Goal: Transaction & Acquisition: Register for event/course

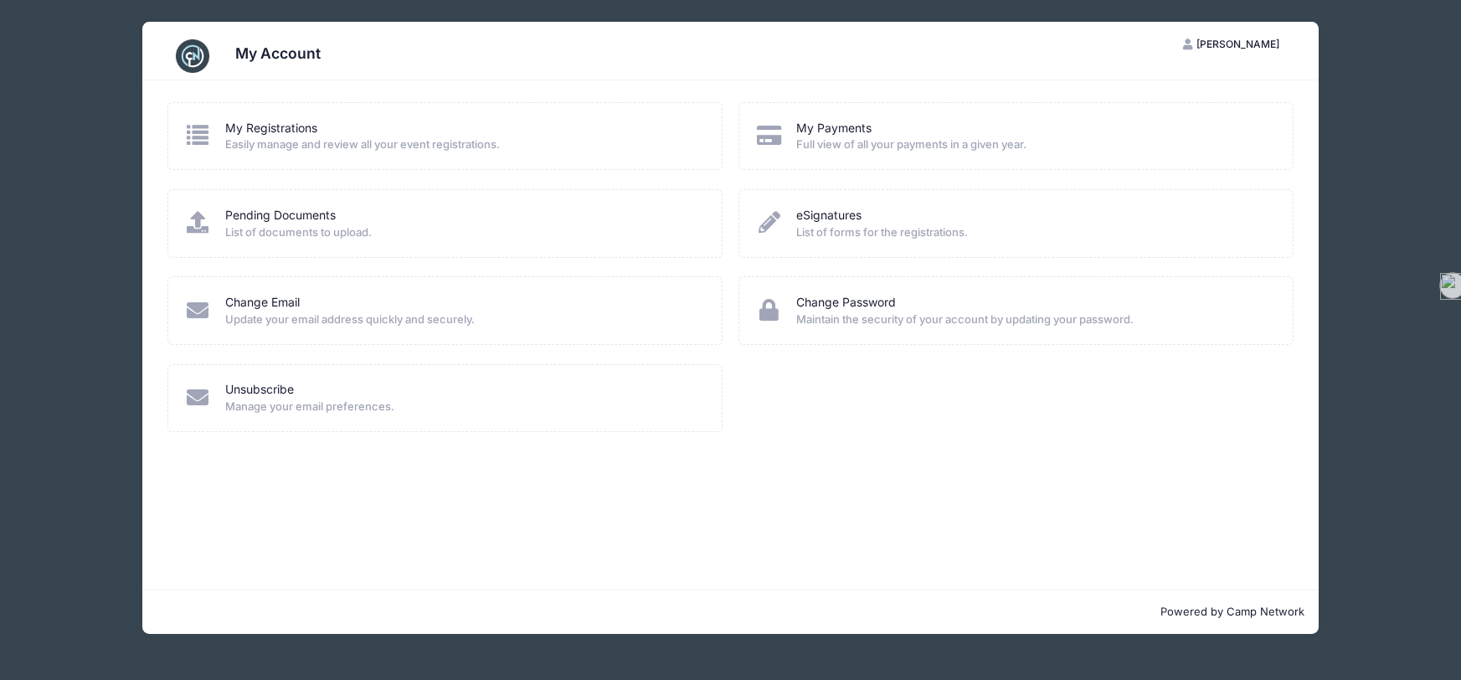
click at [1369, 240] on div "My Account NH Nicole Hunt My Account Logout My Registrations Easily manage and …" at bounding box center [730, 328] width 1411 height 656
click at [268, 120] on link "My Registrations" at bounding box center [271, 129] width 92 height 18
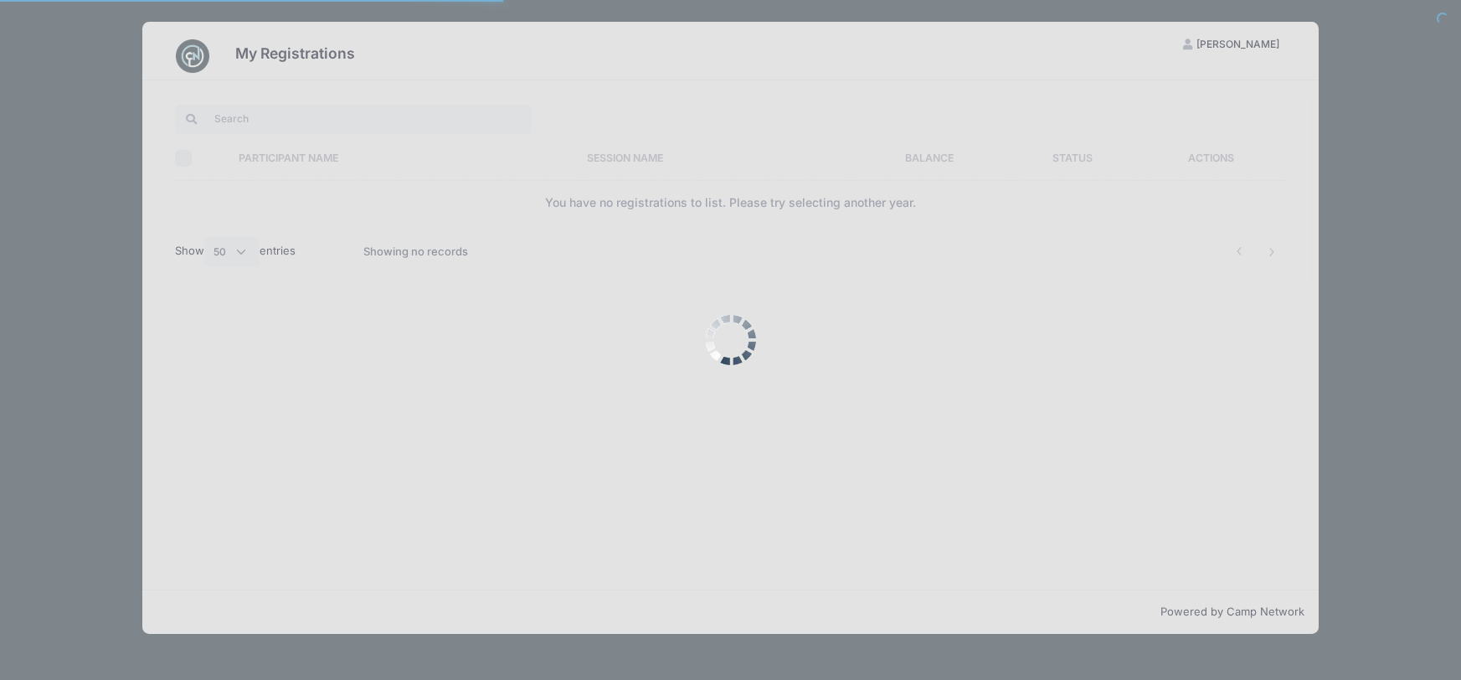
select select "50"
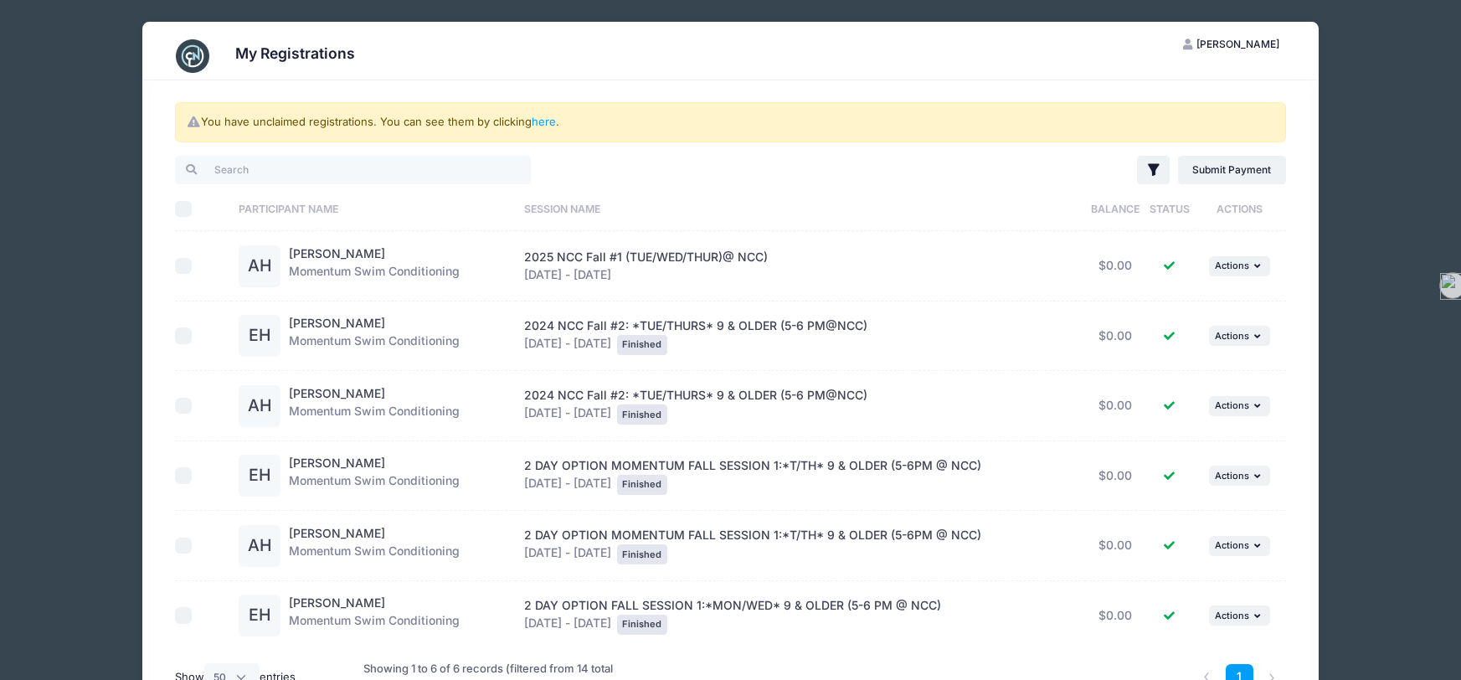
click at [1424, 171] on div "My Registrations NH [PERSON_NAME] My Account Logout You have unclaimed registra…" at bounding box center [730, 396] width 1411 height 792
click at [61, 40] on div "My Registrations NH [PERSON_NAME] My Account Logout You have unclaimed registra…" at bounding box center [730, 396] width 1411 height 792
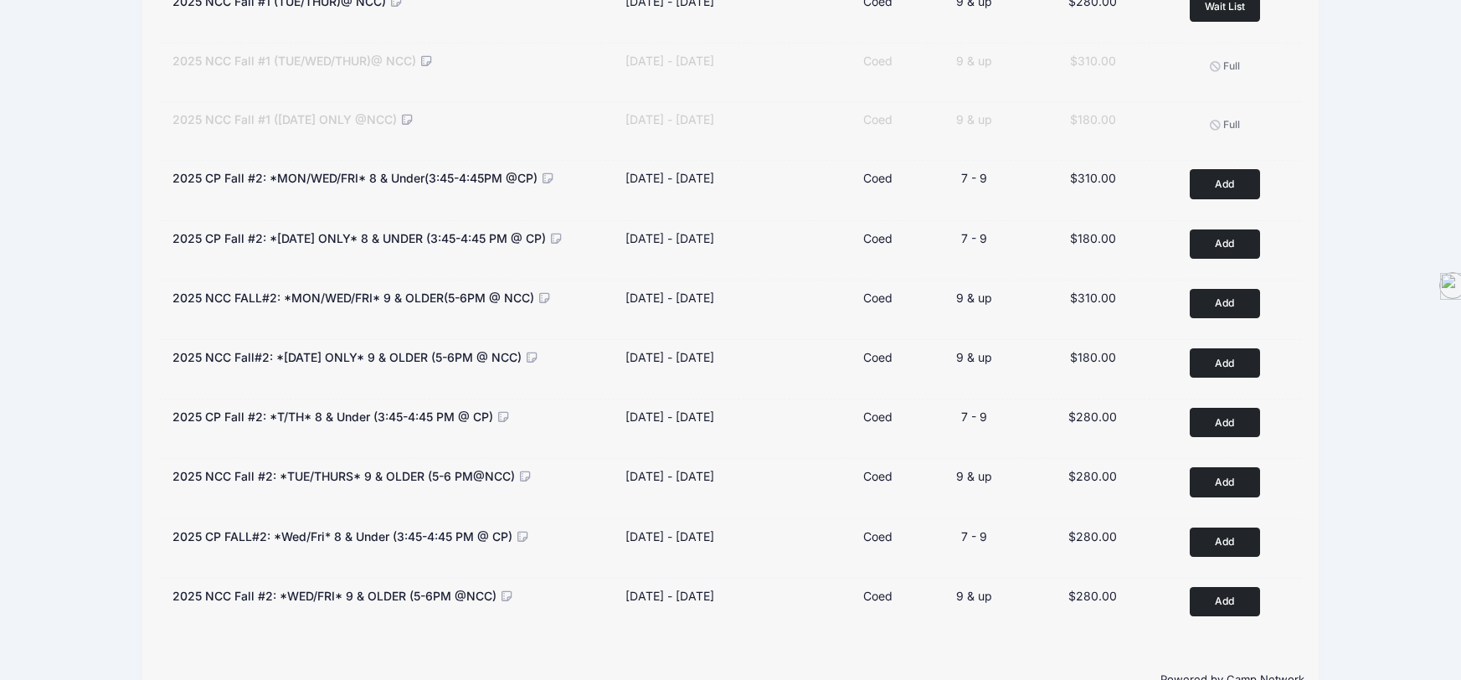
scroll to position [296, 0]
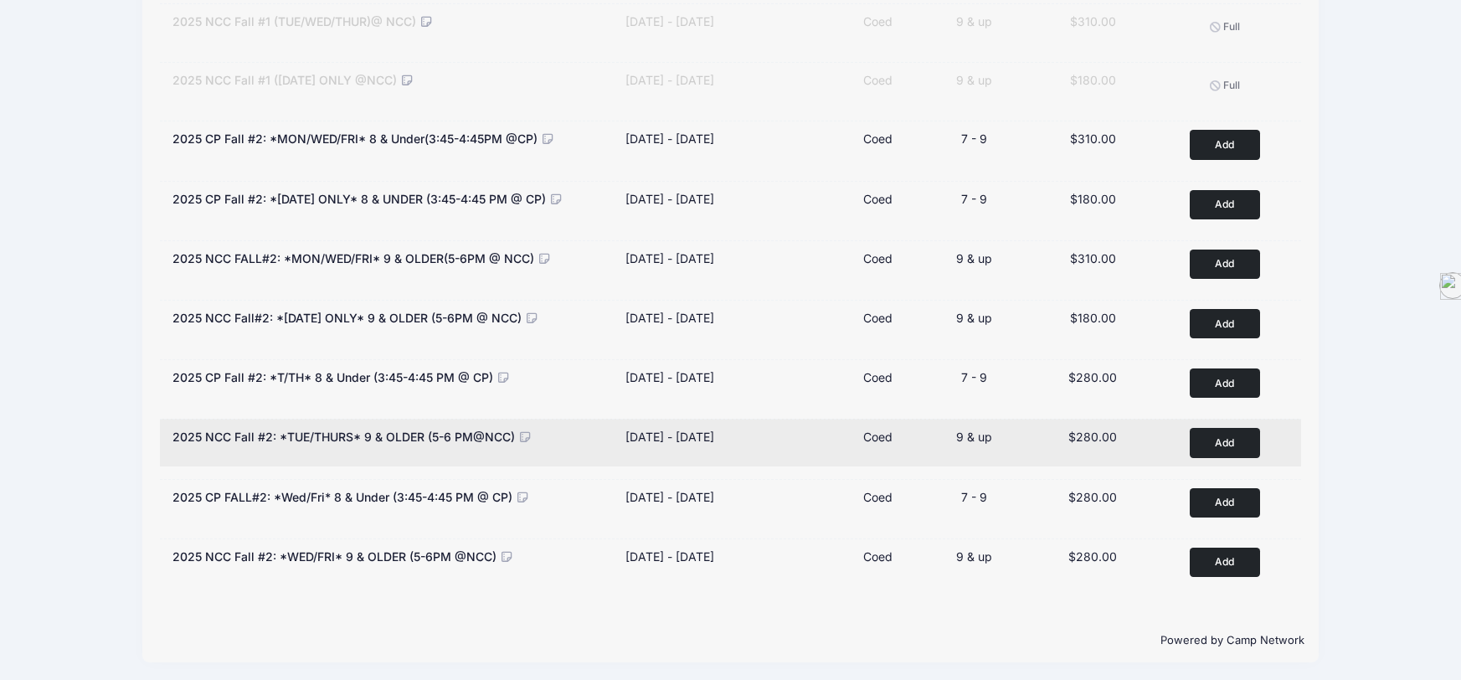
click at [1216, 434] on button "Add to Cart" at bounding box center [1225, 442] width 70 height 29
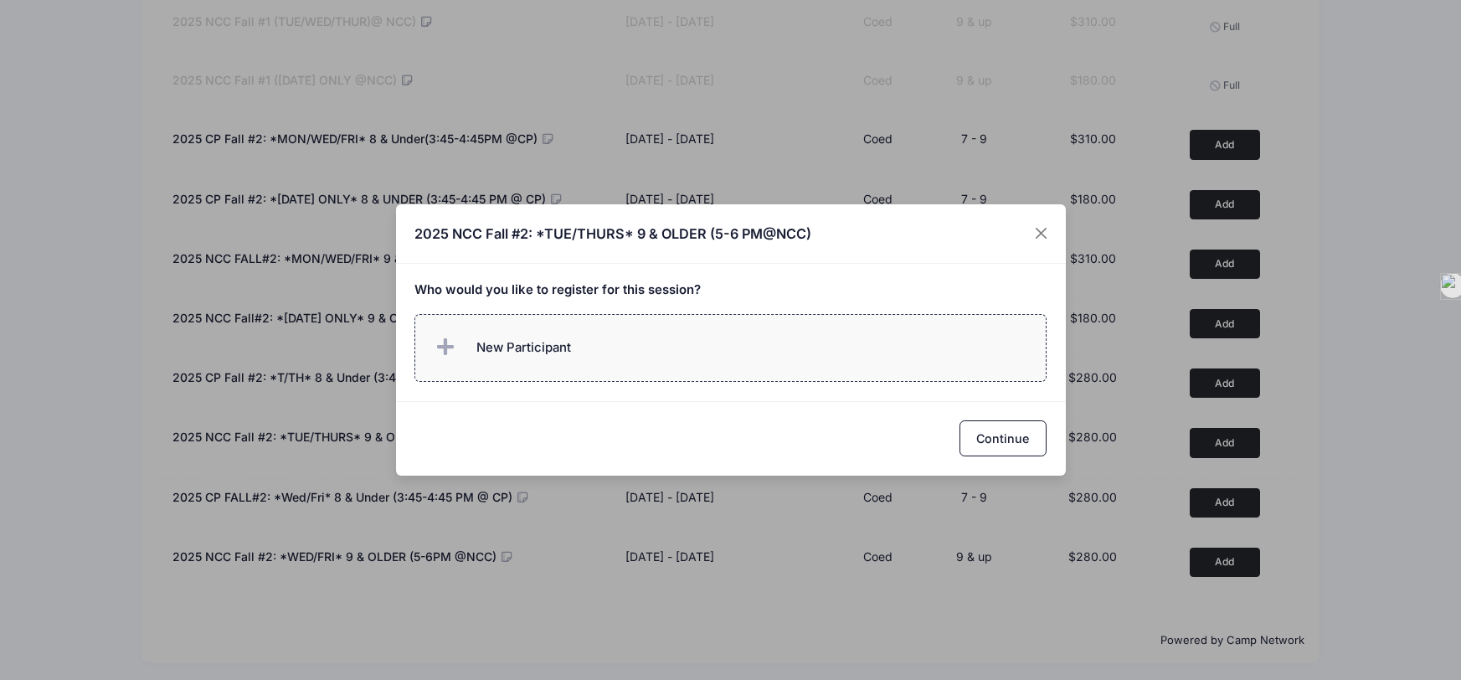
click at [465, 362] on span "New Participant" at bounding box center [501, 347] width 139 height 33
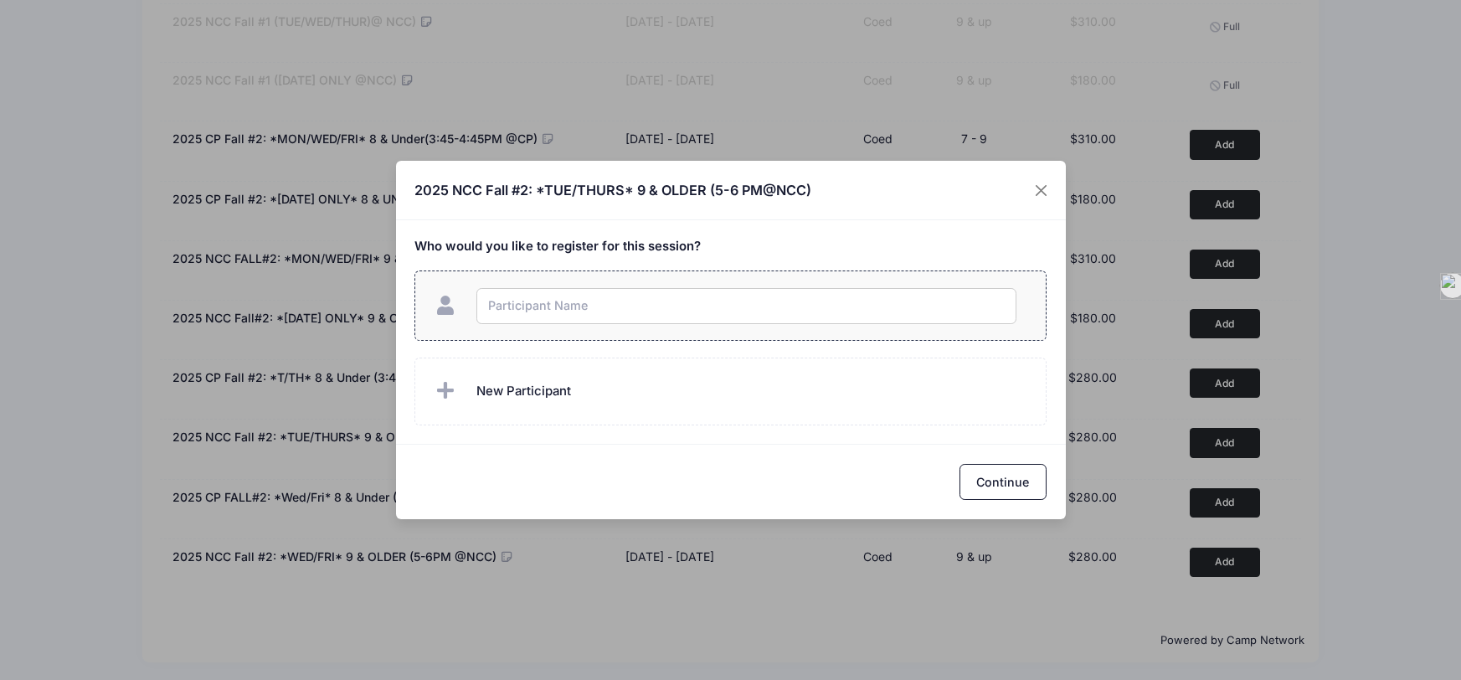
click at [532, 312] on input "text" at bounding box center [746, 306] width 540 height 36
type input "[PERSON_NAME]"
checkbox input "true"
click at [995, 493] on button "Continue" at bounding box center [1003, 482] width 87 height 36
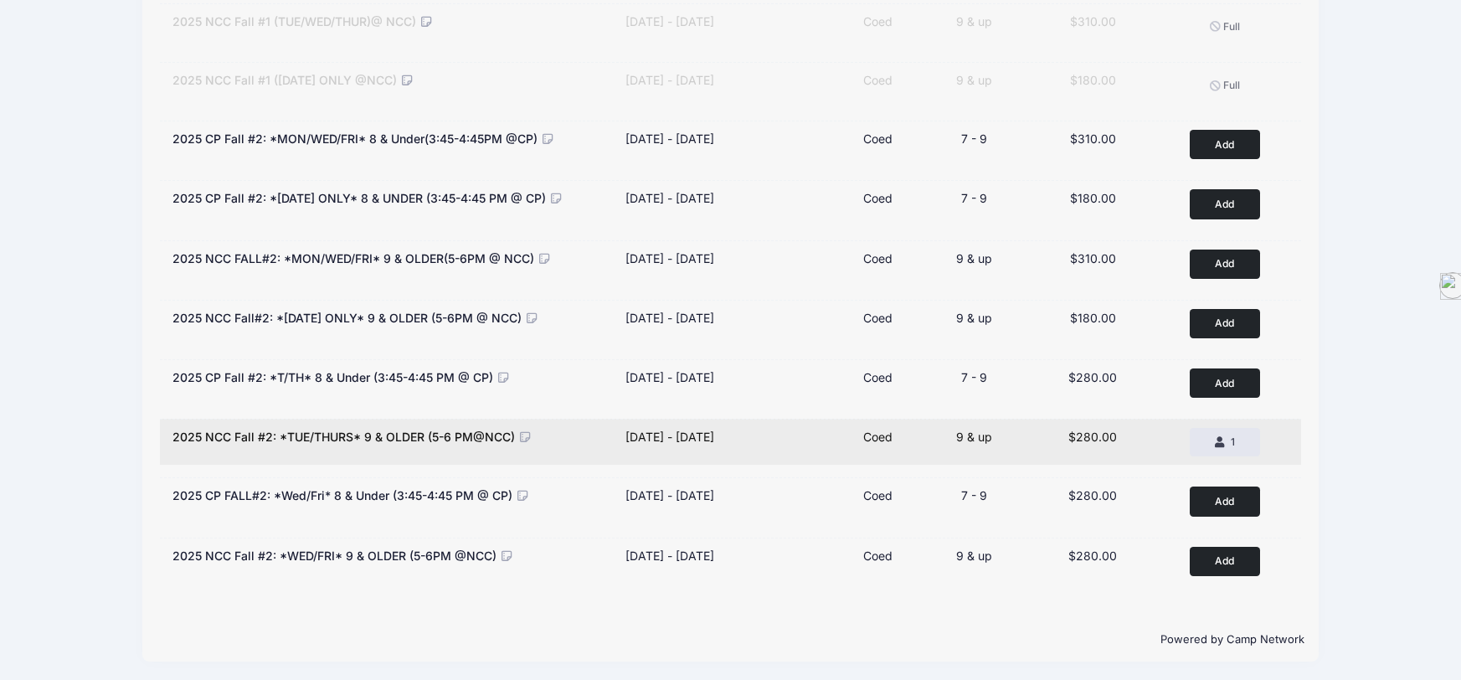
scroll to position [0, 0]
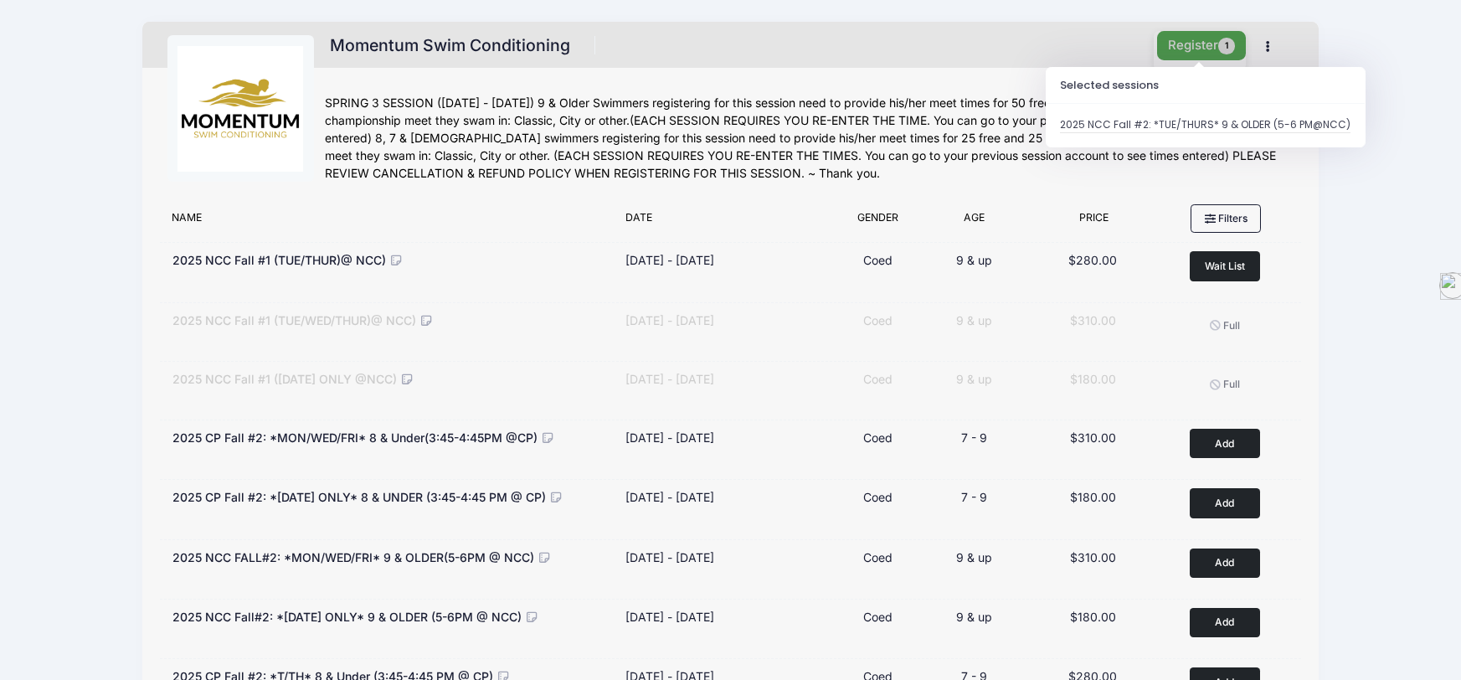
click at [1168, 44] on button "Register 1" at bounding box center [1201, 45] width 89 height 29
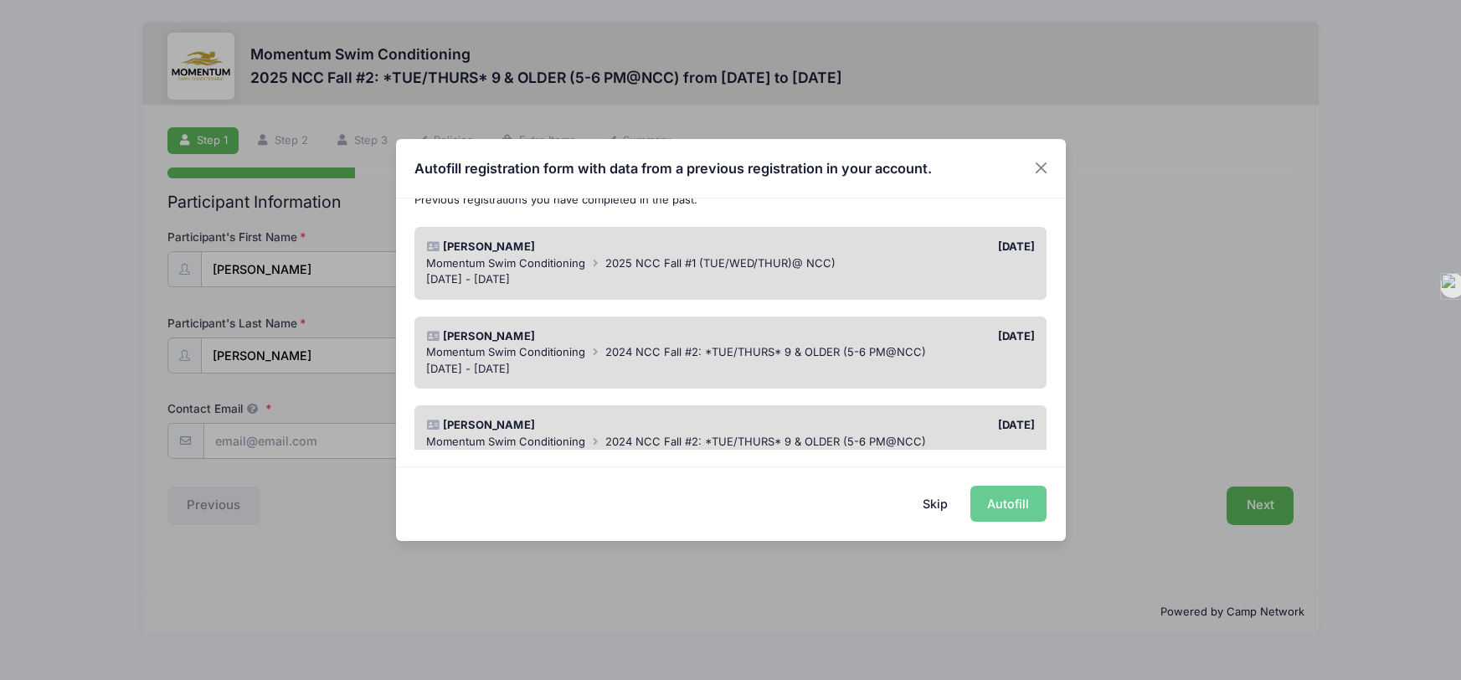
scroll to position [125, 0]
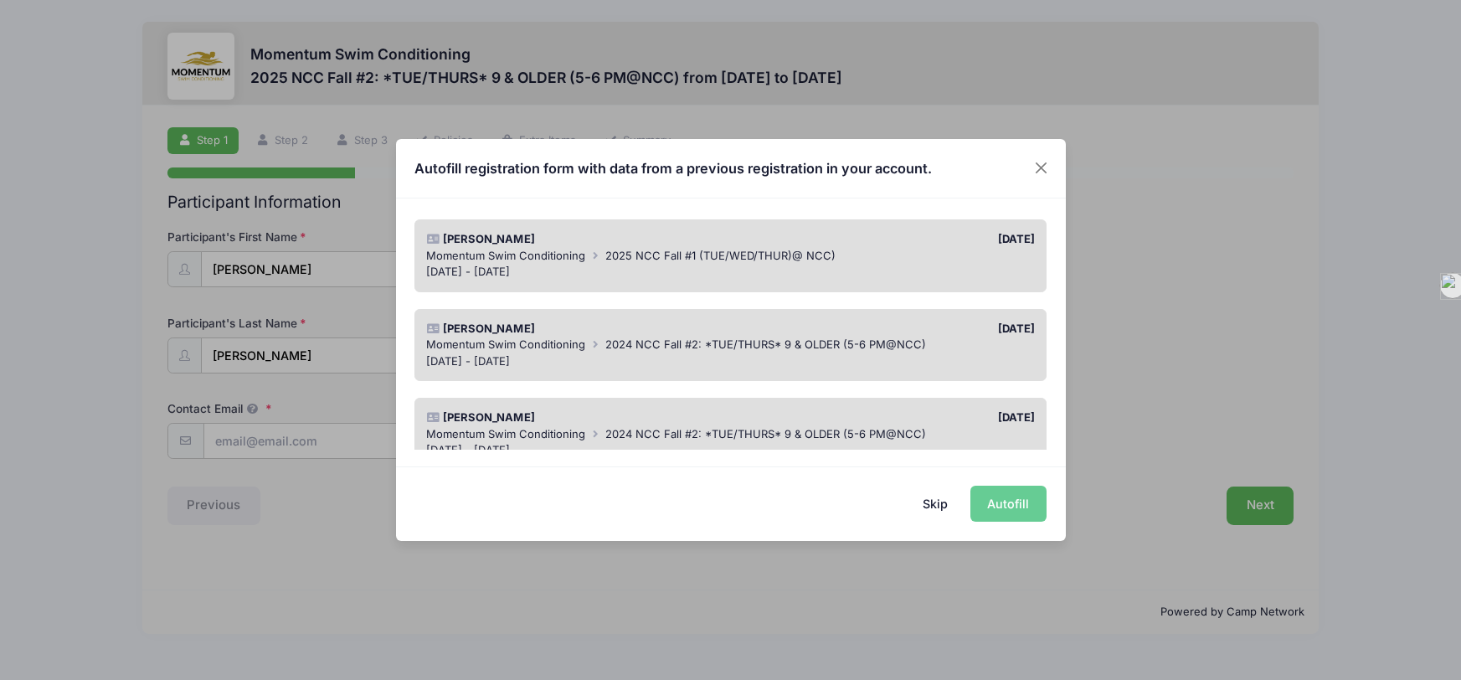
click at [664, 332] on div "Elizabeth Hunt" at bounding box center [575, 329] width 312 height 17
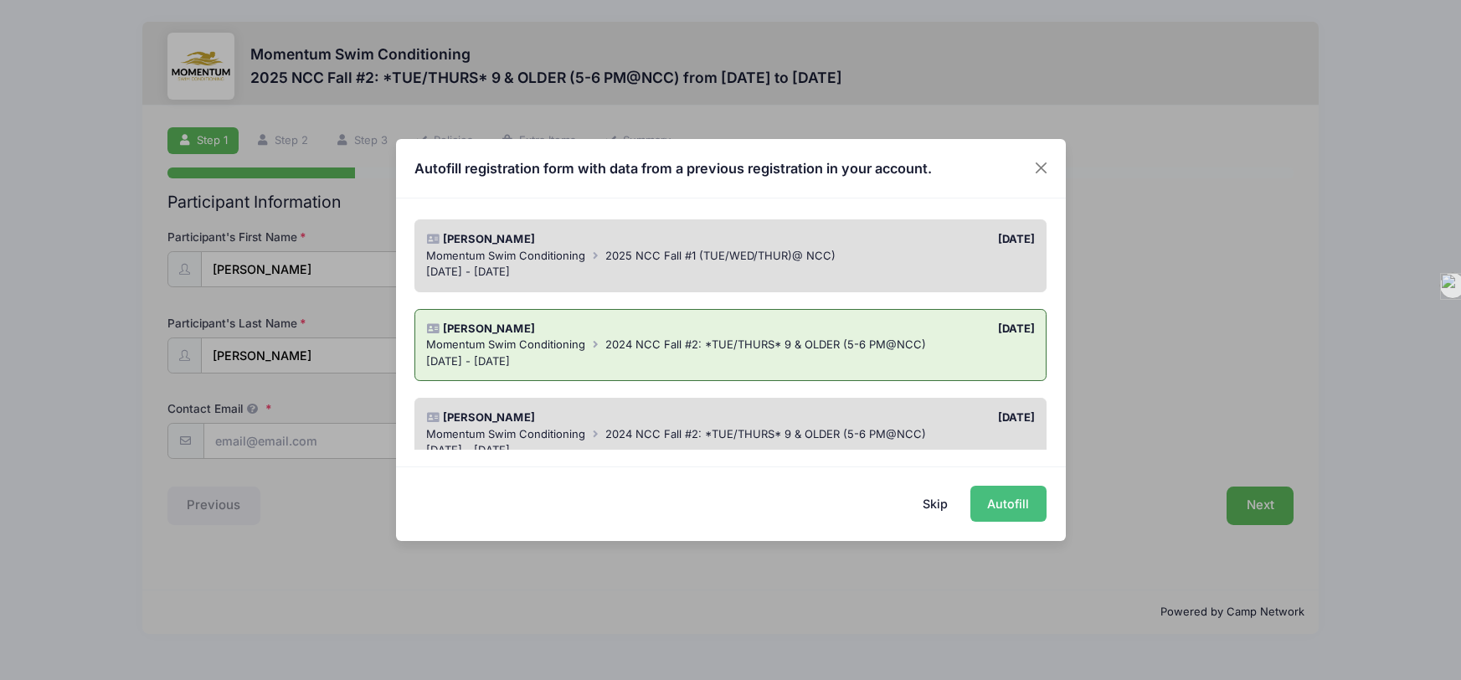
click at [1023, 507] on button "Autofill" at bounding box center [1009, 504] width 76 height 36
type input "nicole.hunt29@gmail.com"
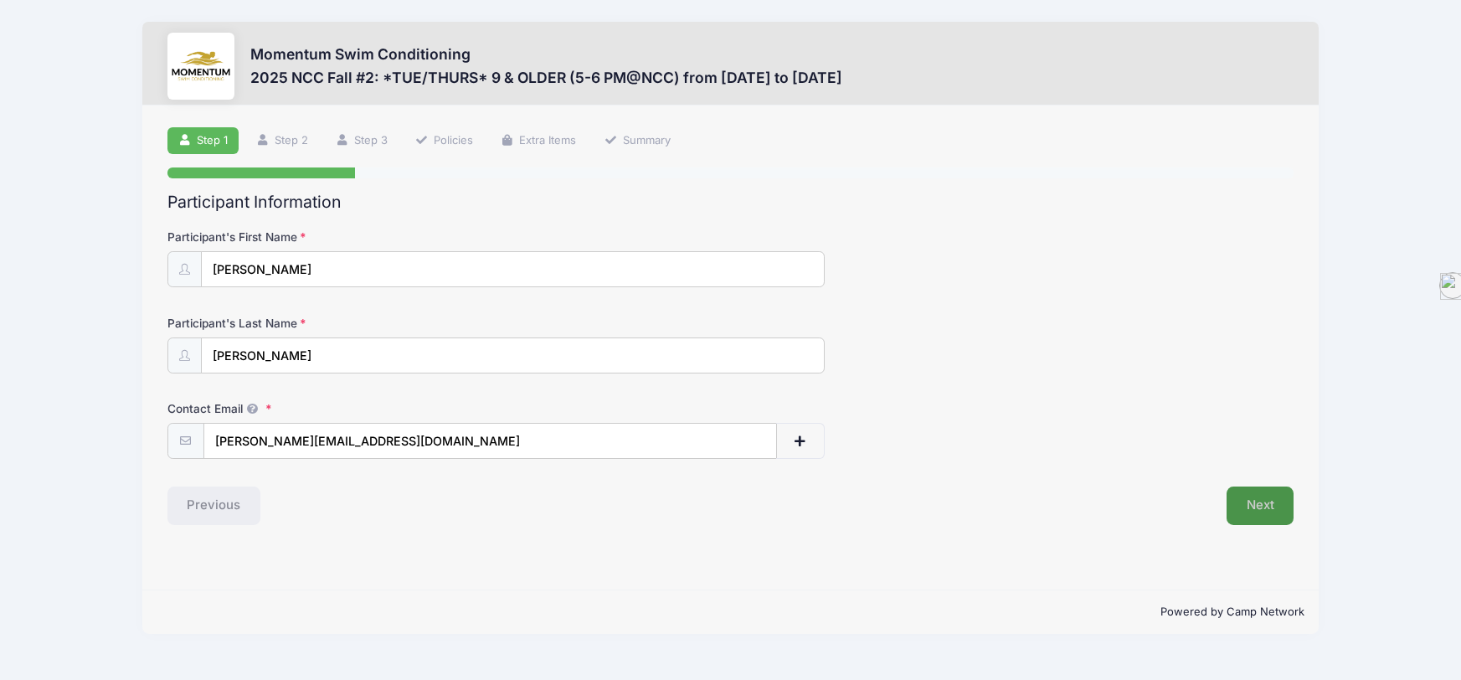
click at [1244, 520] on button "Next" at bounding box center [1261, 506] width 68 height 39
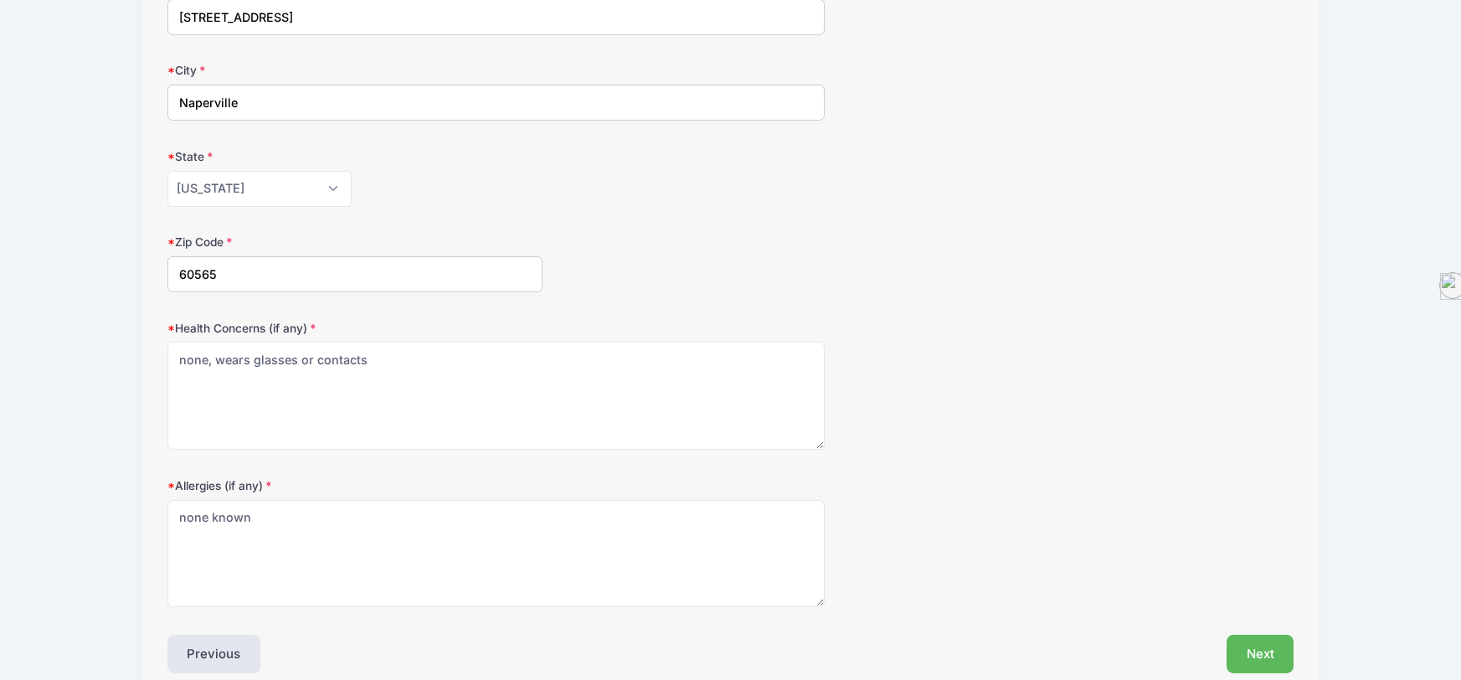
scroll to position [417, 0]
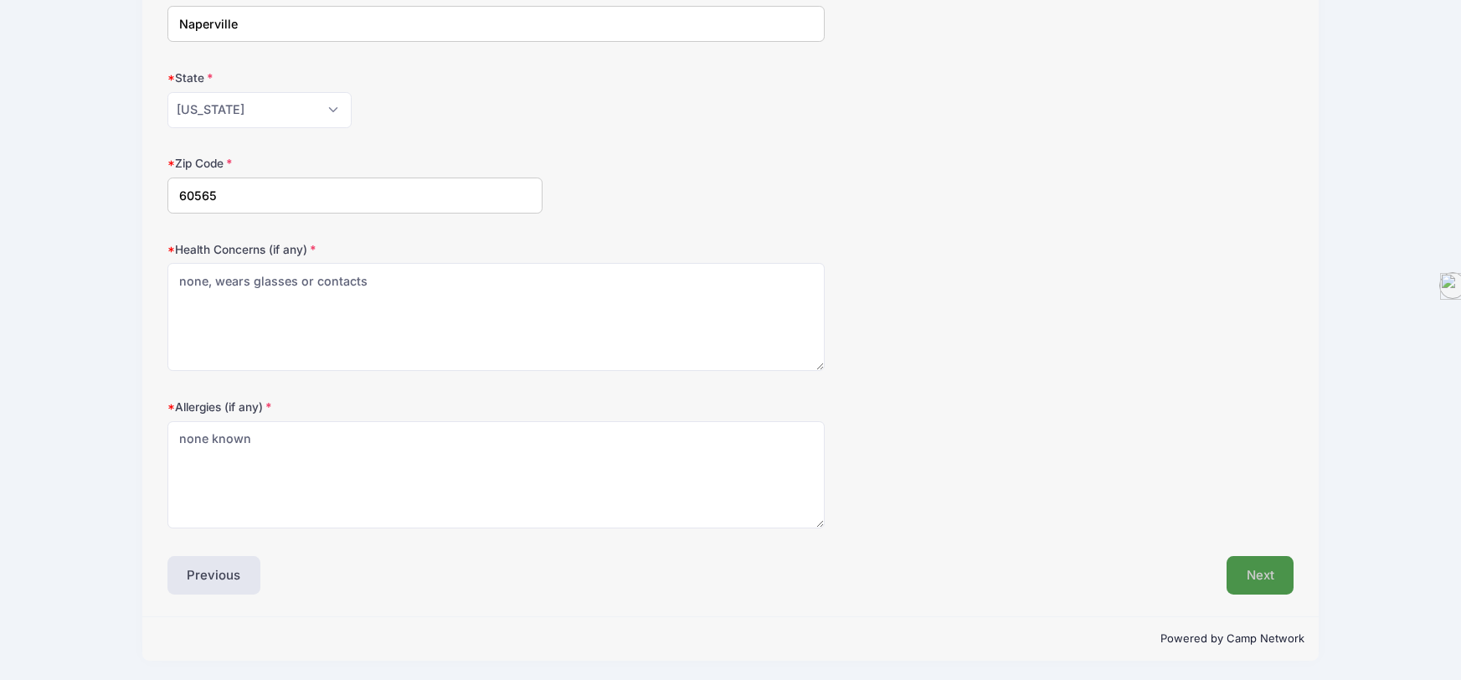
click at [1284, 578] on button "Next" at bounding box center [1261, 575] width 68 height 39
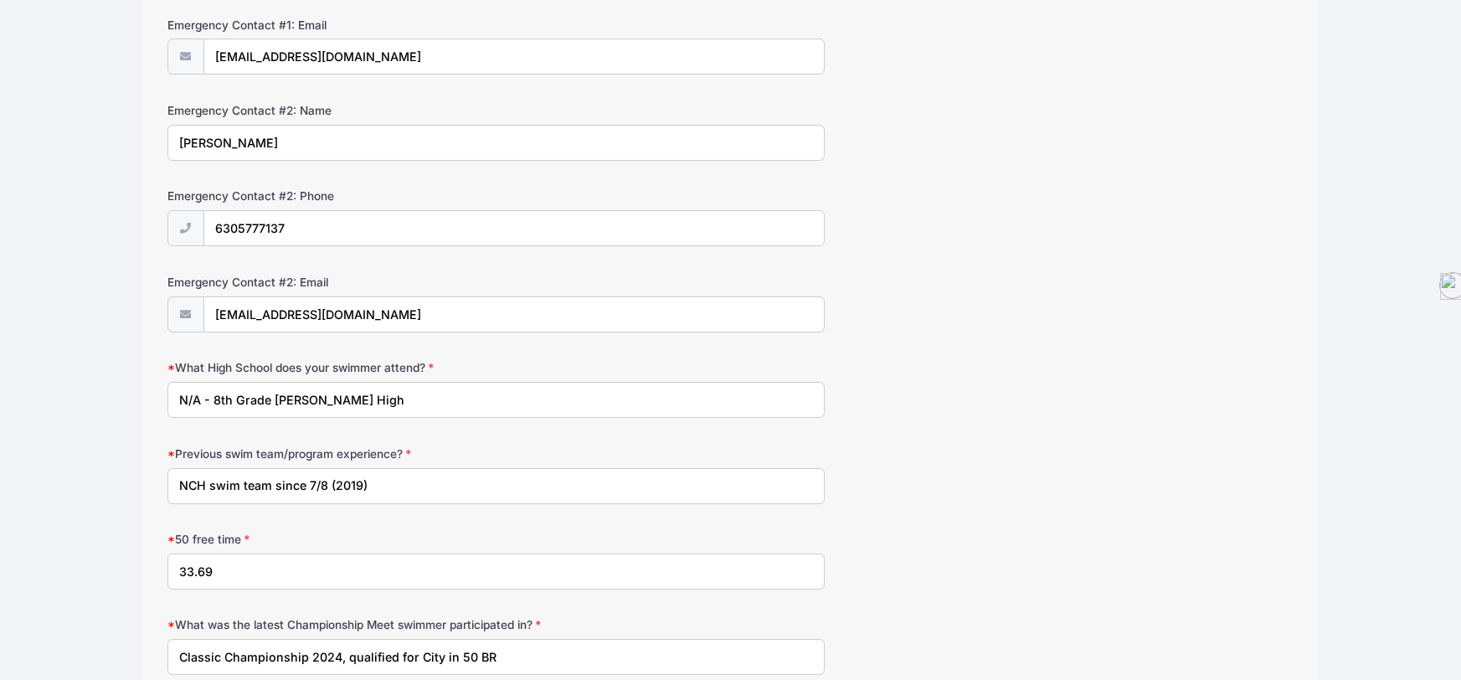
scroll to position [645, 0]
click at [303, 384] on input "N/A - 8th Grade Madison Jr. High" at bounding box center [495, 397] width 657 height 36
drag, startPoint x: 384, startPoint y: 394, endPoint x: 68, endPoint y: 363, distance: 318.1
click at [68, 363] on div "Momentum Swim Conditioning 2025 NCC Fall #2: *TUE/THURS* 9 & OLDER (5-6 PM@NCC)…" at bounding box center [730, 133] width 1411 height 1556
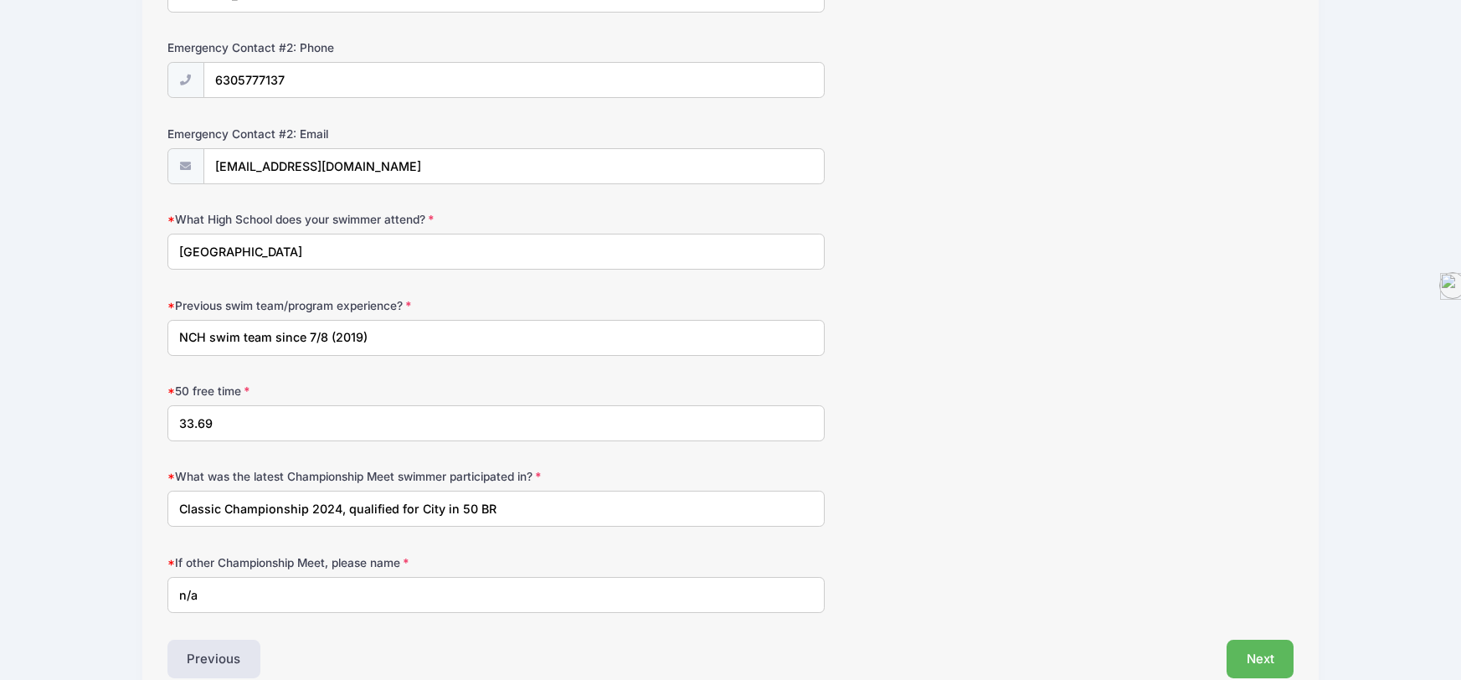
scroll to position [810, 0]
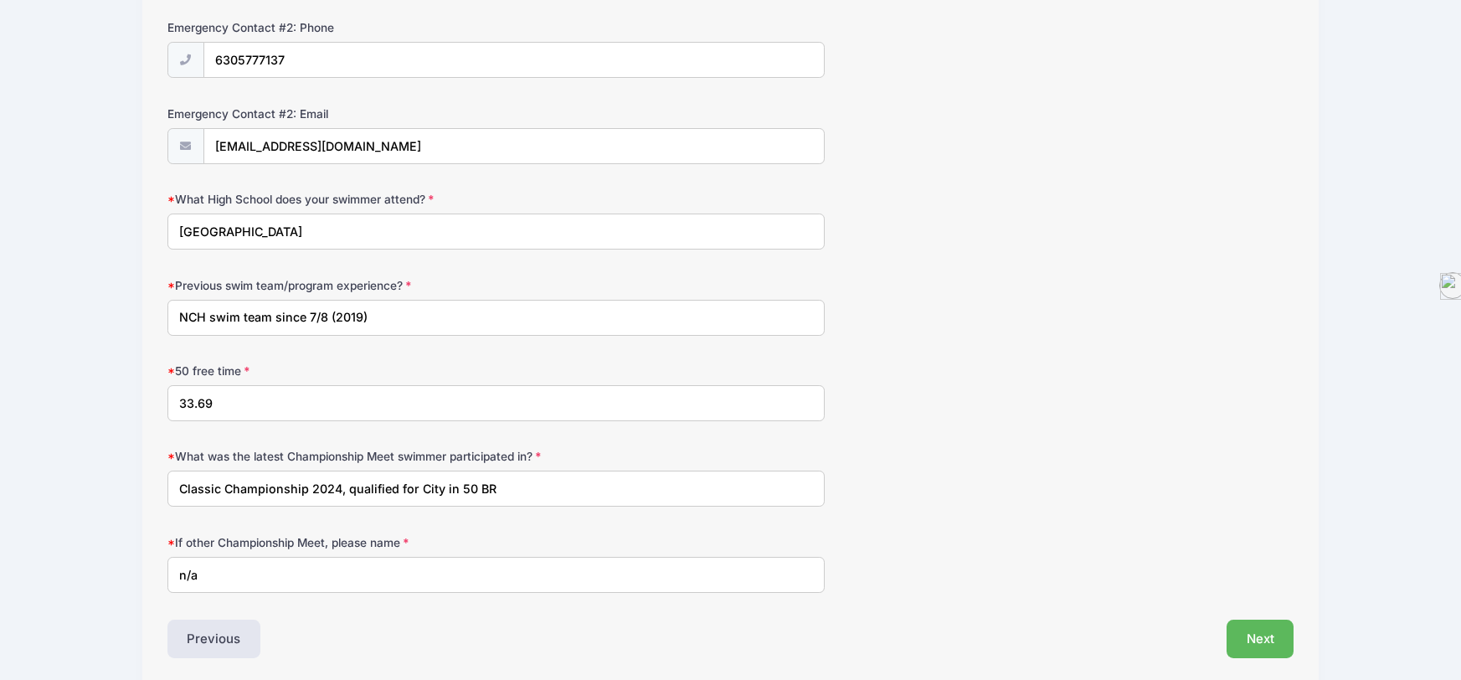
type input "Naperville Central High School"
click at [379, 314] on input "NCH swim team since 7/8 (2019)" at bounding box center [495, 318] width 657 height 36
click at [411, 316] on input "NCH swim team since 7/8 (2019), NCHS 2025" at bounding box center [495, 318] width 657 height 36
type input "NCH swim team since 7/8 (2019), NCHS Girls Swim Team 2025"
click at [219, 398] on input "33.69" at bounding box center [495, 403] width 657 height 36
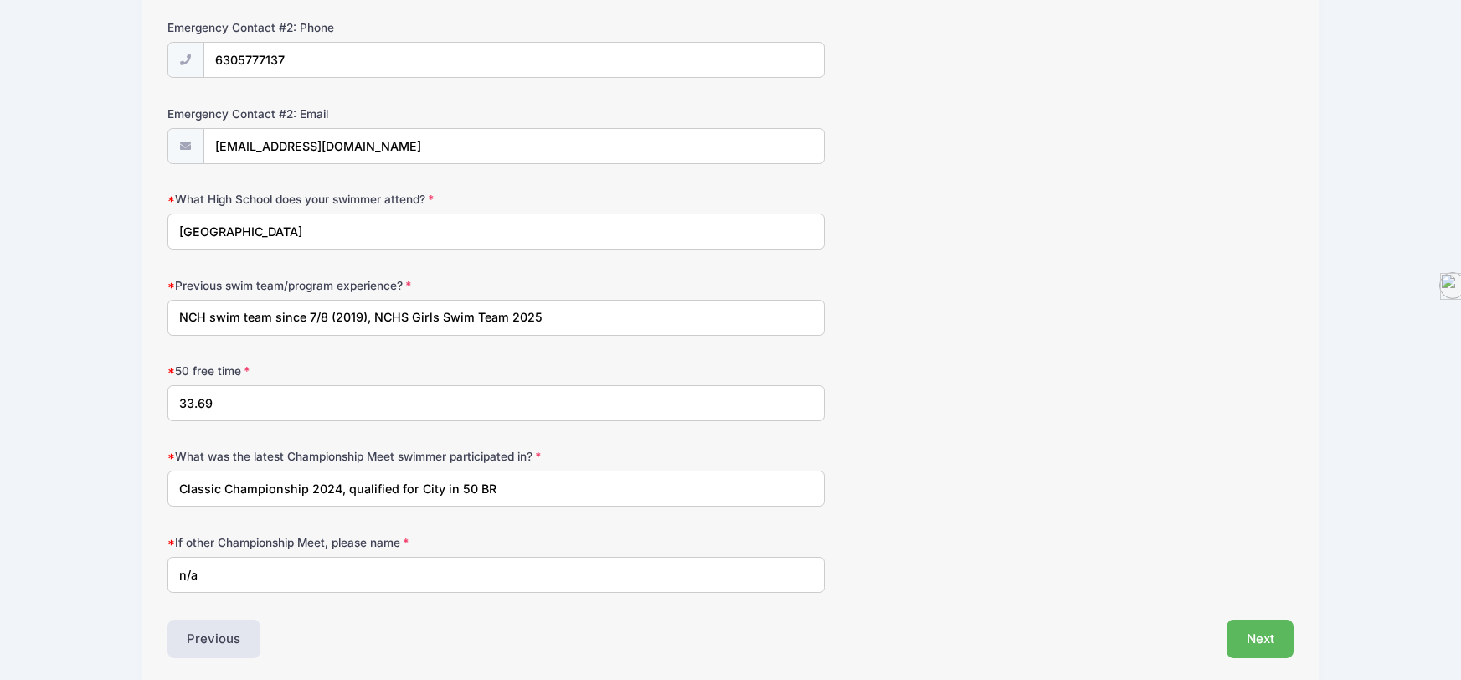
click at [219, 398] on input "33.69" at bounding box center [495, 403] width 657 height 36
type input "32.93"
click at [285, 507] on input "Classic Championship 2024, qualified for City in 50 BR" at bounding box center [495, 489] width 657 height 36
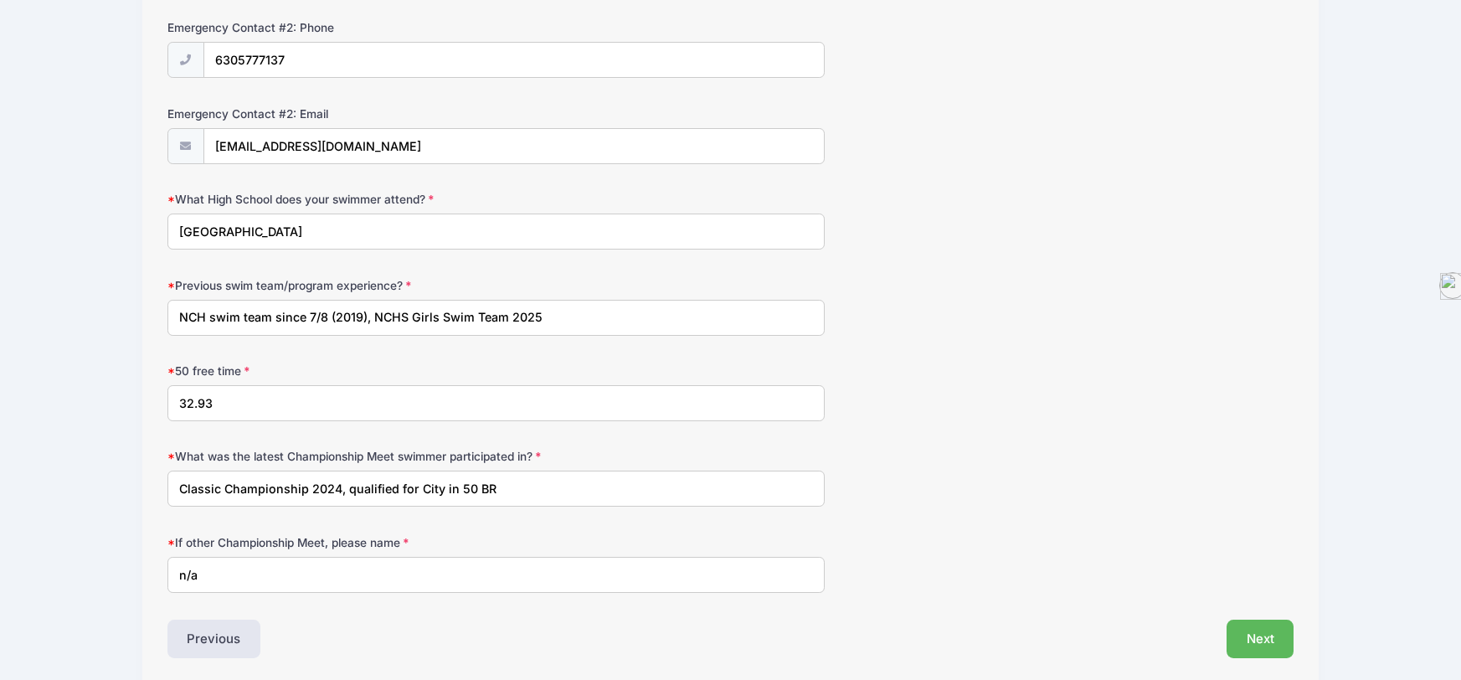
click at [285, 507] on input "Classic Championship 2024, qualified for City in 50 BR" at bounding box center [495, 489] width 657 height 36
type input "C"
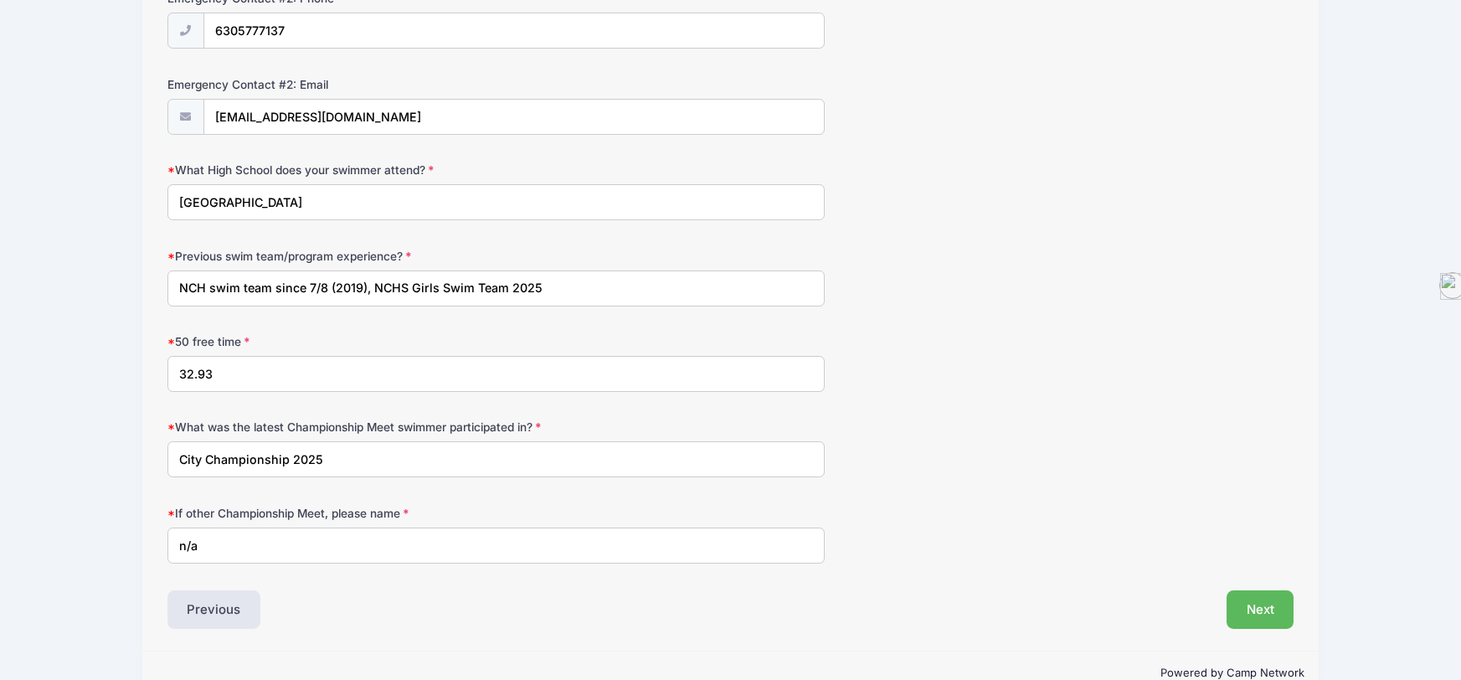
scroll to position [841, 0]
type input "City Championship 2025"
drag, startPoint x: 229, startPoint y: 567, endPoint x: 144, endPoint y: 548, distance: 86.7
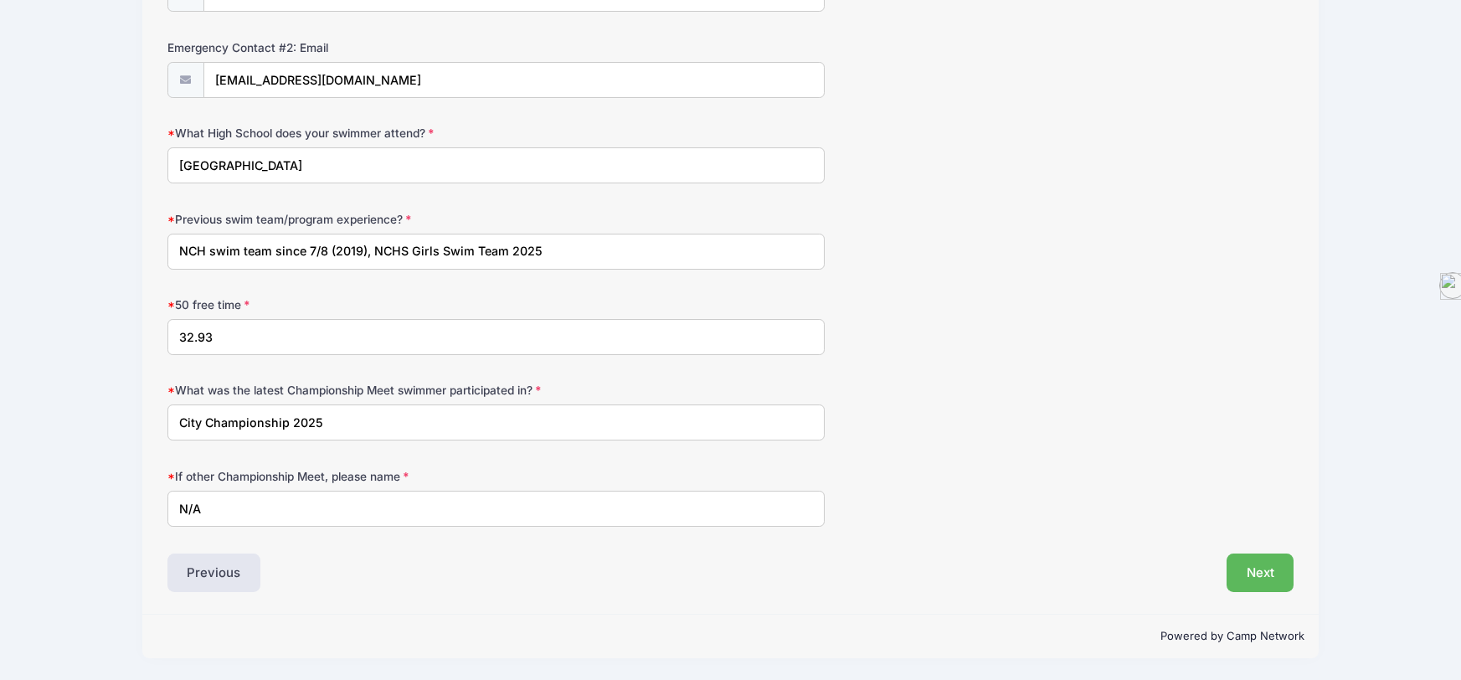
type input "N/A"
click at [385, 157] on input "Naperville Central High School" at bounding box center [495, 165] width 657 height 36
type input "Naperville Central High School, 9th Grade"
click at [898, 296] on div "50 free time 32.93" at bounding box center [730, 325] width 1127 height 59
click at [1267, 573] on button "Next" at bounding box center [1261, 573] width 68 height 39
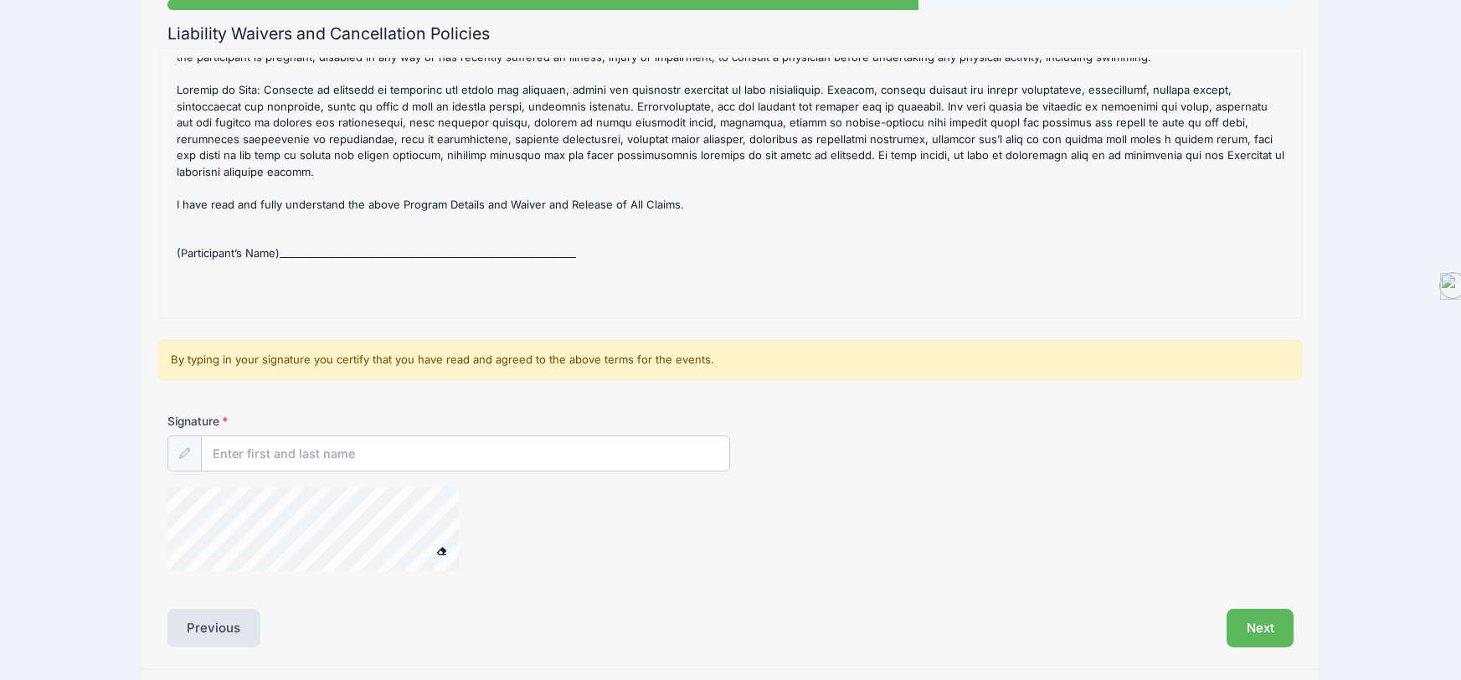
scroll to position [178, 0]
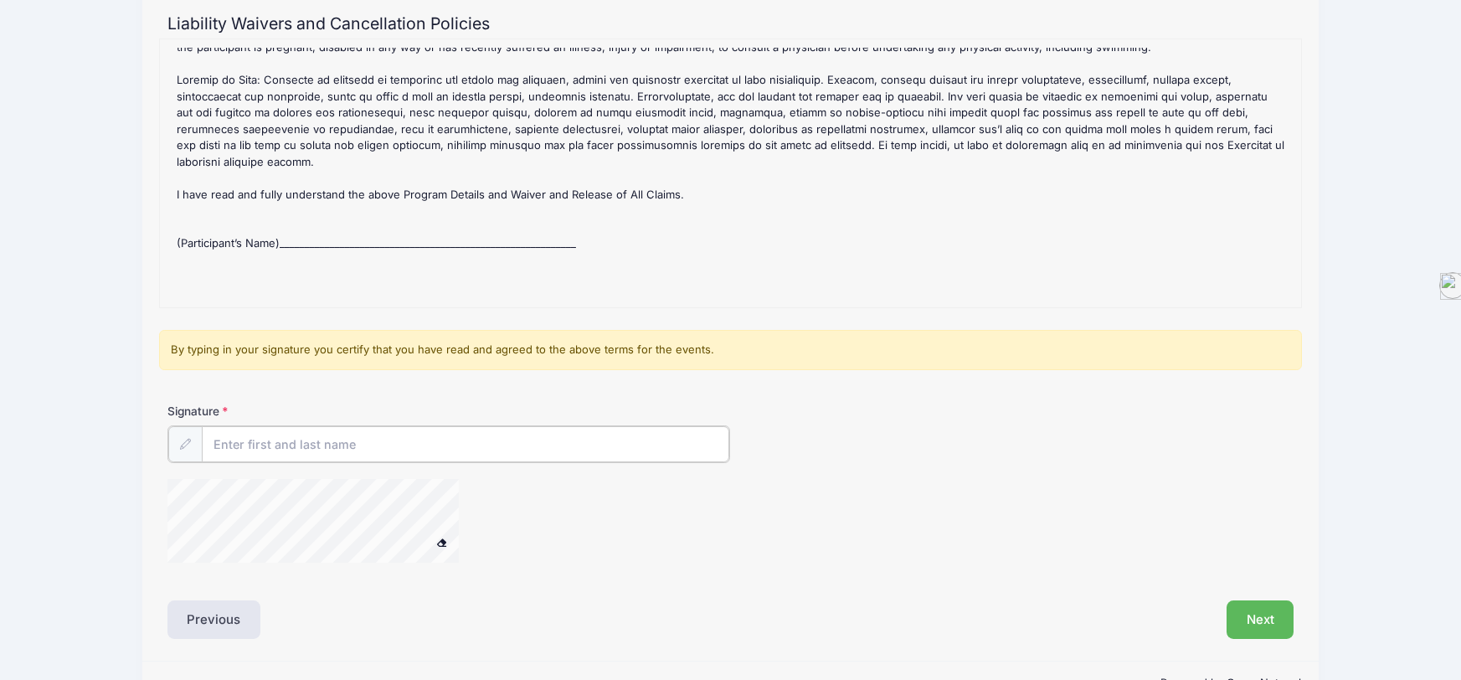
click at [299, 444] on input "Signature" at bounding box center [466, 444] width 528 height 36
type input "Nicole J. Hunt"
click at [1275, 626] on button "Next" at bounding box center [1261, 618] width 68 height 39
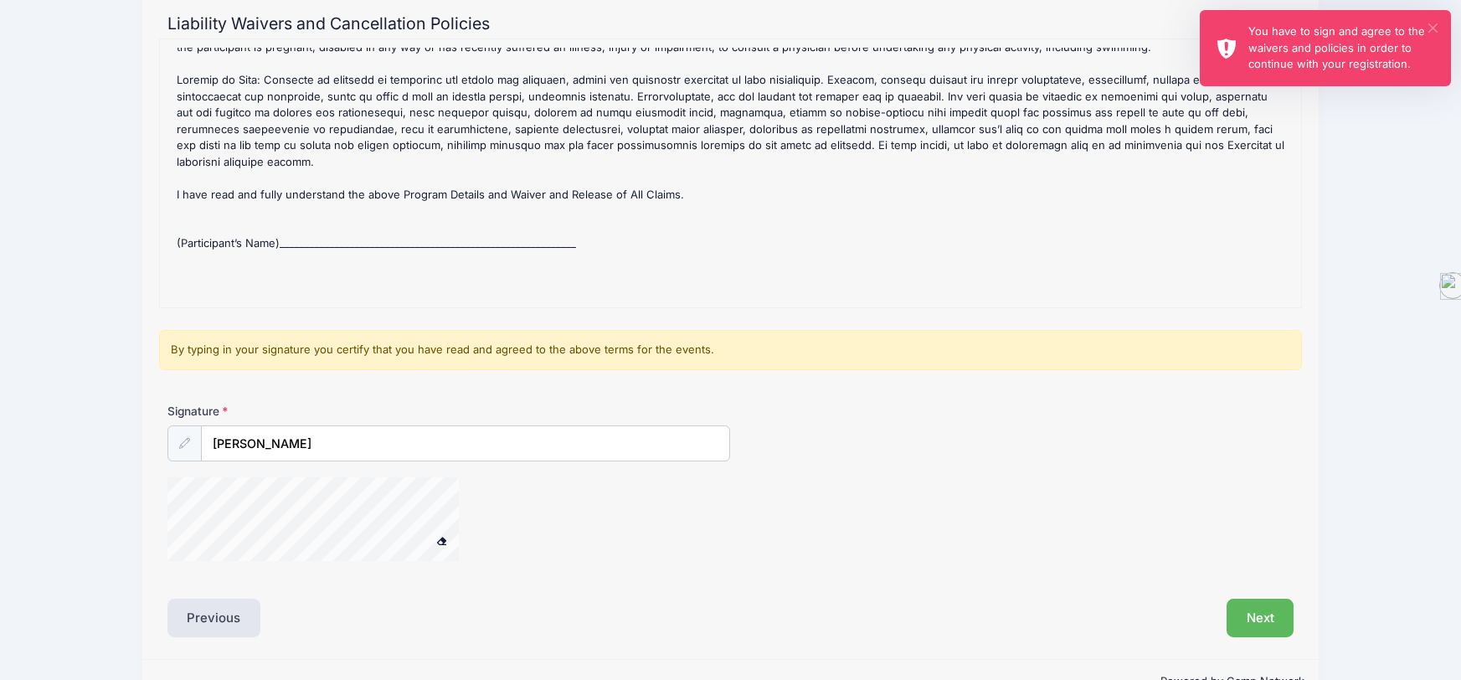
click at [1429, 23] on button "×" at bounding box center [1433, 27] width 9 height 9
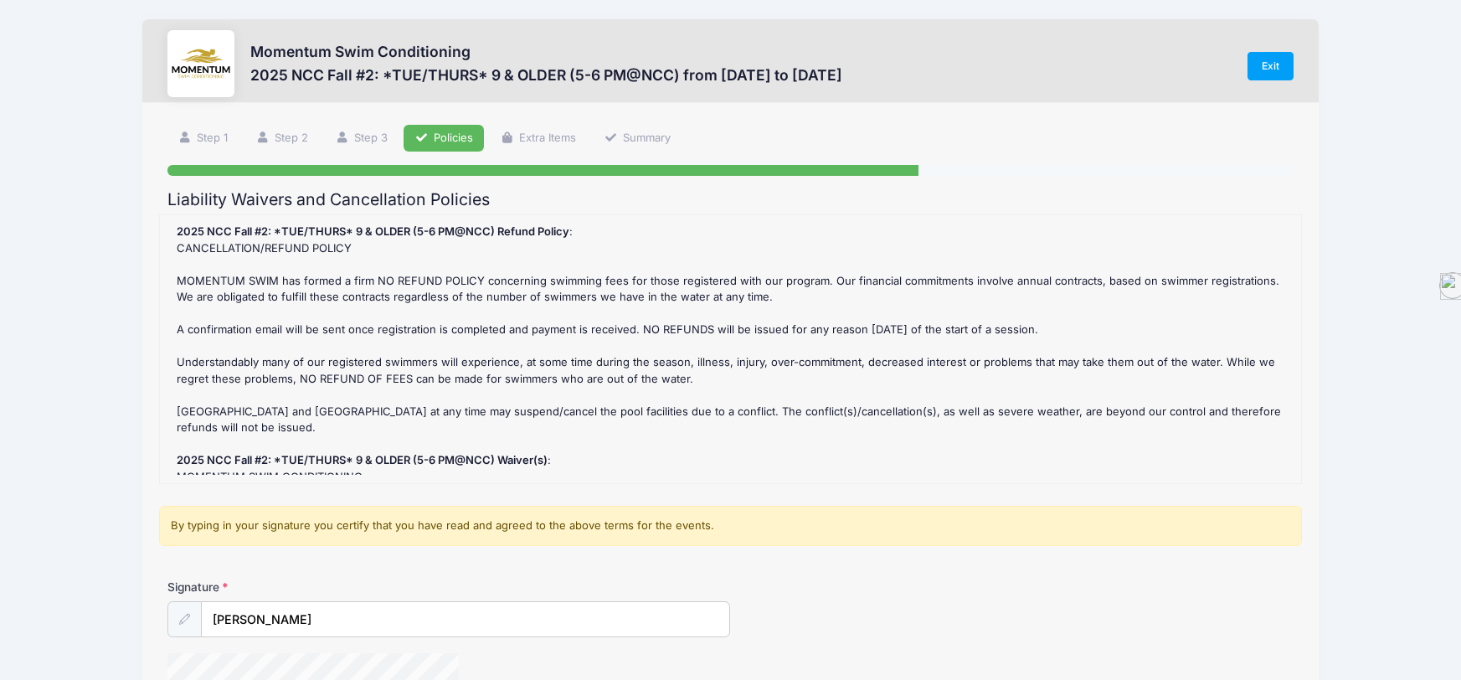
scroll to position [222, 0]
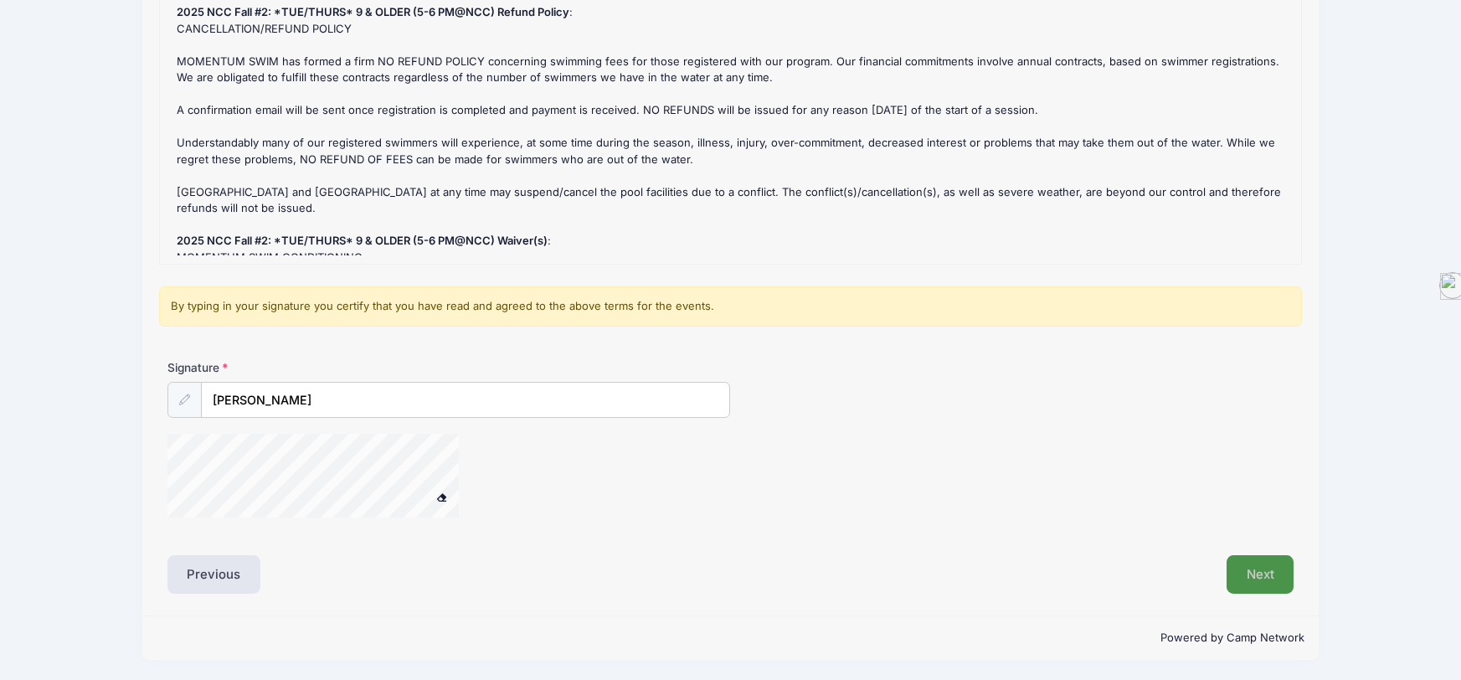
click at [1272, 582] on button "Next" at bounding box center [1261, 574] width 68 height 39
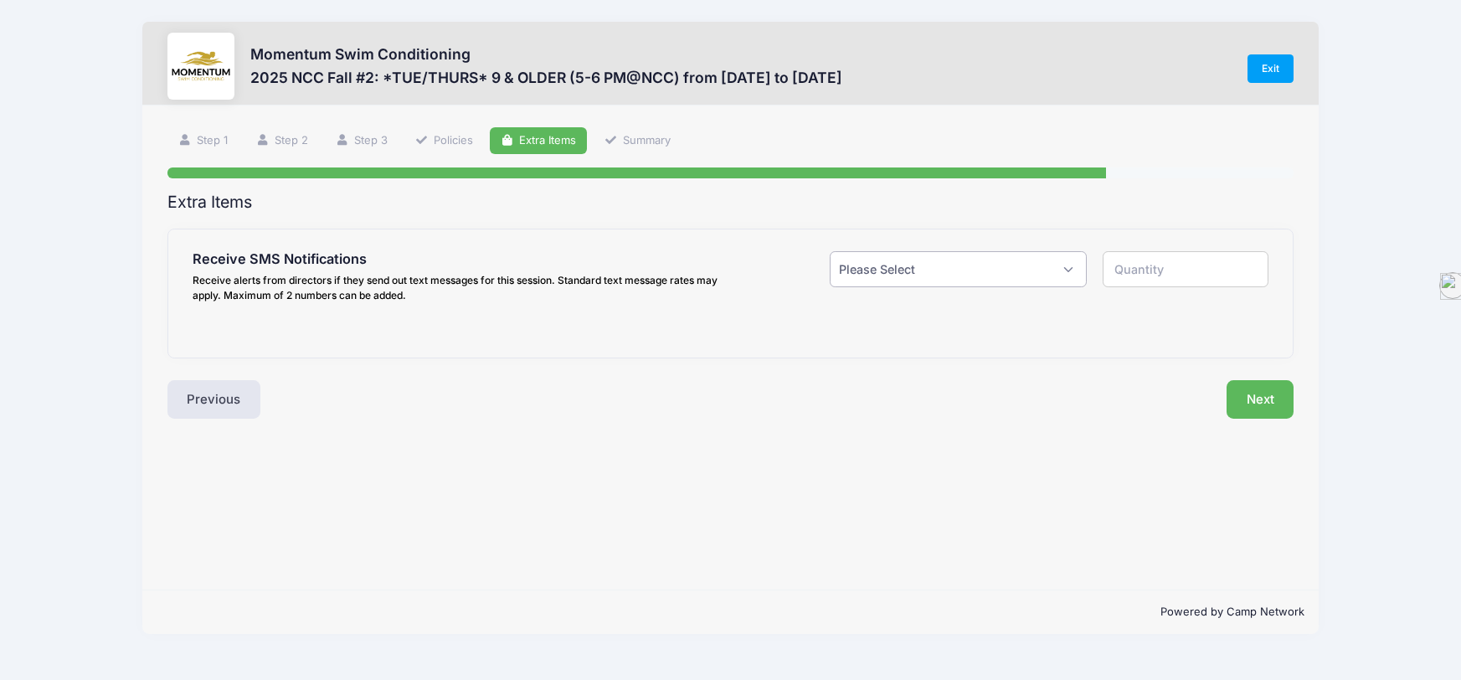
click at [915, 274] on select "Please Select Yes ($0.00) No" at bounding box center [958, 269] width 257 height 36
select select "1"
click at [830, 251] on select "Please Select Yes ($0.00) No" at bounding box center [958, 269] width 257 height 36
type input "1"
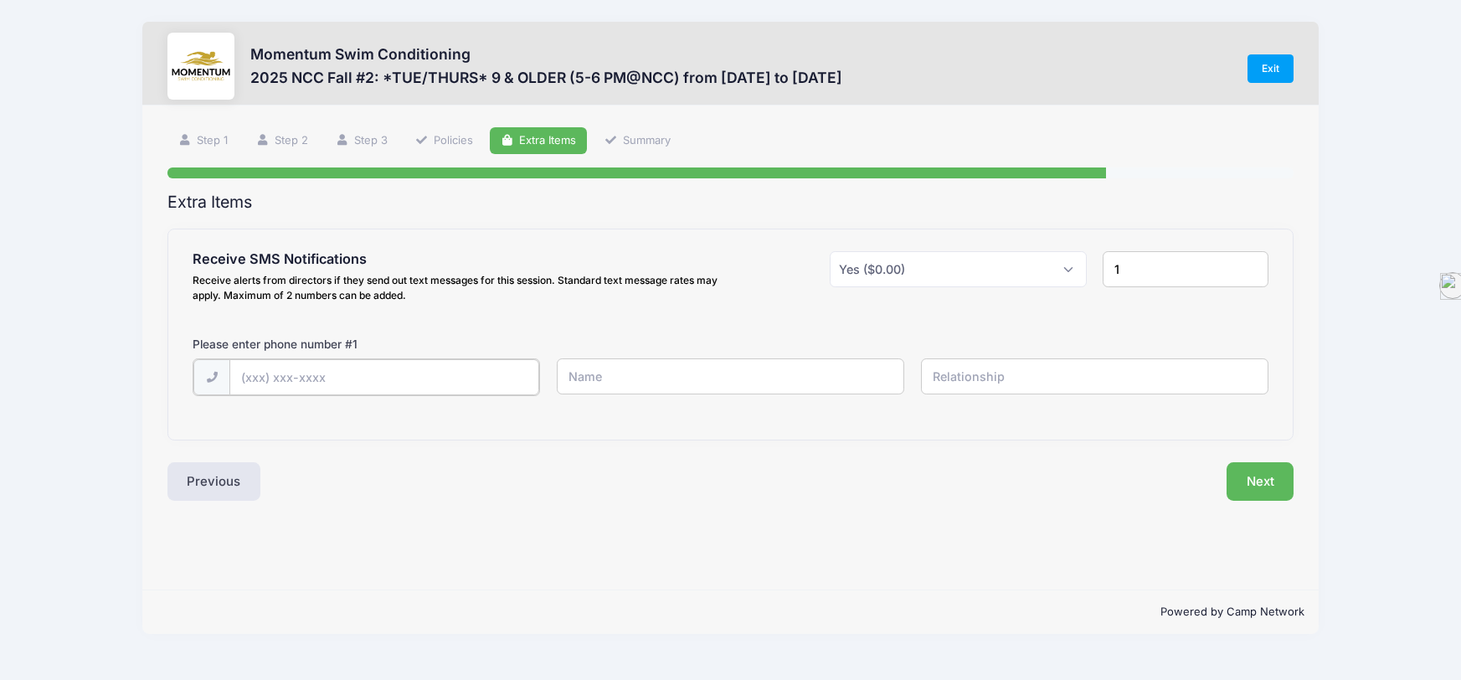
click at [399, 379] on input "text" at bounding box center [384, 377] width 310 height 36
type input "(630) 292-1830"
type input "Nicole Hunt"
click at [1038, 372] on input "text" at bounding box center [1095, 376] width 348 height 36
type input "parent"
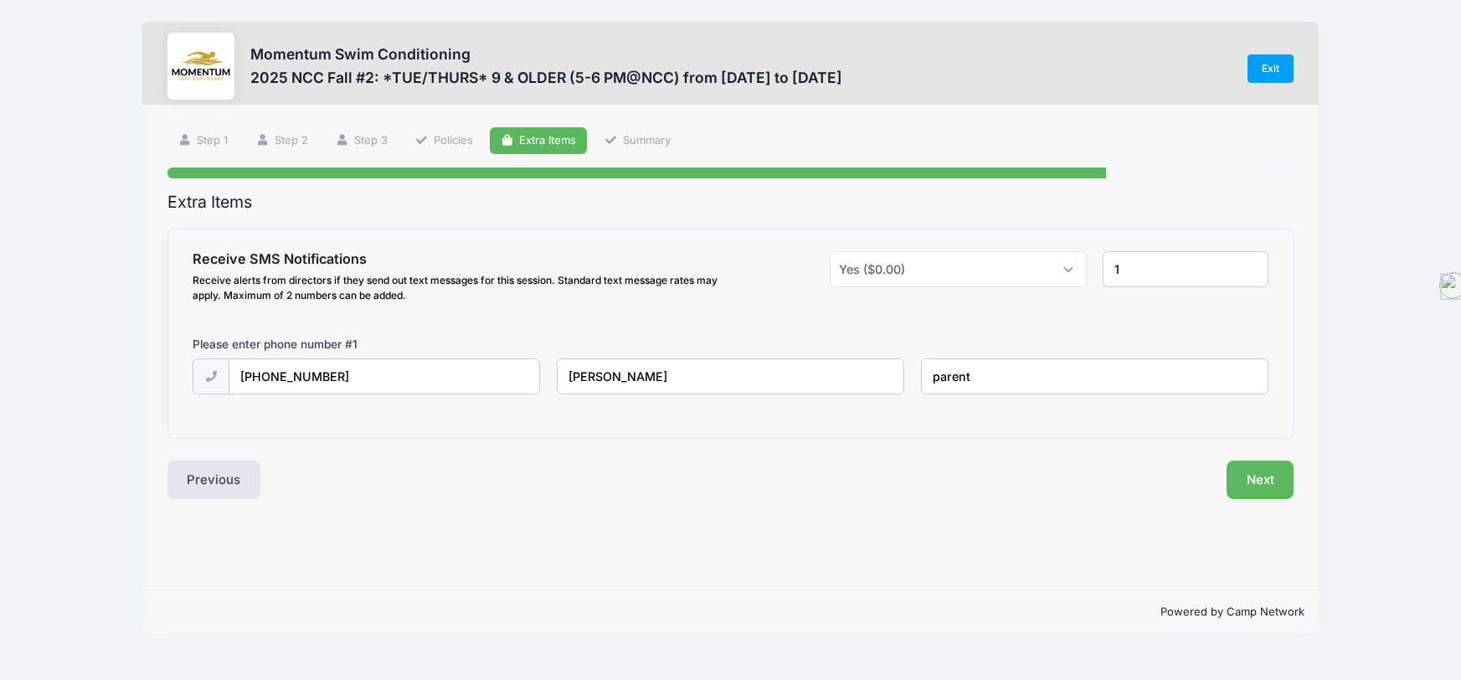
click at [1118, 275] on input "1" at bounding box center [1186, 269] width 166 height 36
type input "2"
click at [1256, 269] on input "2" at bounding box center [1186, 269] width 166 height 36
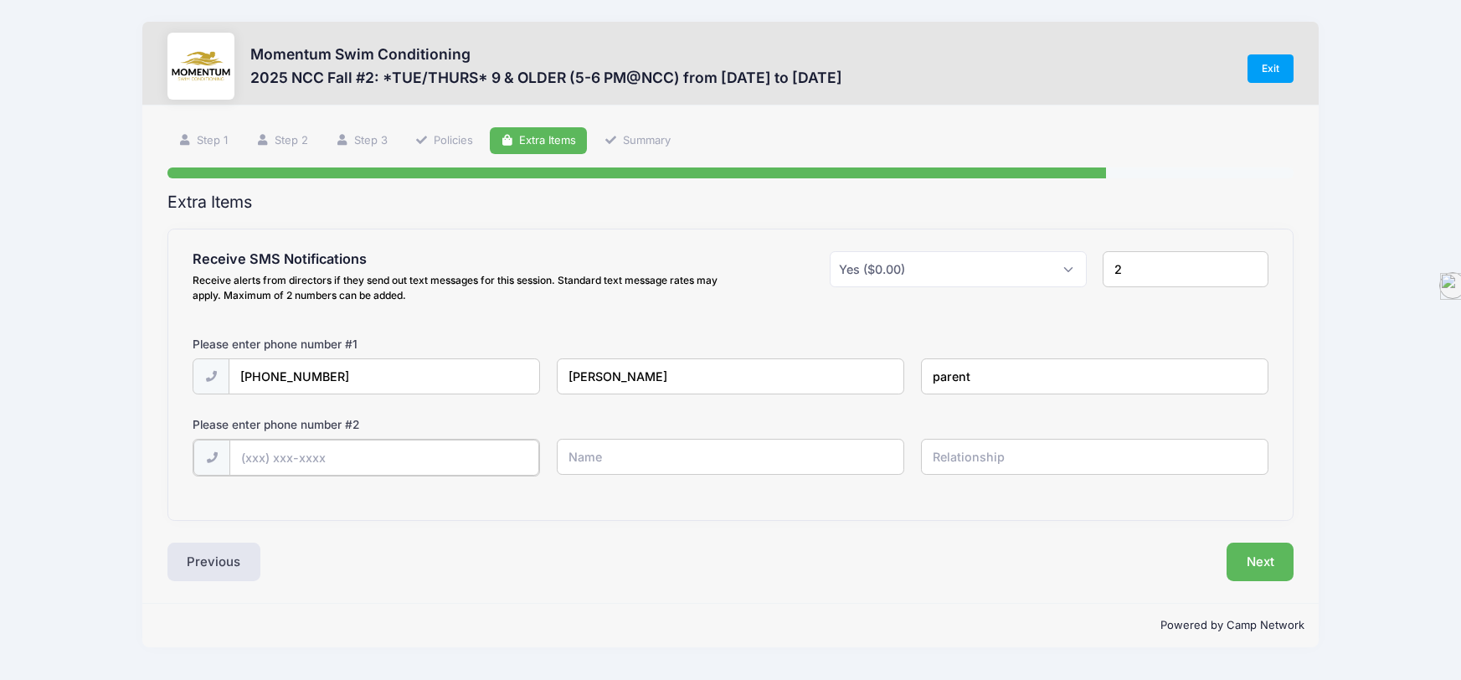
click at [269, 454] on input "text" at bounding box center [384, 458] width 310 height 36
type input "(630) 765-0555"
type input "Jonathan Hunt"
drag, startPoint x: 982, startPoint y: 462, endPoint x: 924, endPoint y: 456, distance: 58.9
click at [924, 456] on input "parent" at bounding box center [1095, 457] width 348 height 36
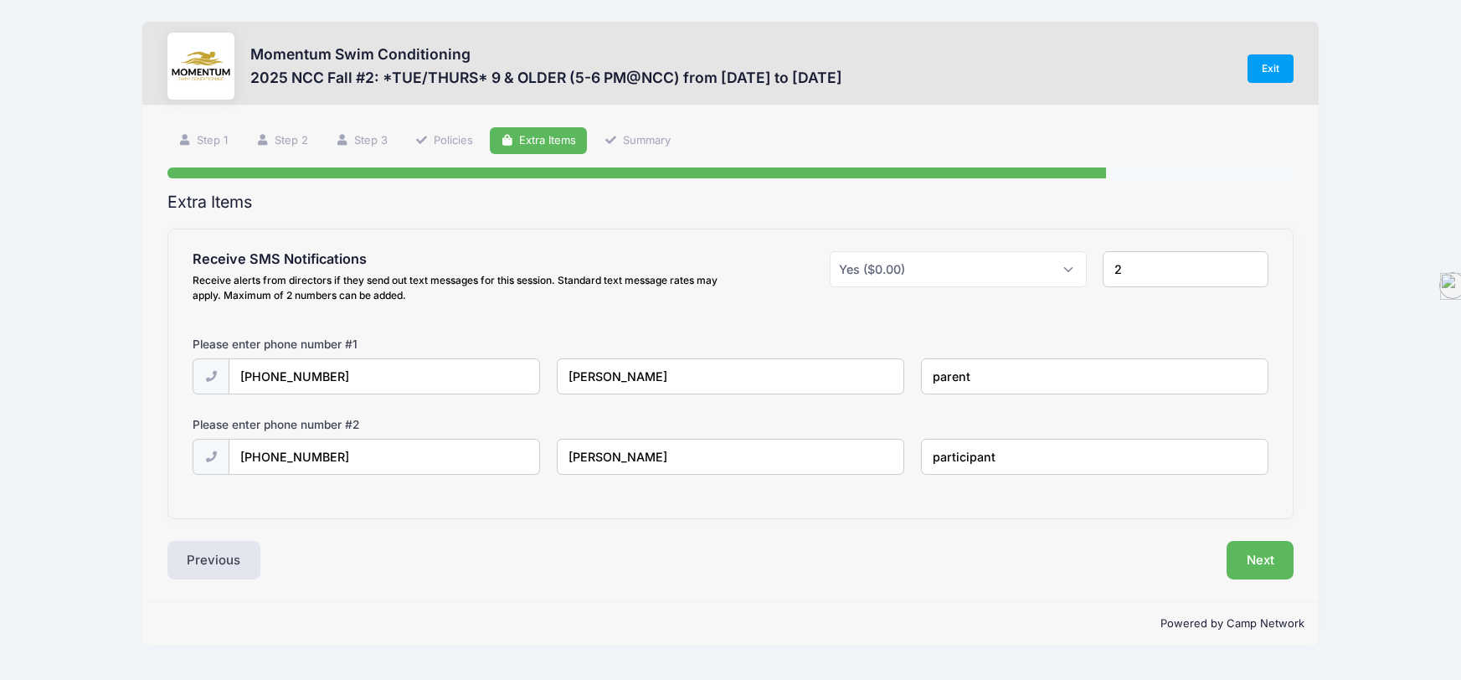
drag, startPoint x: 1027, startPoint y: 468, endPoint x: 858, endPoint y: 447, distance: 170.5
click at [858, 447] on div "(630) 765-0555 Jonathan Hunt participant" at bounding box center [730, 468] width 1093 height 58
type input "parent"
click at [1277, 569] on button "Next" at bounding box center [1261, 560] width 68 height 39
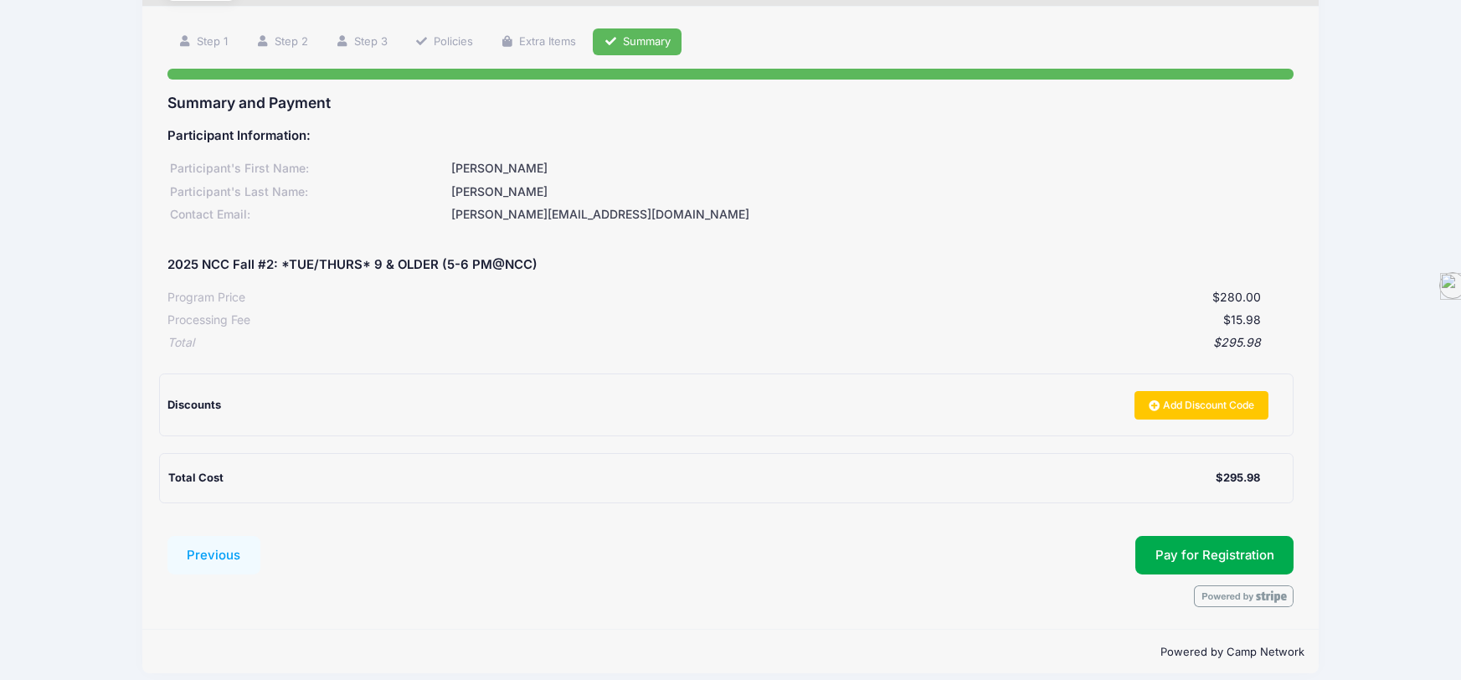
scroll to position [113, 0]
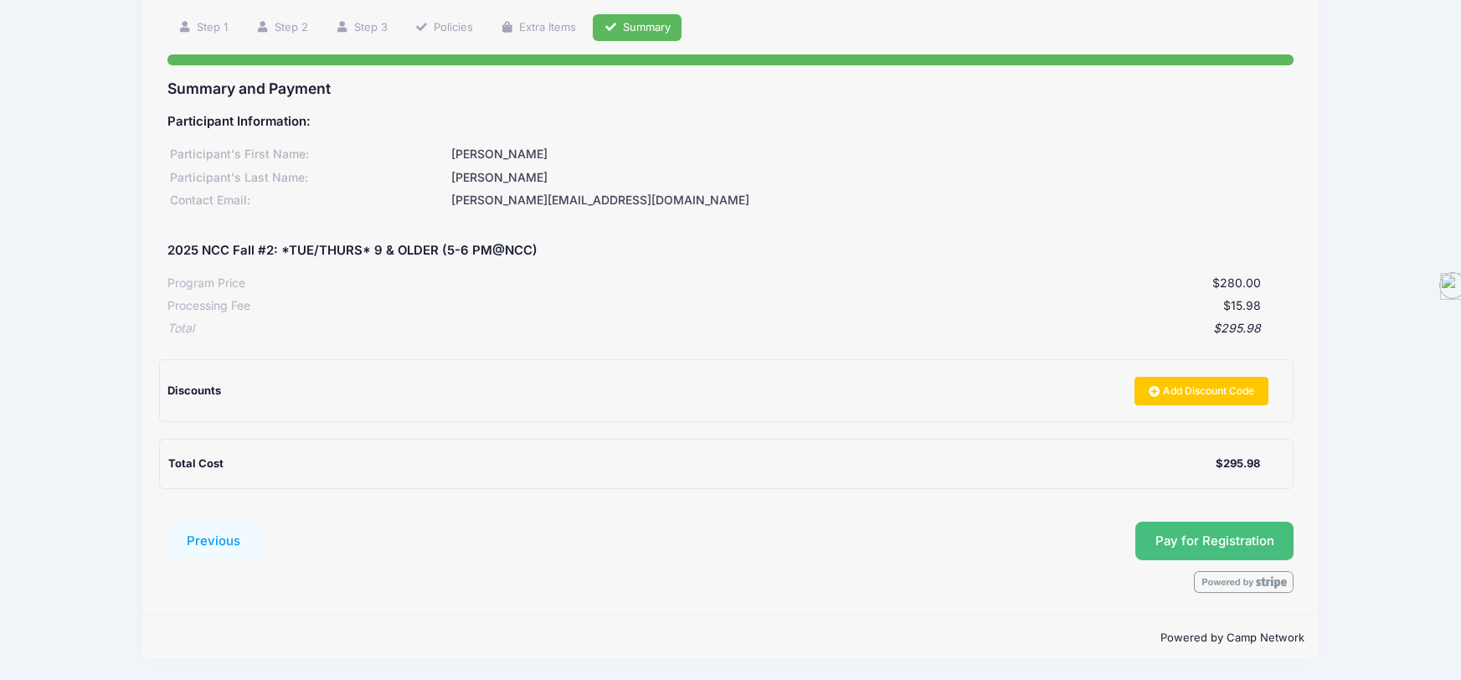
click at [1198, 545] on button "Pay for Registration" at bounding box center [1215, 541] width 159 height 39
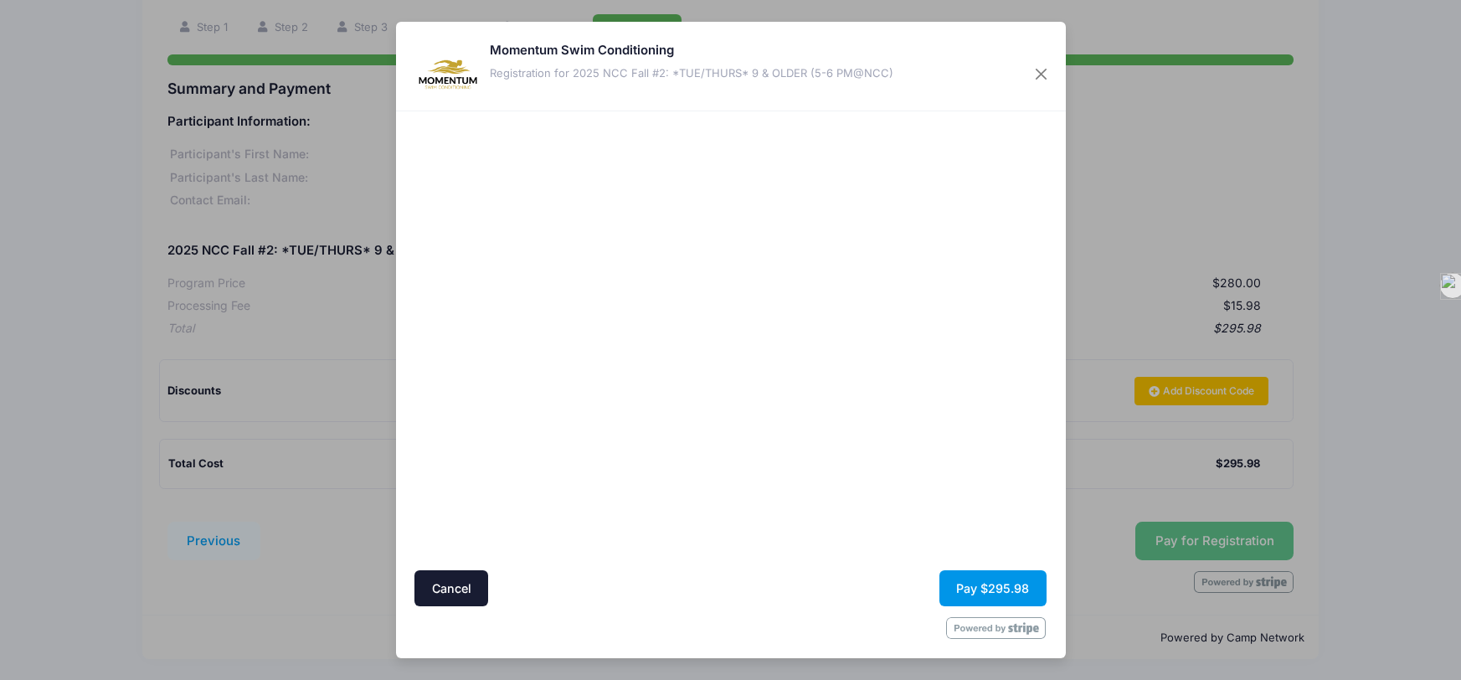
click at [1012, 588] on button "Pay $295.98" at bounding box center [993, 588] width 107 height 36
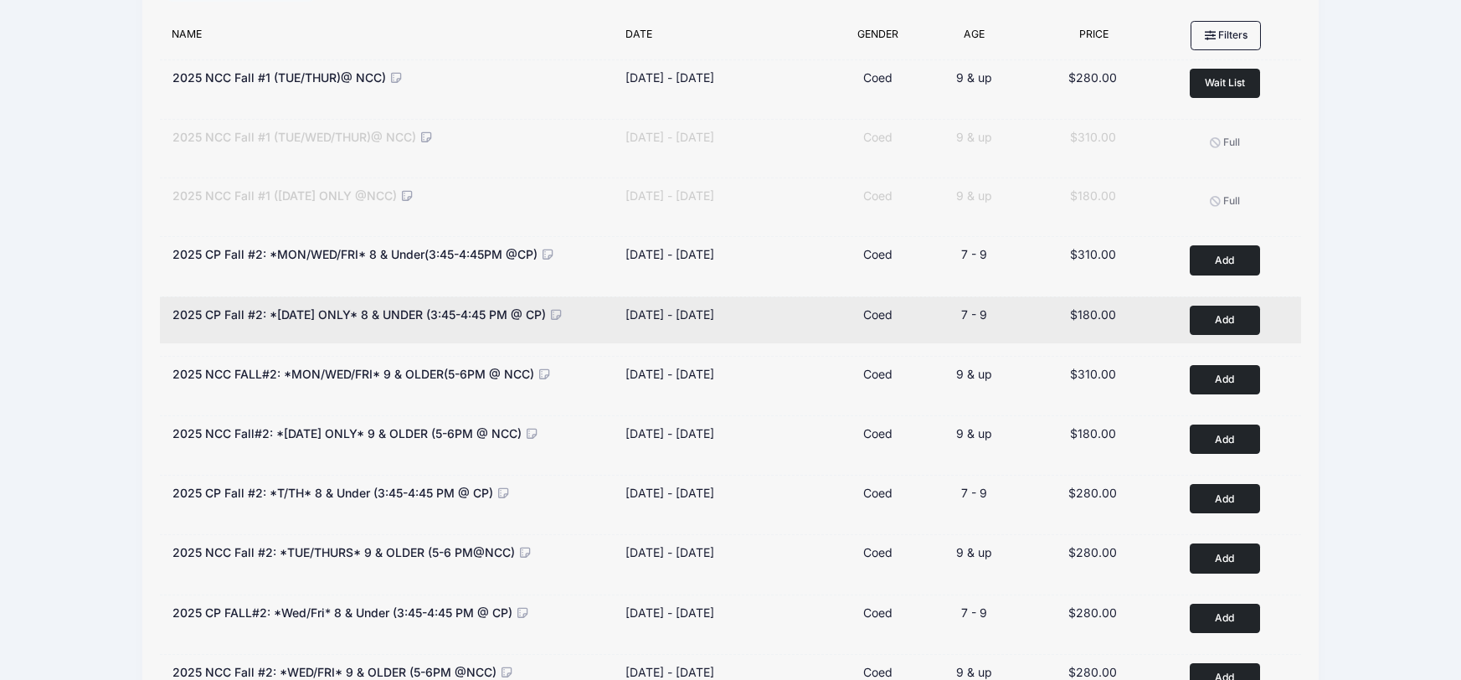
scroll to position [296, 0]
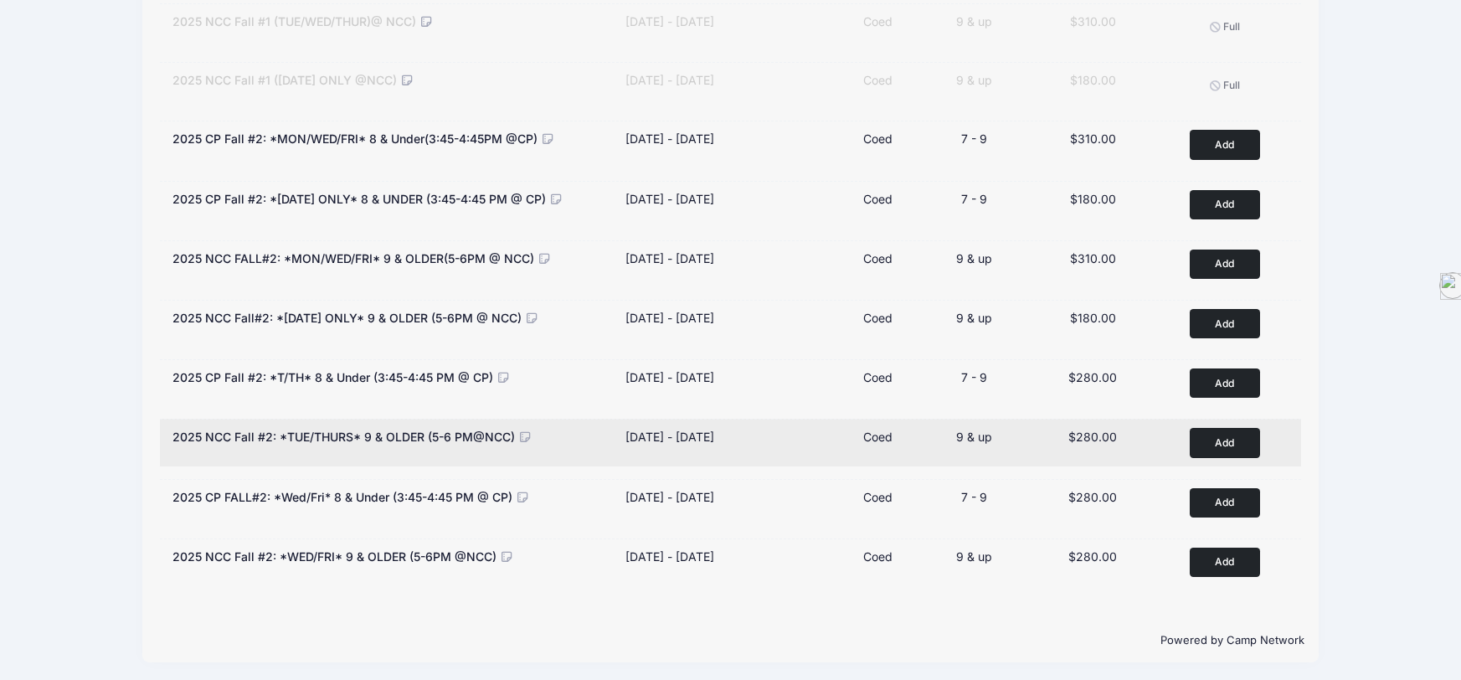
click at [1222, 439] on button "Add to Cart" at bounding box center [1225, 442] width 70 height 29
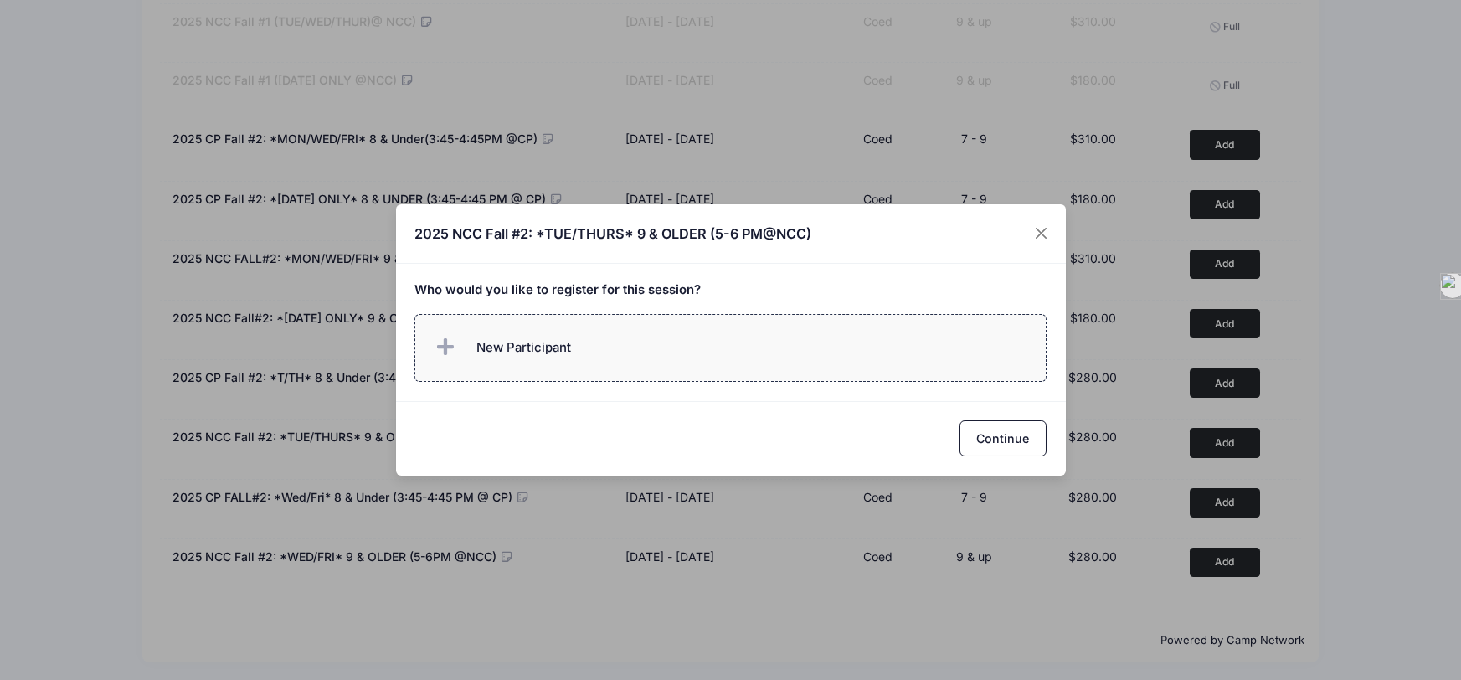
click at [687, 352] on label "New Participant" at bounding box center [731, 348] width 632 height 68
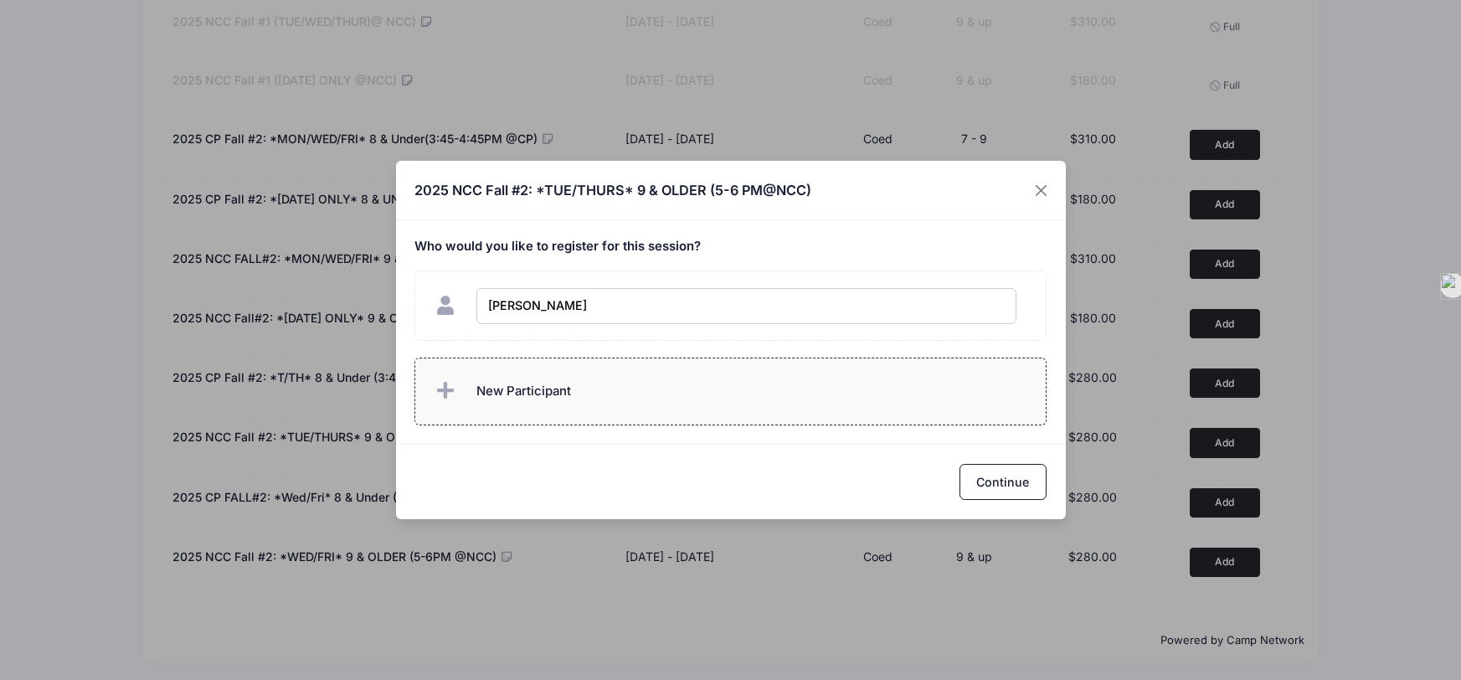
type input "Annabelle Hunt"
checkbox input "true"
click at [1006, 483] on button "Continue" at bounding box center [1003, 482] width 87 height 36
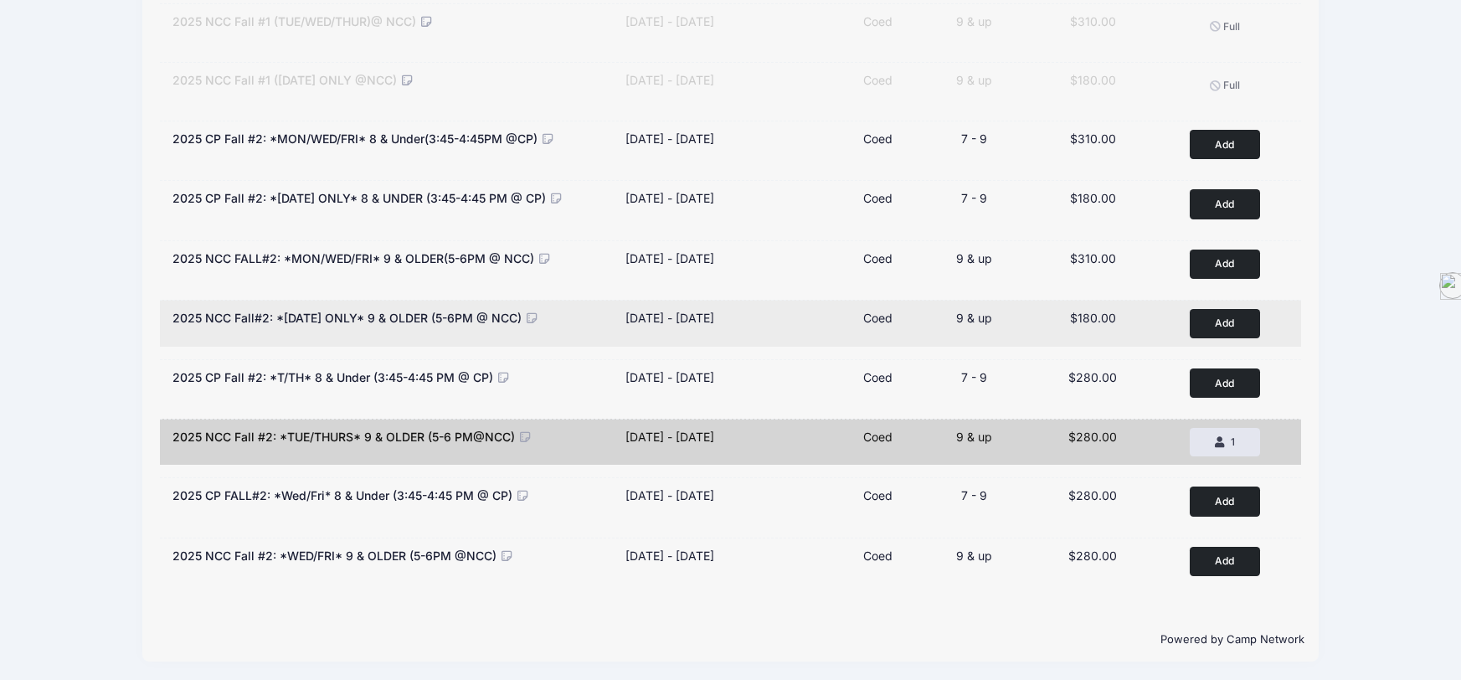
scroll to position [0, 0]
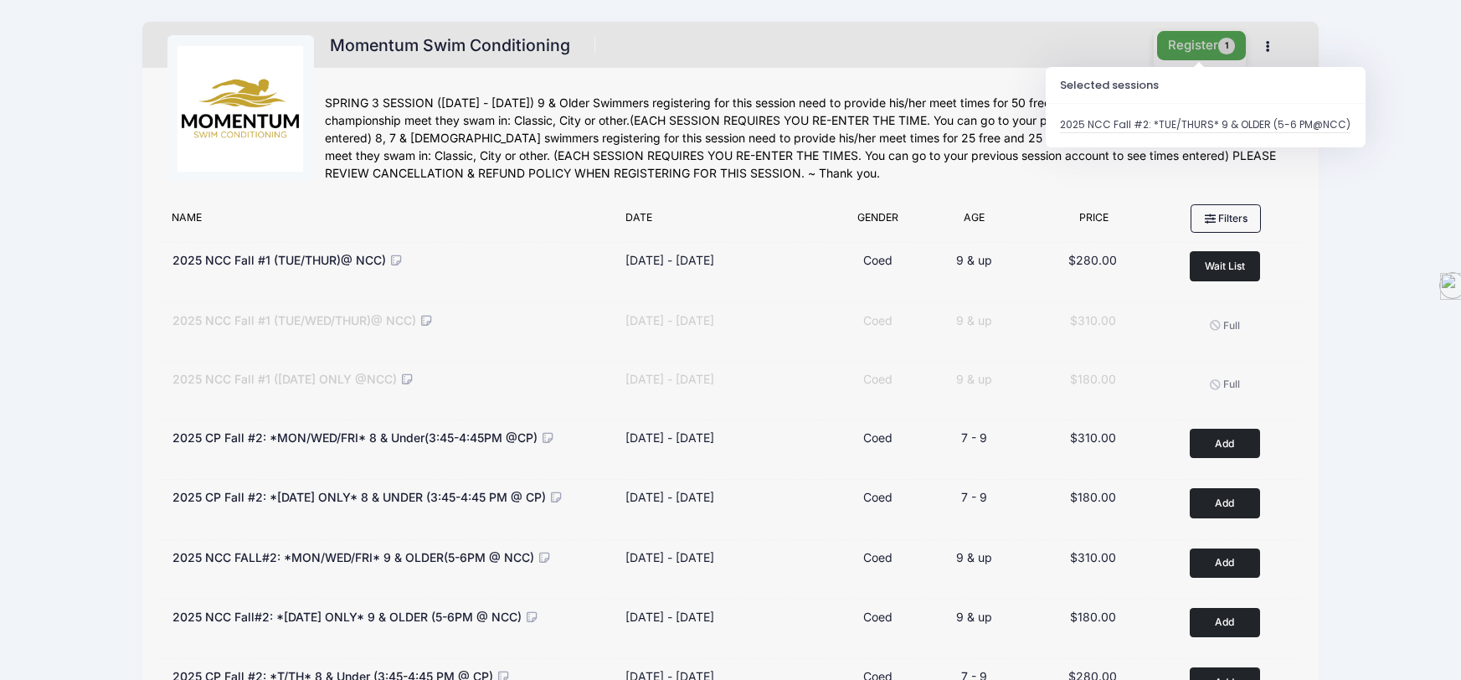
click at [1206, 45] on button "Register 1" at bounding box center [1201, 45] width 89 height 29
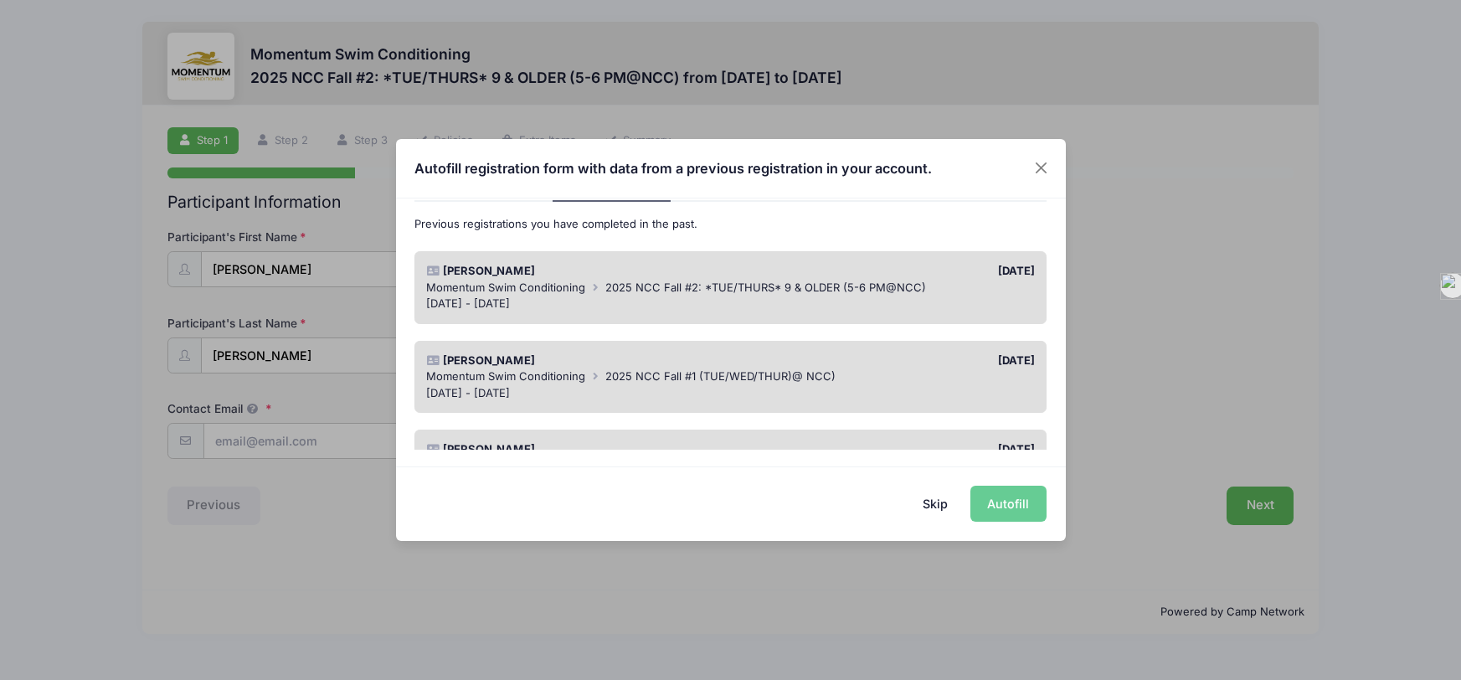
scroll to position [100, 0]
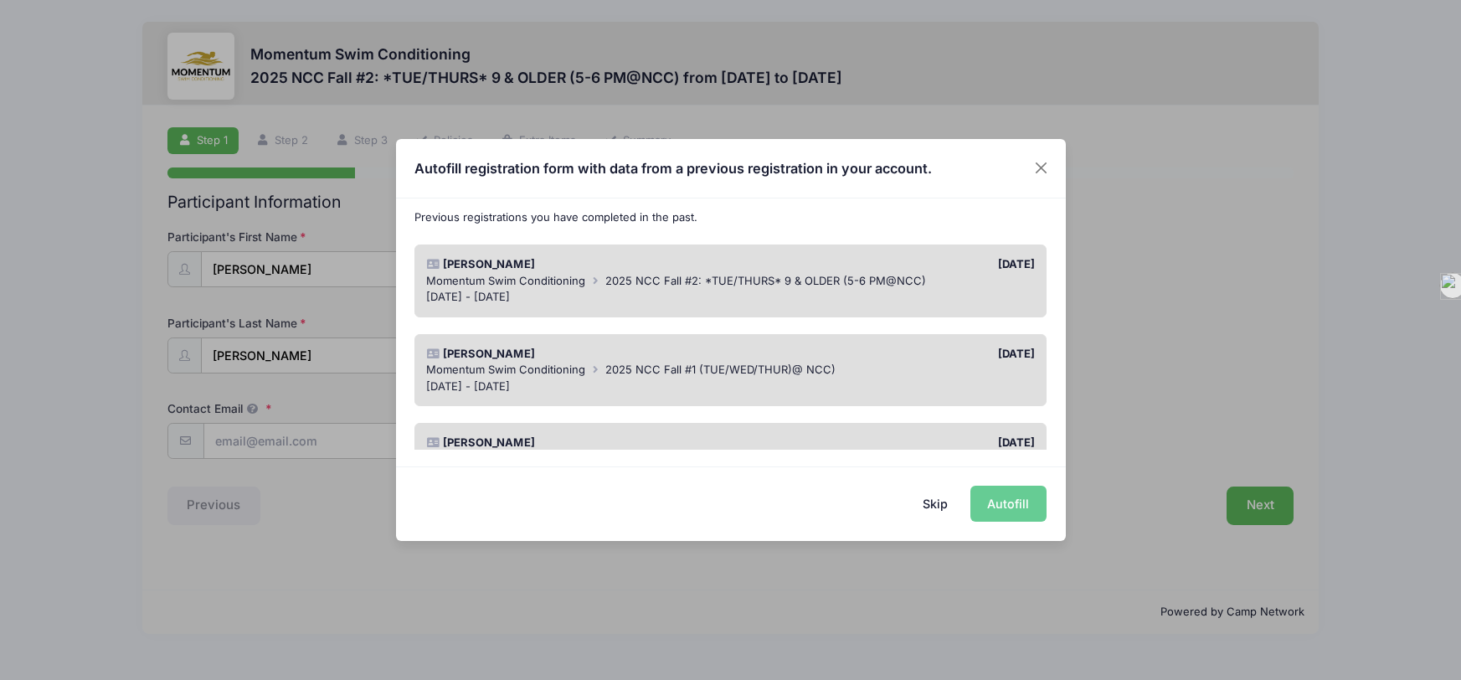
click at [714, 368] on span "2025 NCC Fall #1 (TUE/WED/THUR)@ NCC)" at bounding box center [721, 369] width 230 height 13
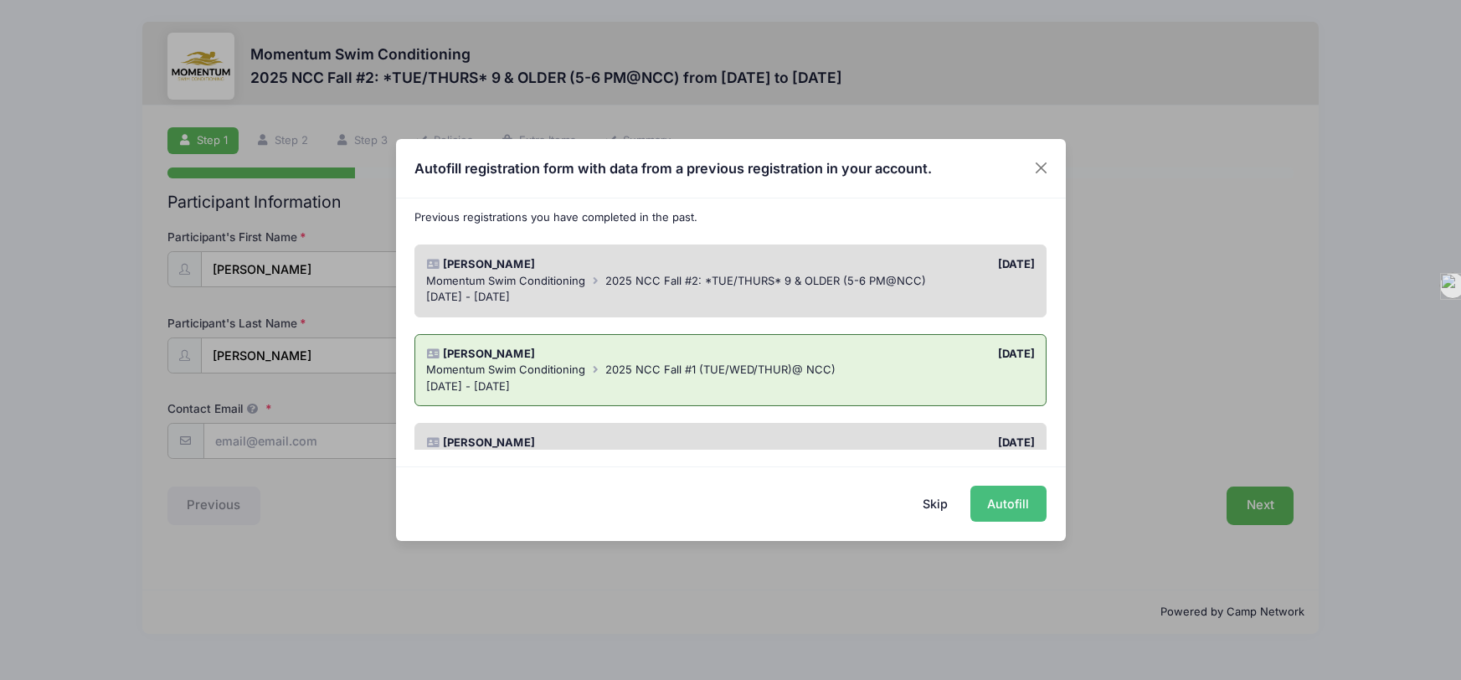
click at [1022, 502] on button "Autofill" at bounding box center [1009, 504] width 76 height 36
type input "[PERSON_NAME][EMAIL_ADDRESS][DOMAIN_NAME]"
type input "02/28/2014"
type input "2473 Rio Grande Circle"
type input "Naperville"
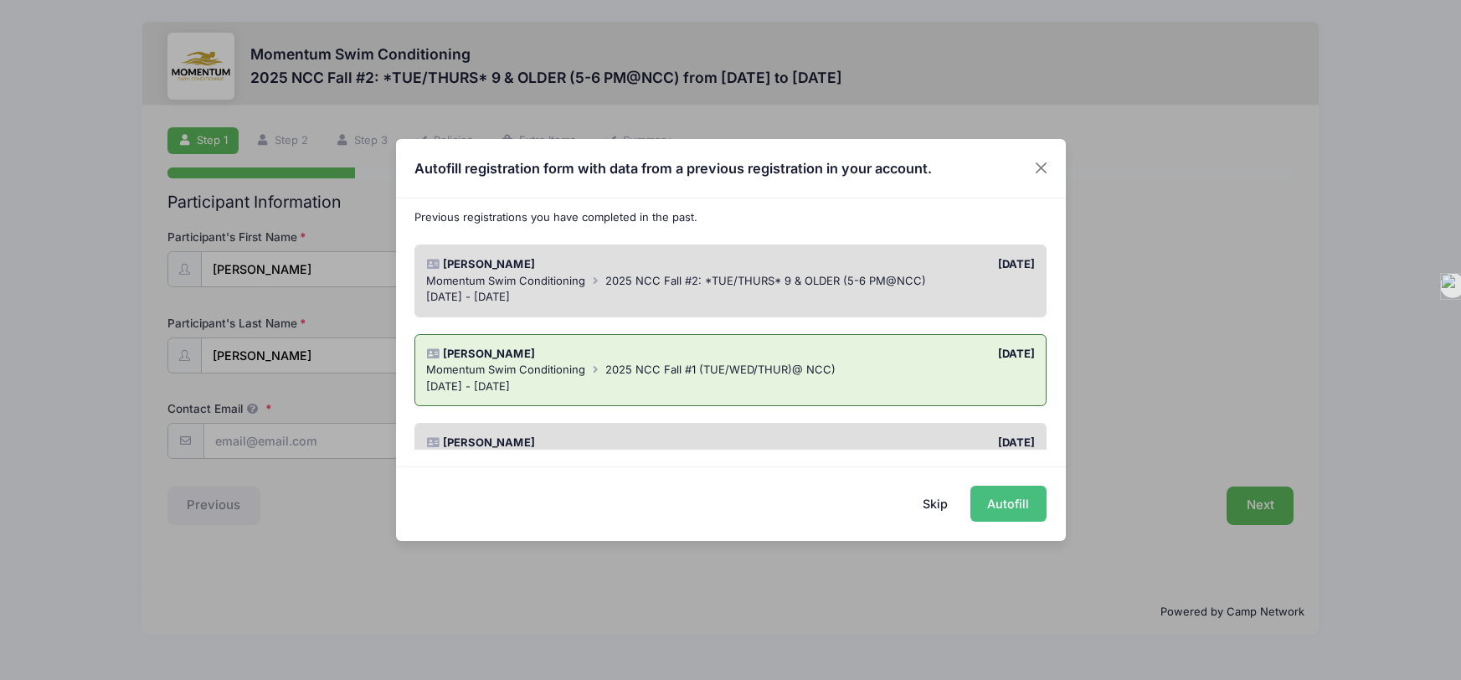
select select "IL"
type input "60565"
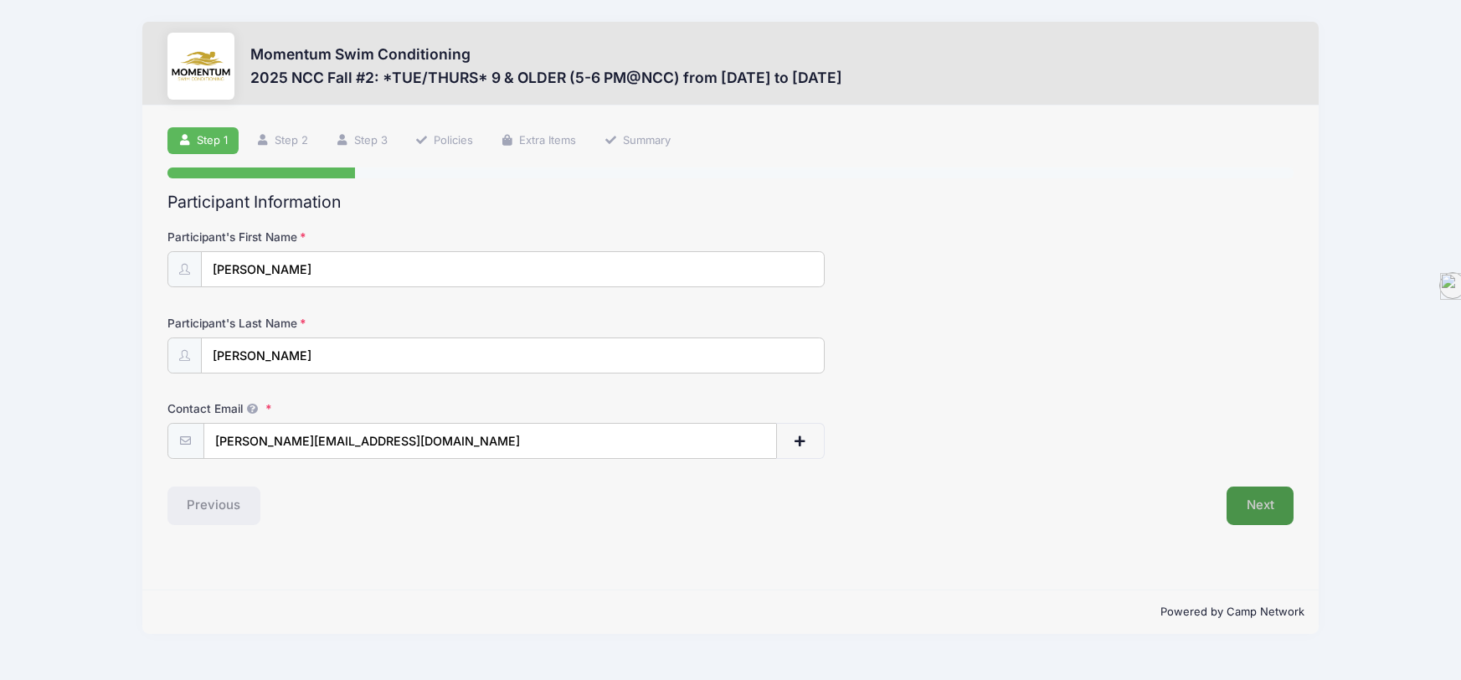
click at [1260, 510] on button "Next" at bounding box center [1261, 506] width 68 height 39
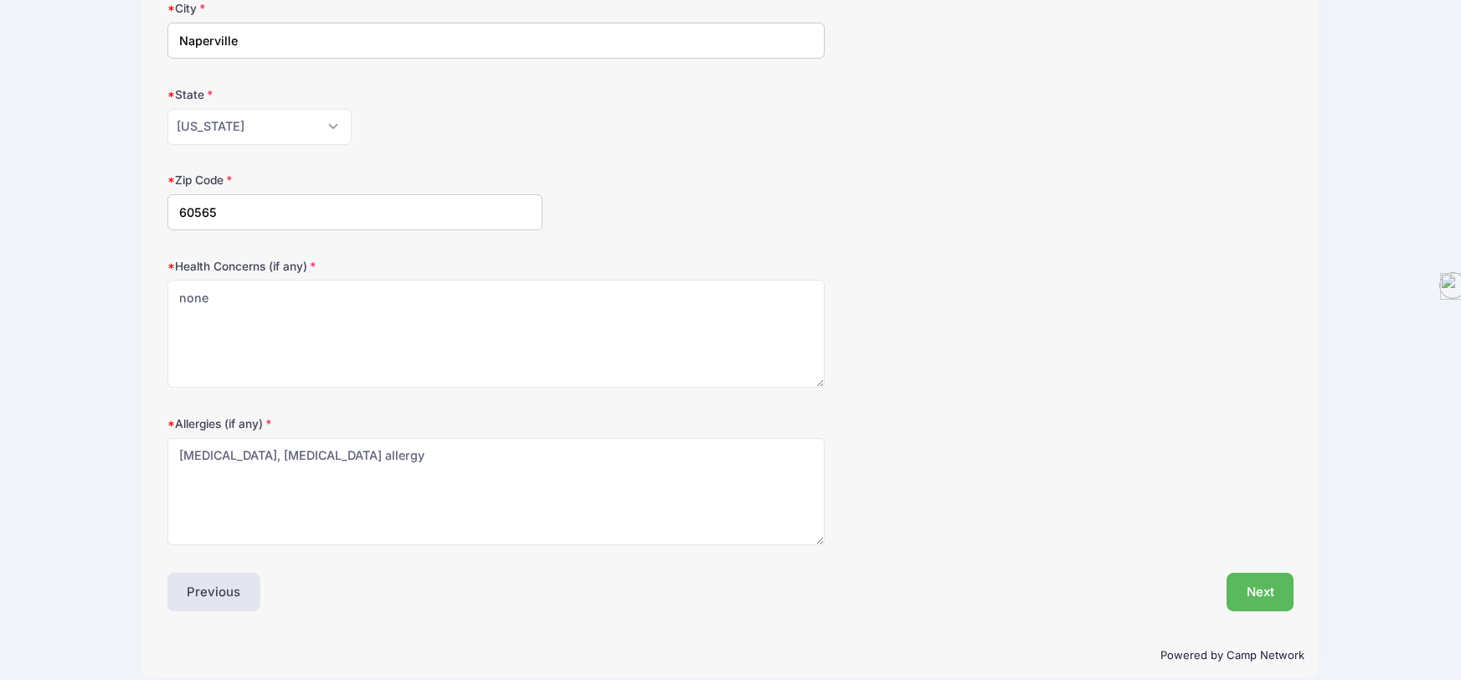
scroll to position [417, 0]
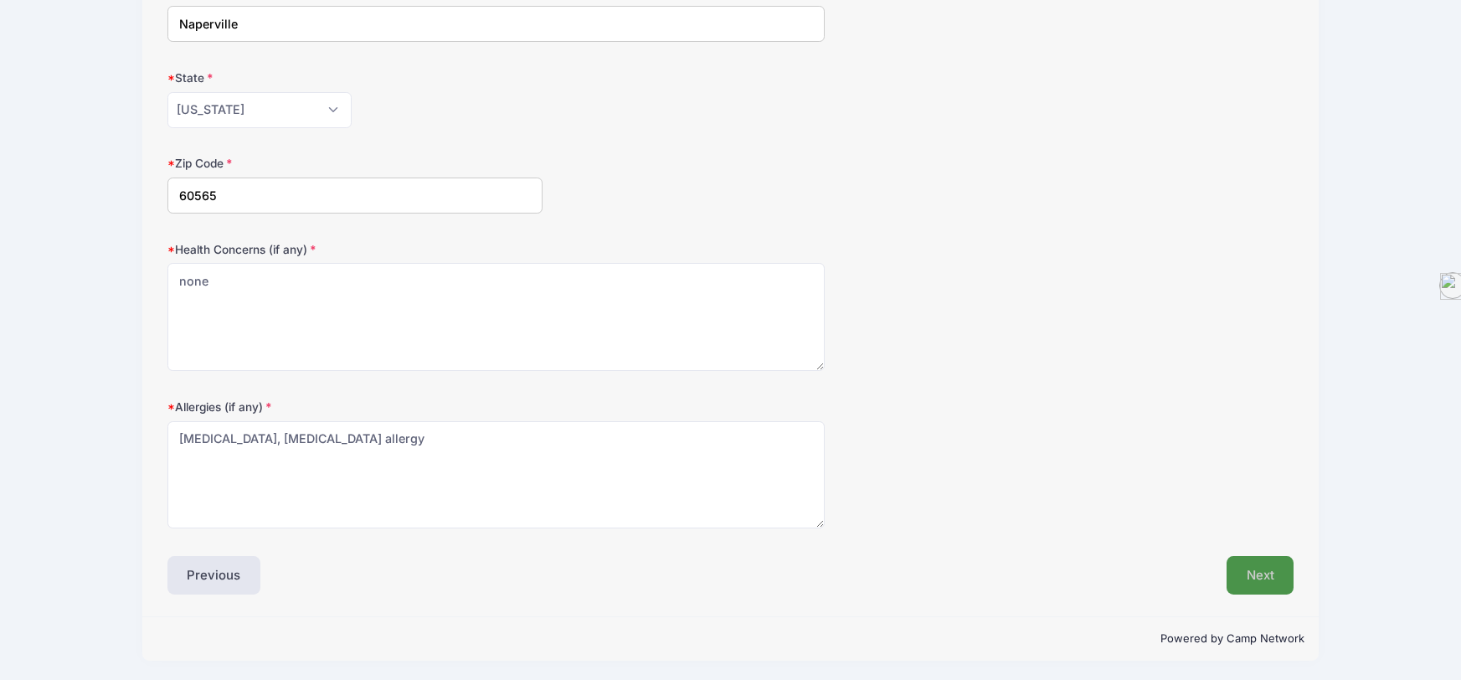
click at [1244, 574] on button "Next" at bounding box center [1261, 575] width 68 height 39
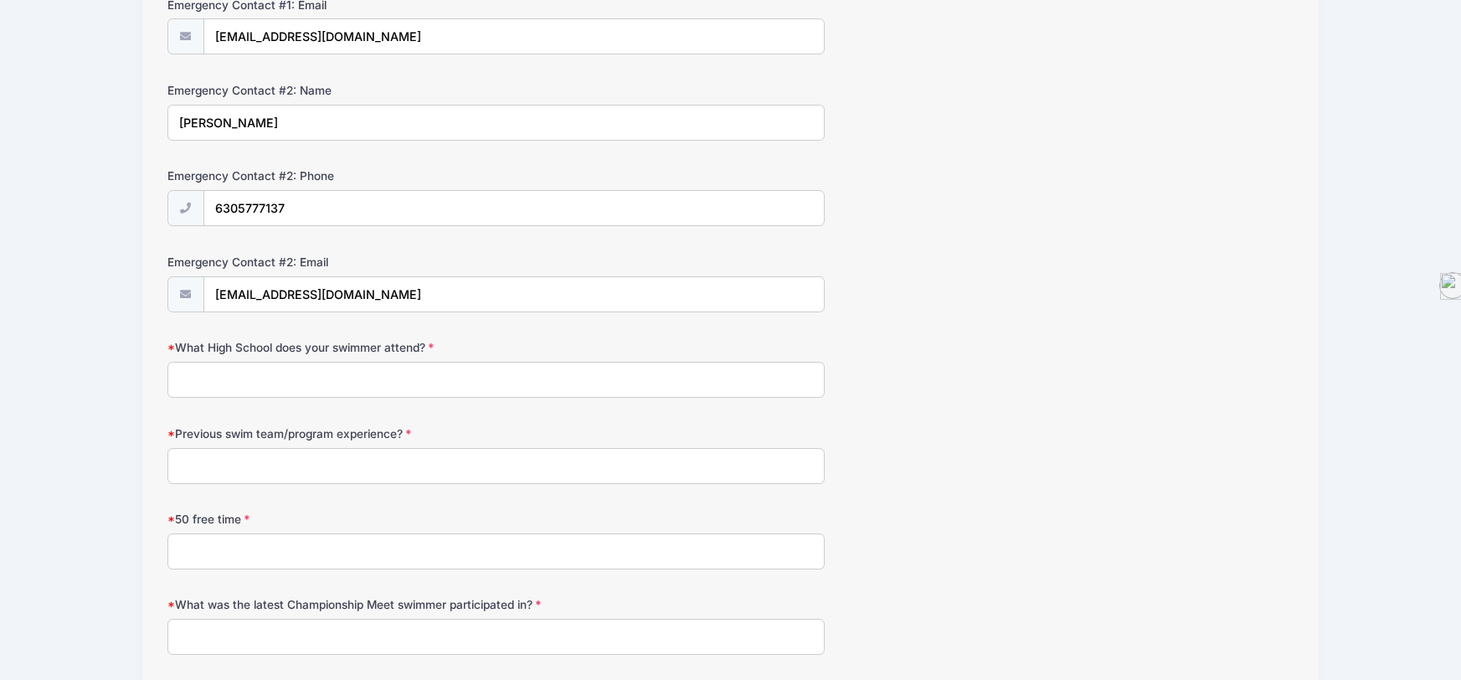
scroll to position [687, 0]
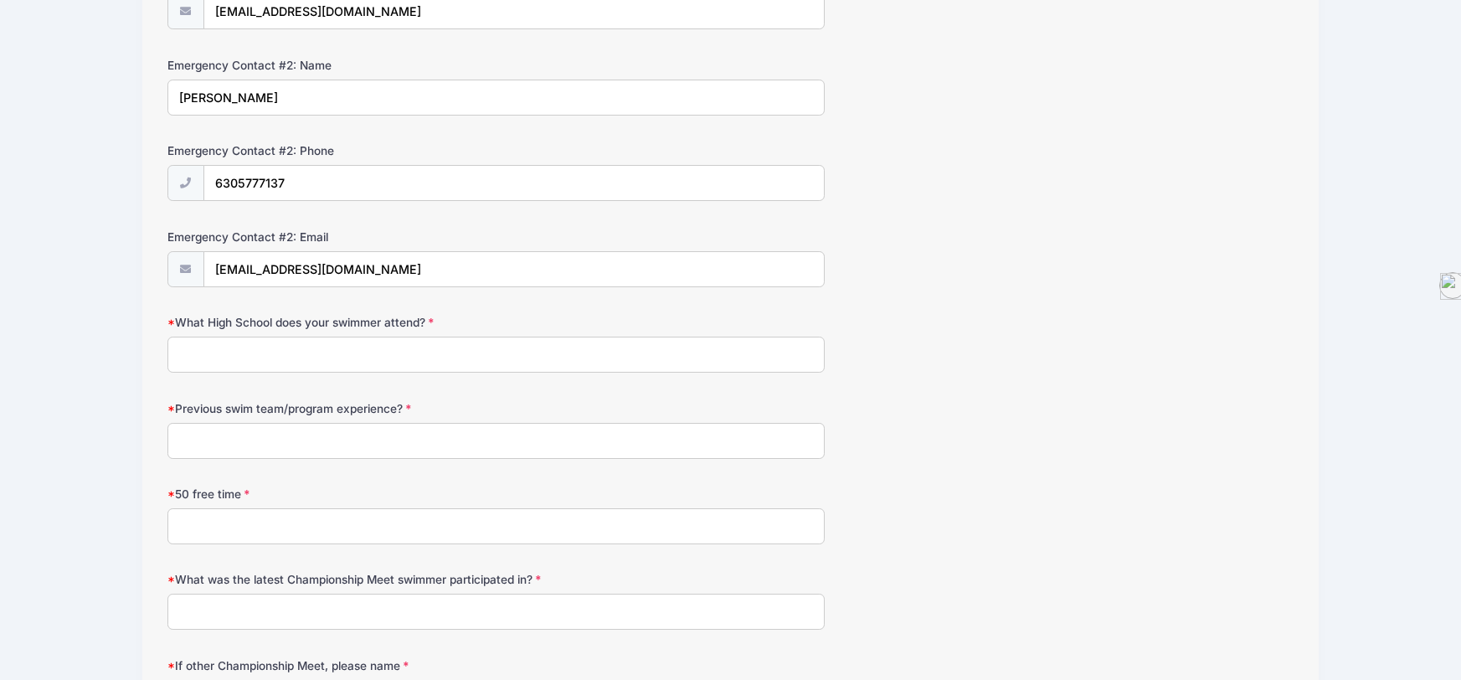
click at [484, 358] on input "What High School does your swimmer attend?" at bounding box center [495, 355] width 657 height 36
type input "M"
type input "None, 6th Grade at Madison Jr. High"
click at [435, 432] on input "Previous swim team/program experience?" at bounding box center [495, 441] width 657 height 36
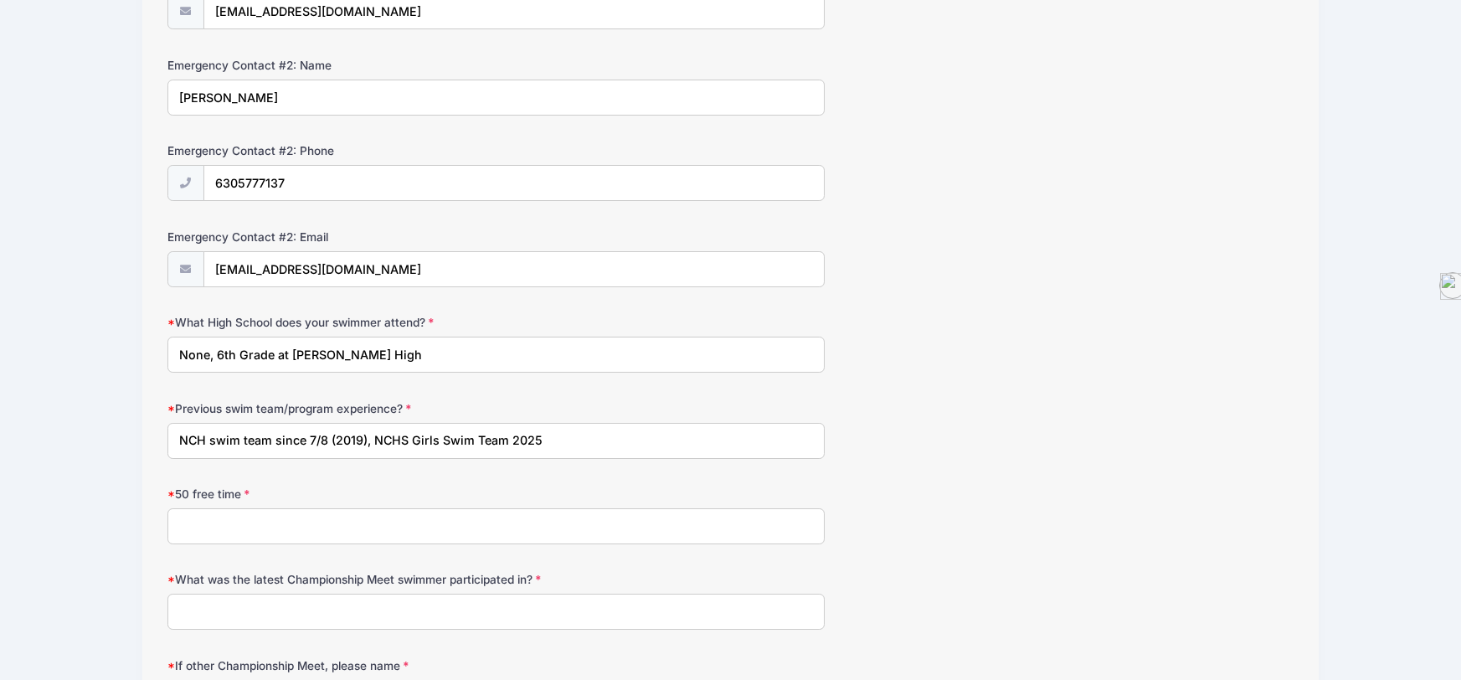
drag, startPoint x: 307, startPoint y: 436, endPoint x: 554, endPoint y: 443, distance: 247.1
click at [554, 443] on input "NCH swim team since 7/8 (2019), NCHS Girls Swim Team 2025" at bounding box center [495, 441] width 657 height 36
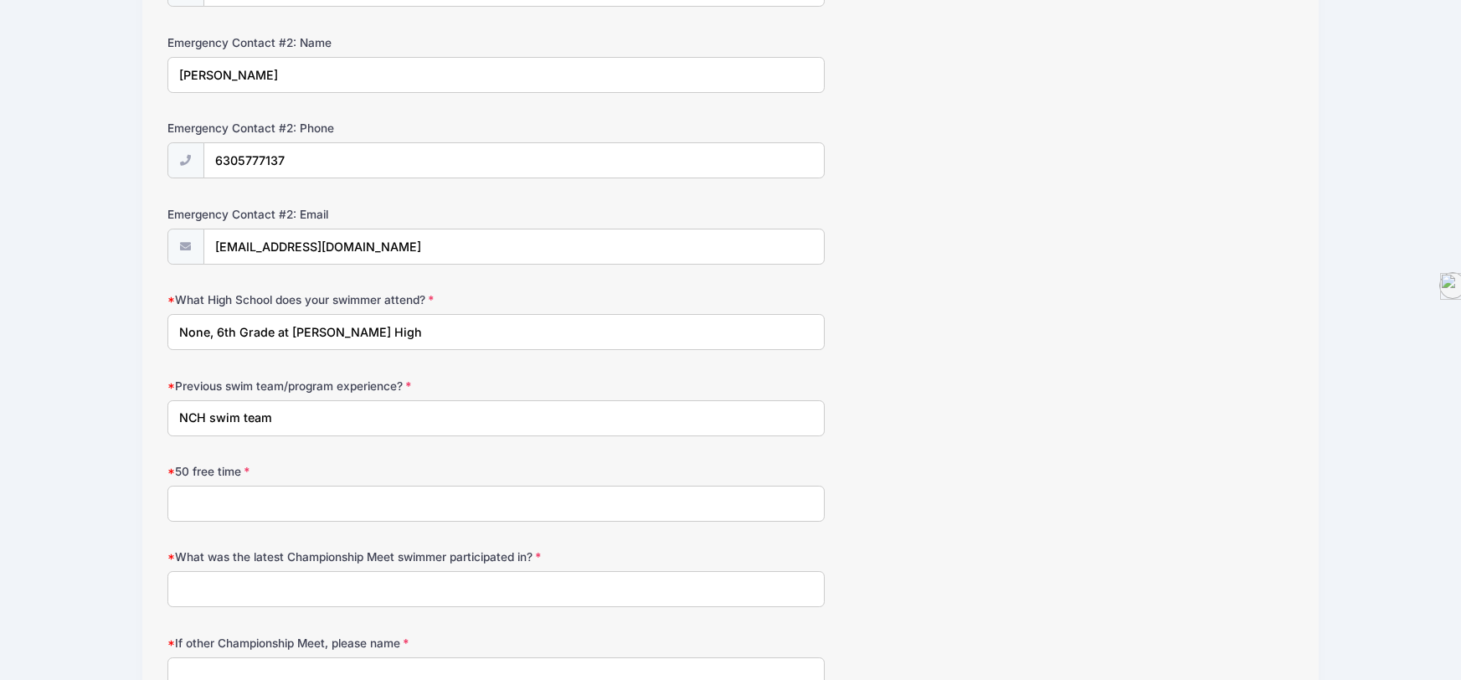
scroll to position [709, 0]
type input "NCH swim team"
click at [208, 500] on input "50 free time" at bounding box center [495, 504] width 657 height 36
type input "2"
type input "35.15"
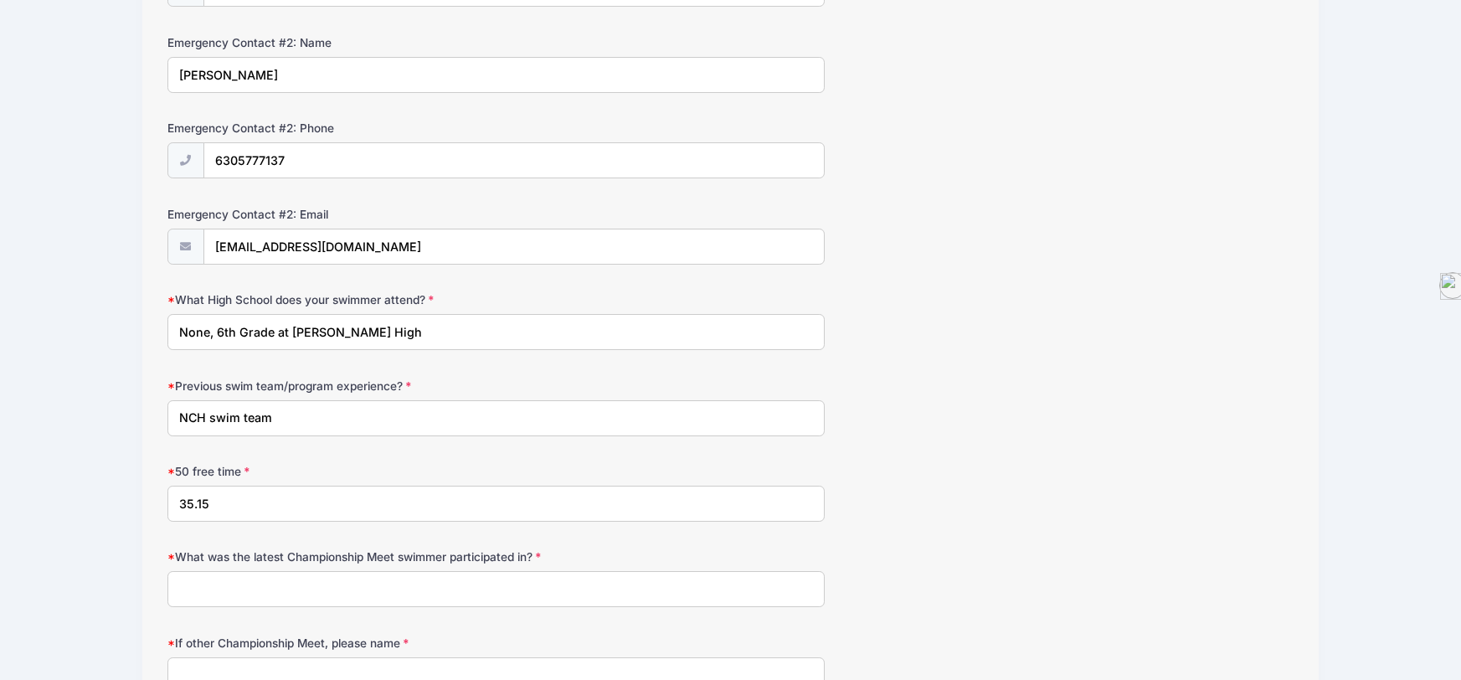
click at [224, 601] on input "What was the latest Championship Meet swimmer participated in?" at bounding box center [495, 589] width 657 height 36
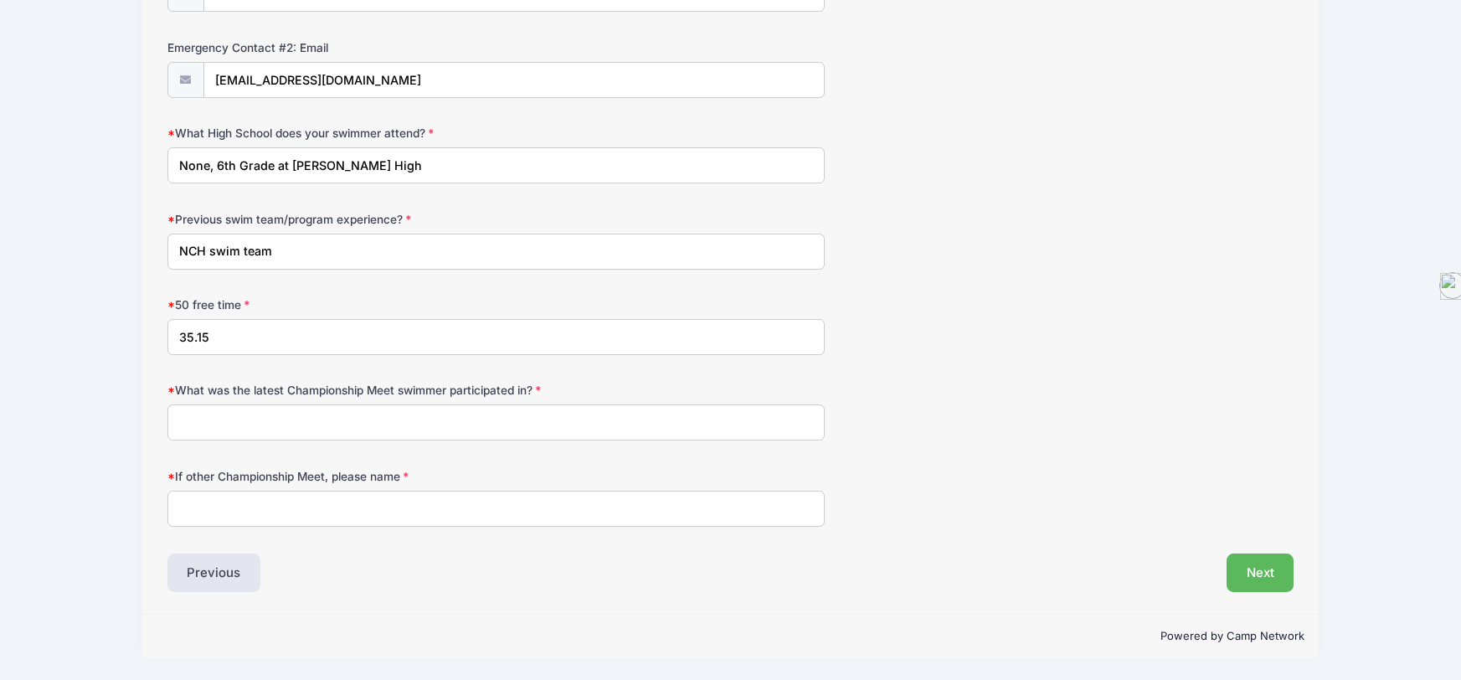
scroll to position [889, 0]
type input "Classic Championship 2025"
click at [292, 501] on input "If other Championship Meet, please name" at bounding box center [495, 509] width 657 height 36
type input "N/A"
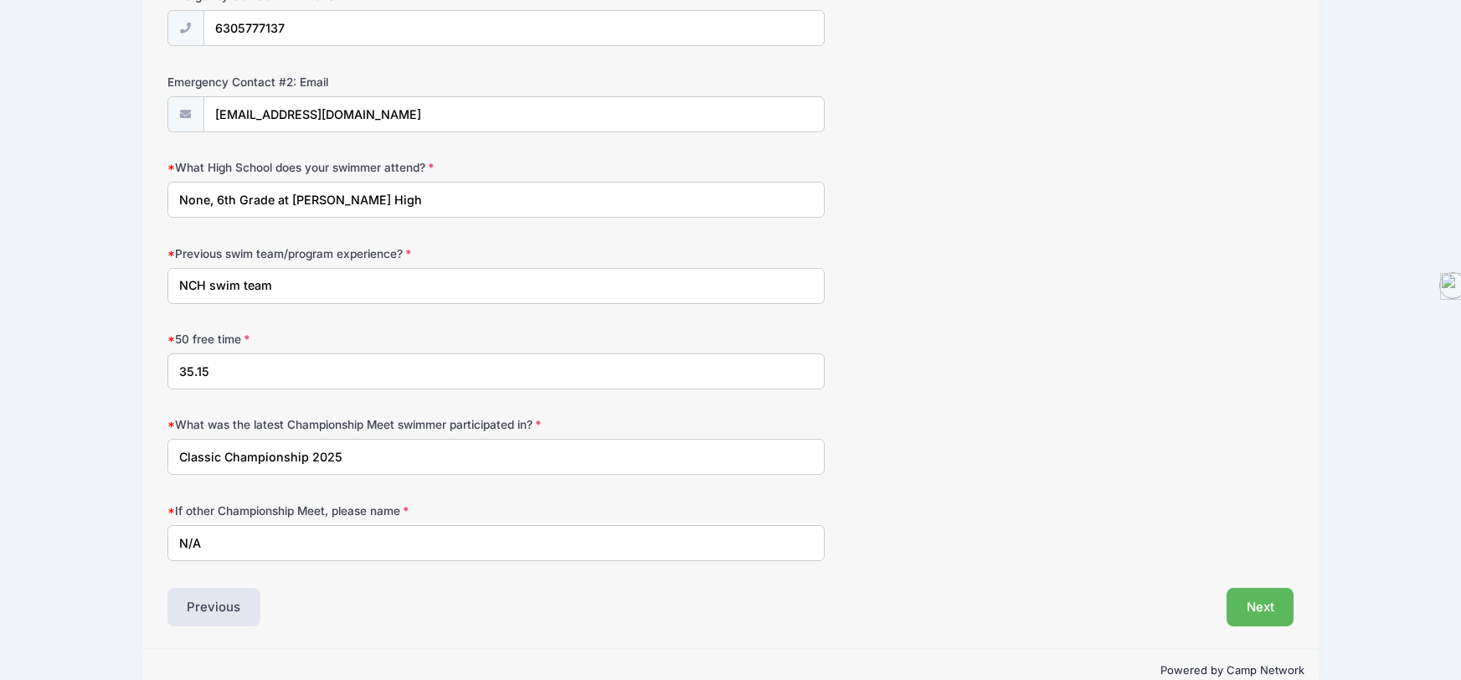
scroll to position [822, 0]
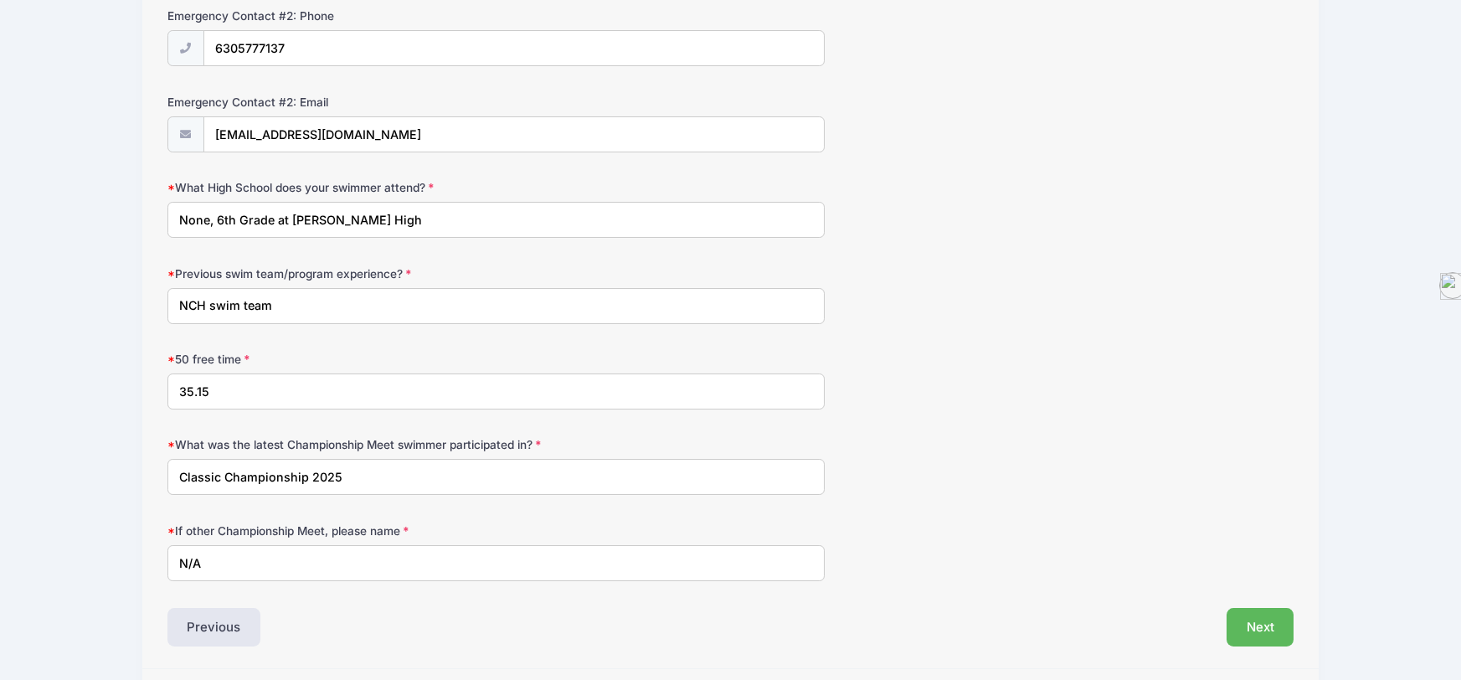
click at [209, 305] on input "NCH swim team" at bounding box center [495, 306] width 657 height 36
type input "NCH summer swim team"
click at [1278, 641] on button "Next" at bounding box center [1261, 627] width 68 height 39
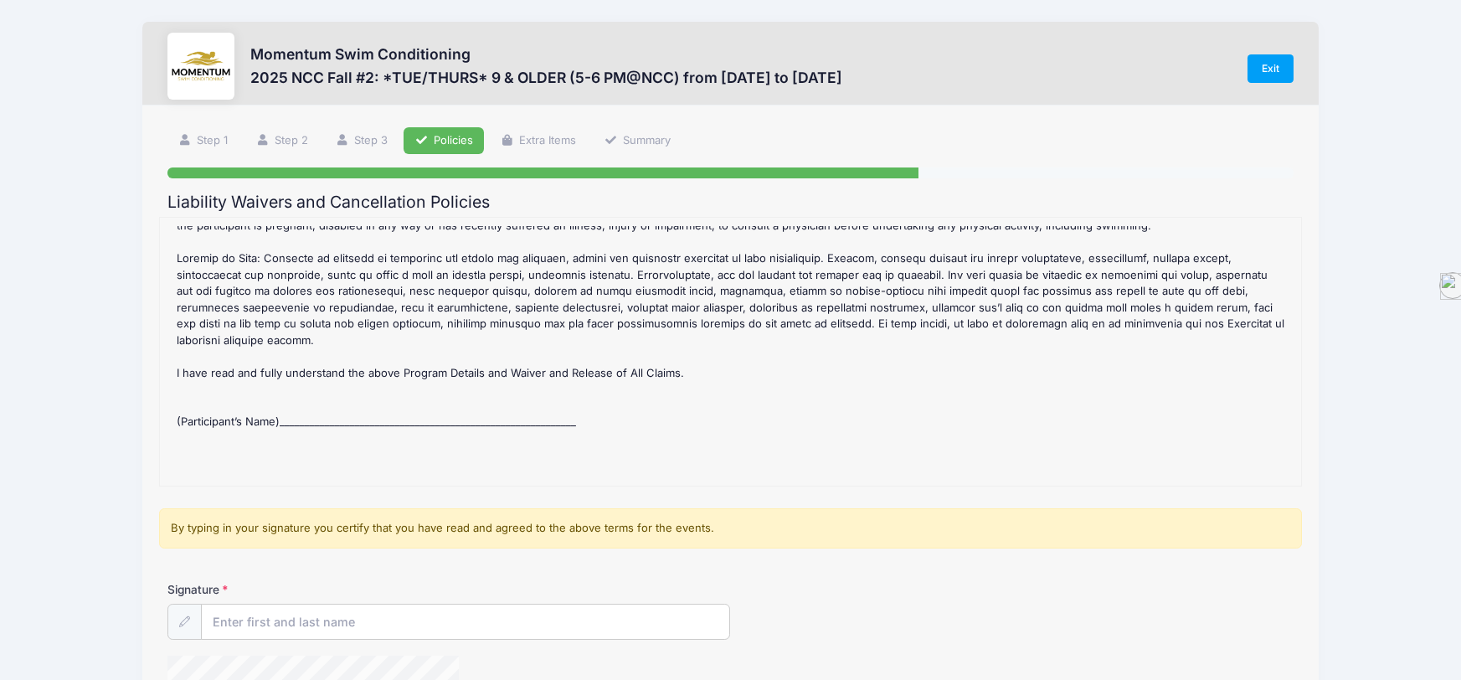
scroll to position [222, 0]
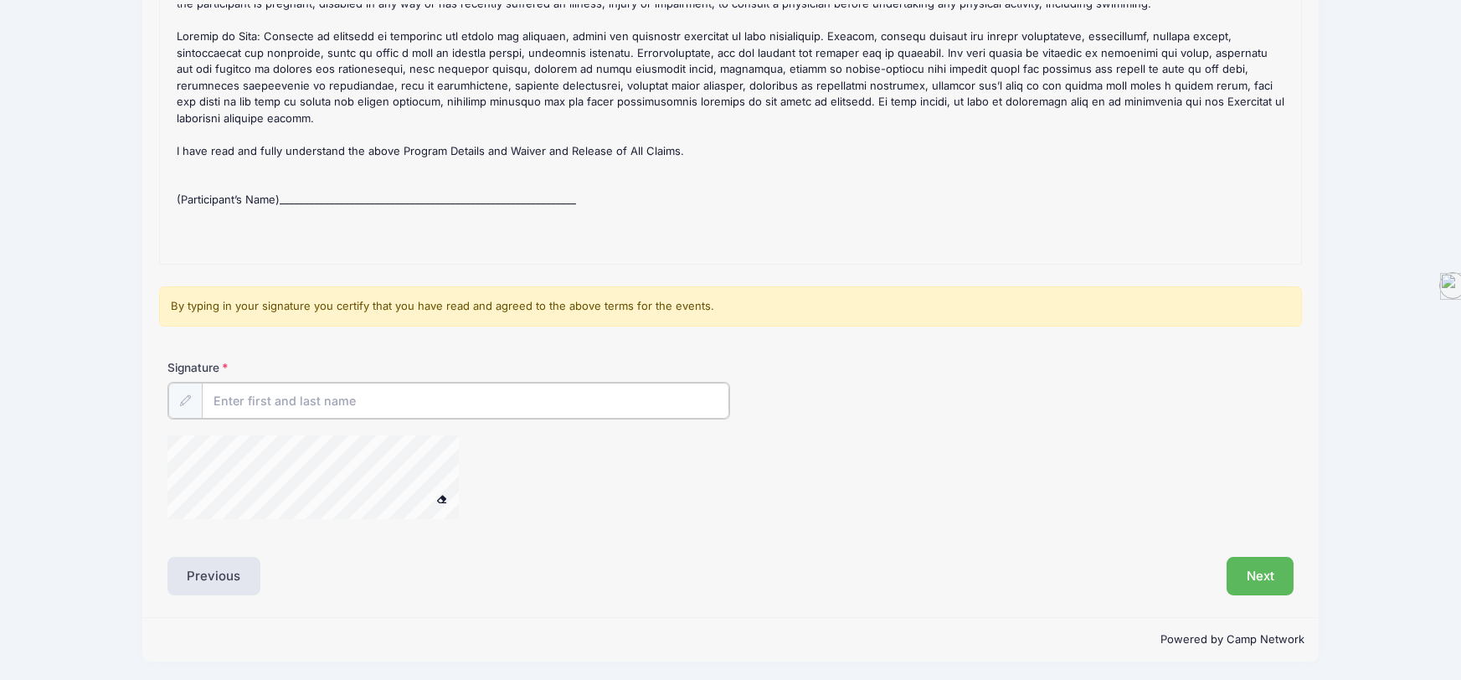
click at [297, 387] on input "Signature" at bounding box center [466, 401] width 528 height 36
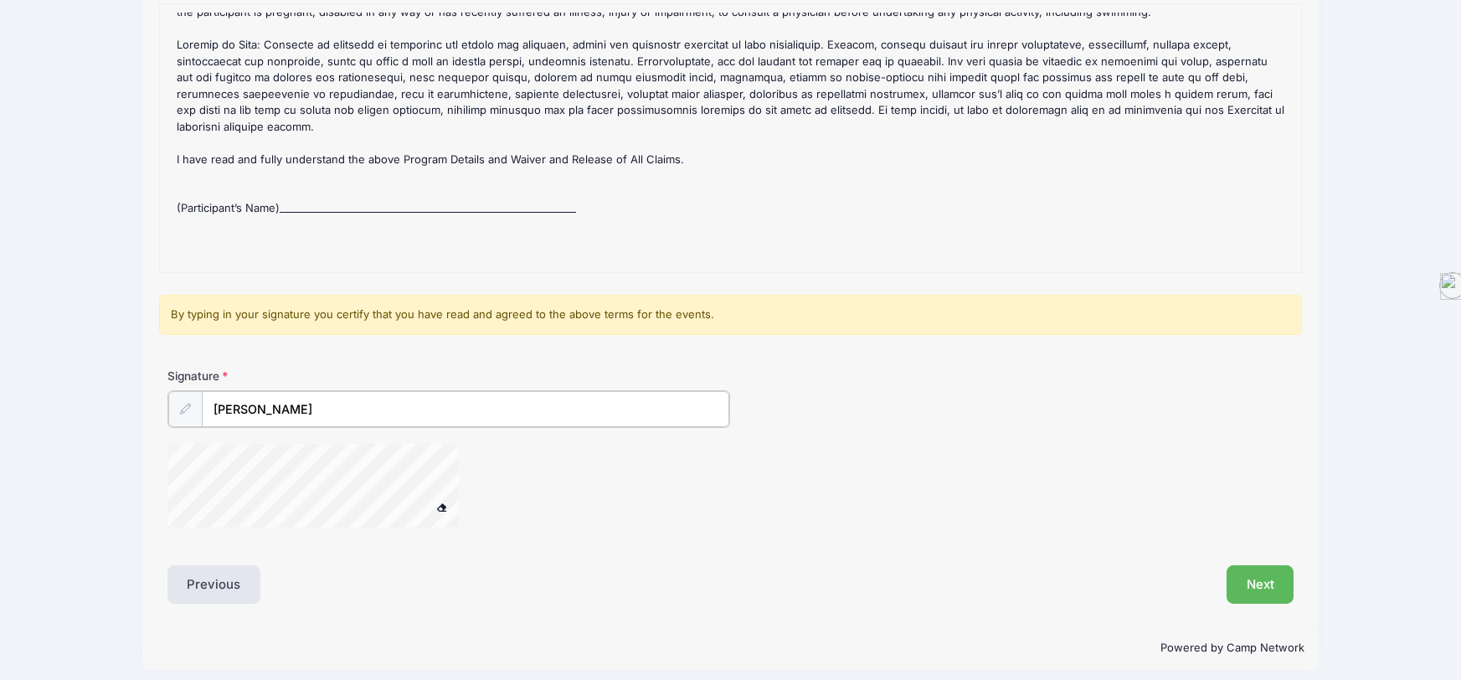
scroll to position [215, 0]
type input "Nicole J. Hunt"
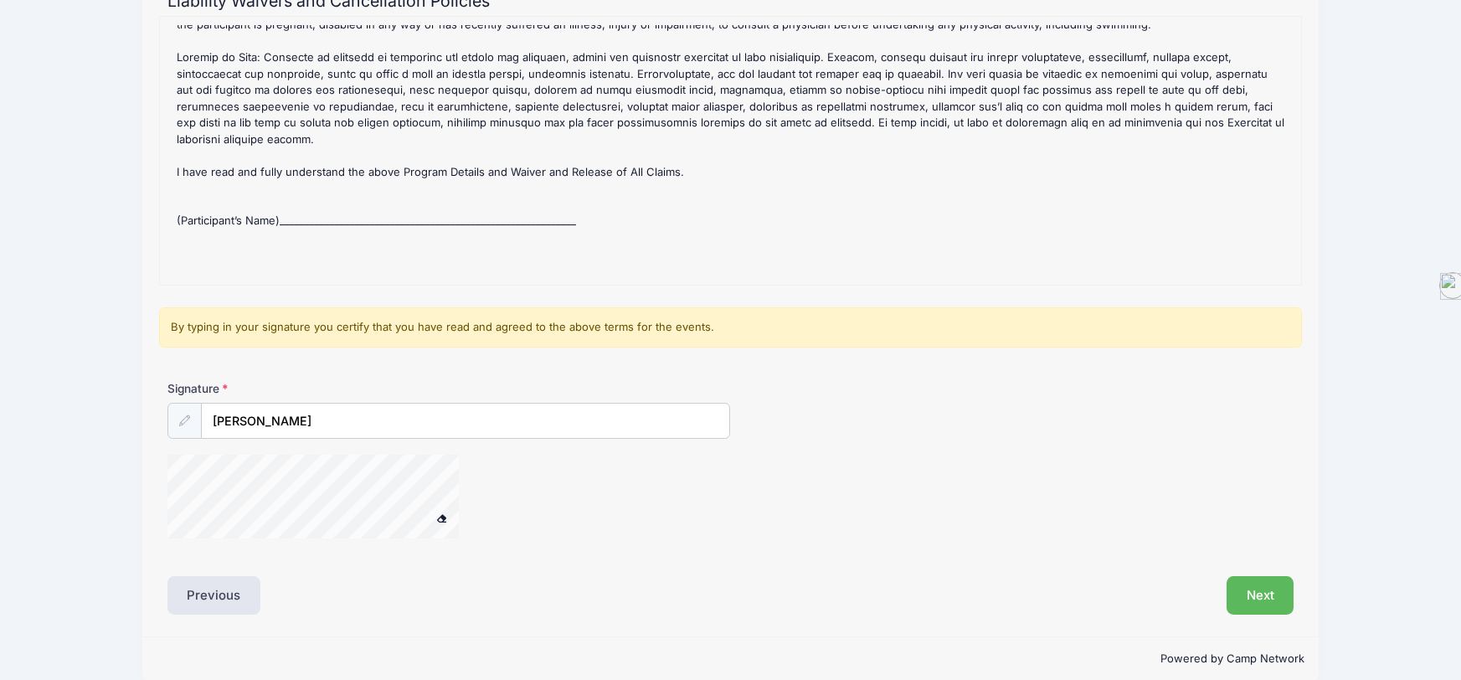
scroll to position [192, 0]
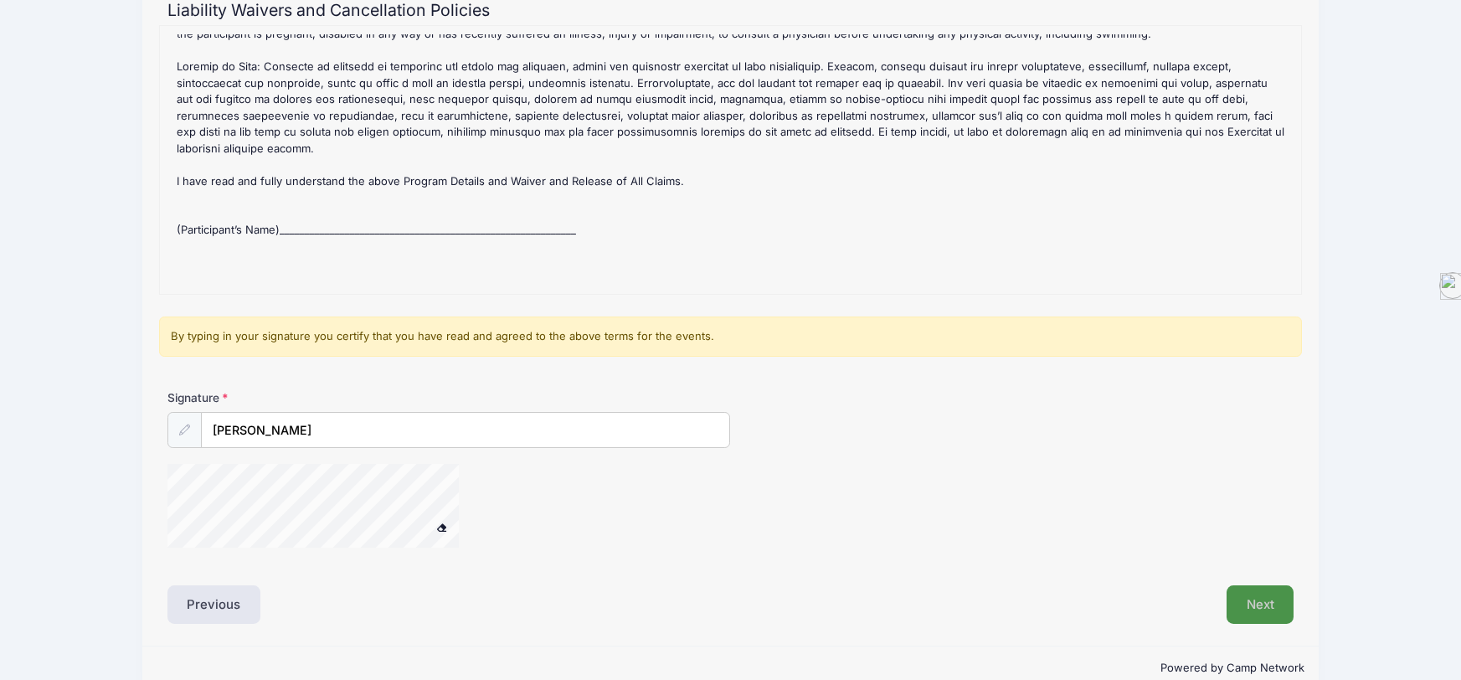
click at [1238, 613] on button "Next" at bounding box center [1261, 604] width 68 height 39
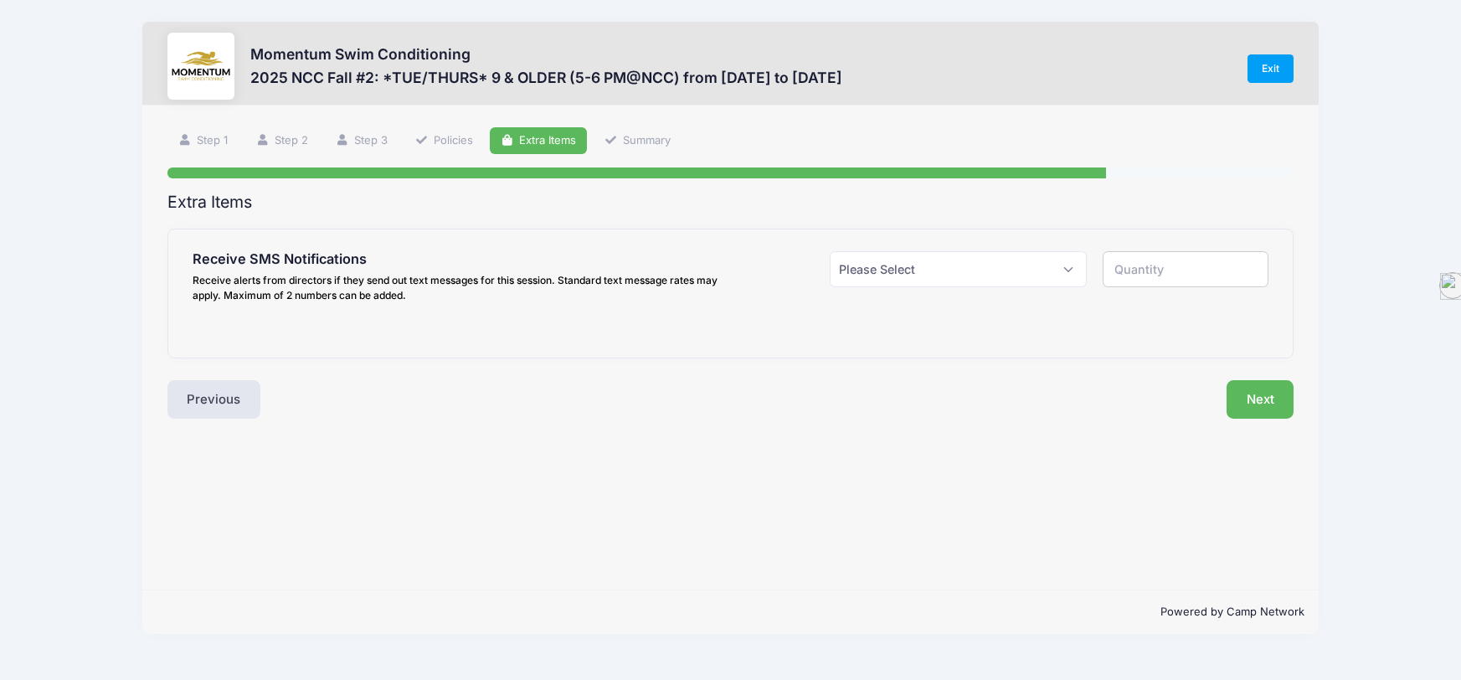
scroll to position [0, 0]
click at [981, 303] on div "Please Select Yes ($0.00) No" at bounding box center [958, 280] width 273 height 58
click at [945, 260] on select "Please Select Yes ($0.00) No" at bounding box center [958, 269] width 257 height 36
select select "1"
click at [830, 251] on select "Please Select Yes ($0.00) No" at bounding box center [958, 269] width 257 height 36
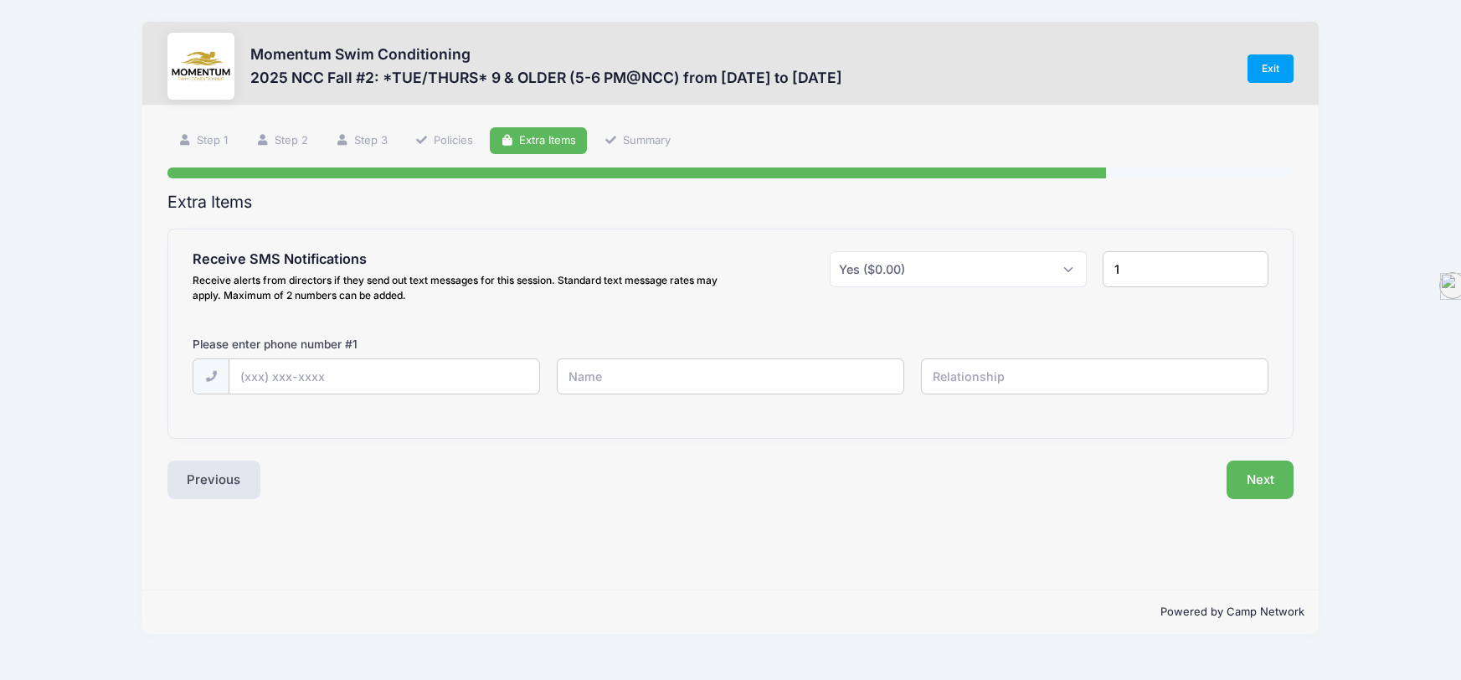
click at [1133, 276] on input "1" at bounding box center [1186, 269] width 166 height 36
type input "2"
click at [1249, 267] on input "2" at bounding box center [1186, 269] width 166 height 36
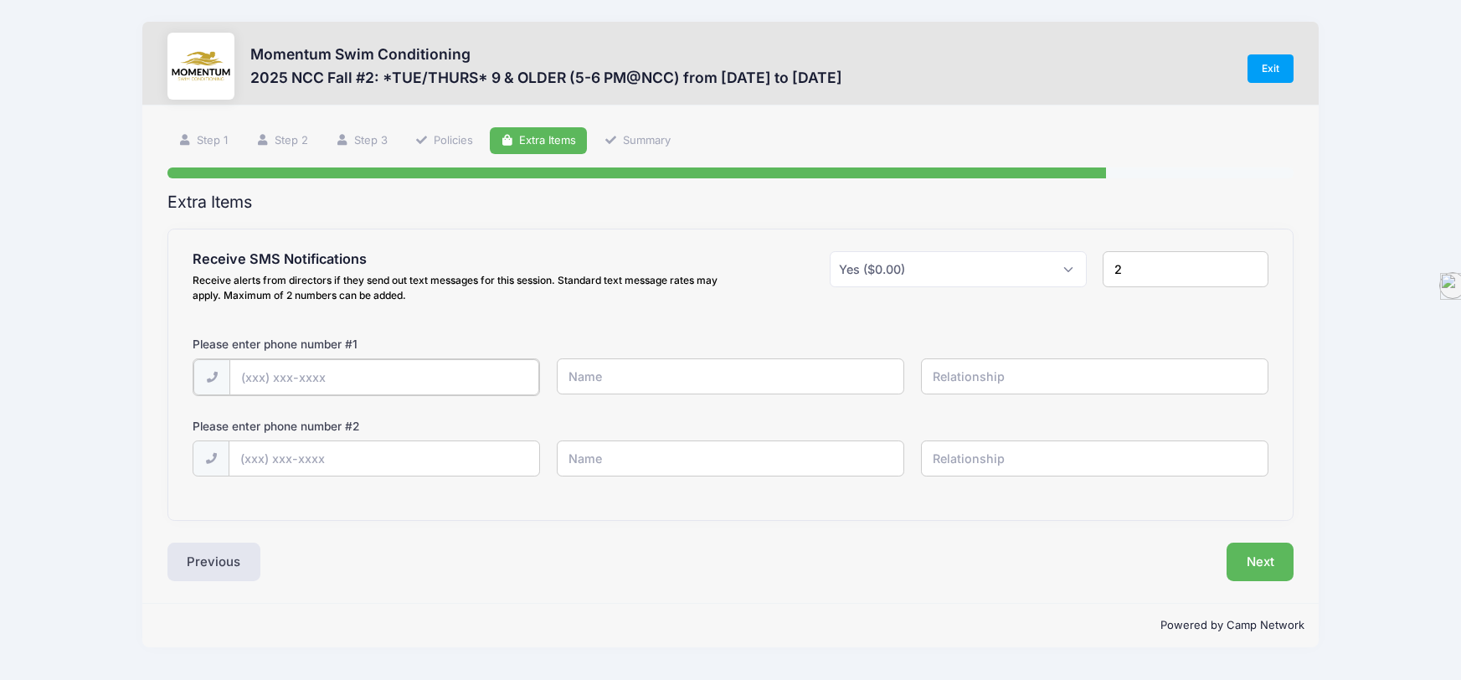
click at [257, 368] on input "text" at bounding box center [384, 377] width 310 height 36
type input "(630) 292-1830"
click at [730, 378] on input "text" at bounding box center [731, 376] width 348 height 36
type input "Nicole Hunt"
click at [997, 368] on input "text" at bounding box center [1095, 376] width 348 height 36
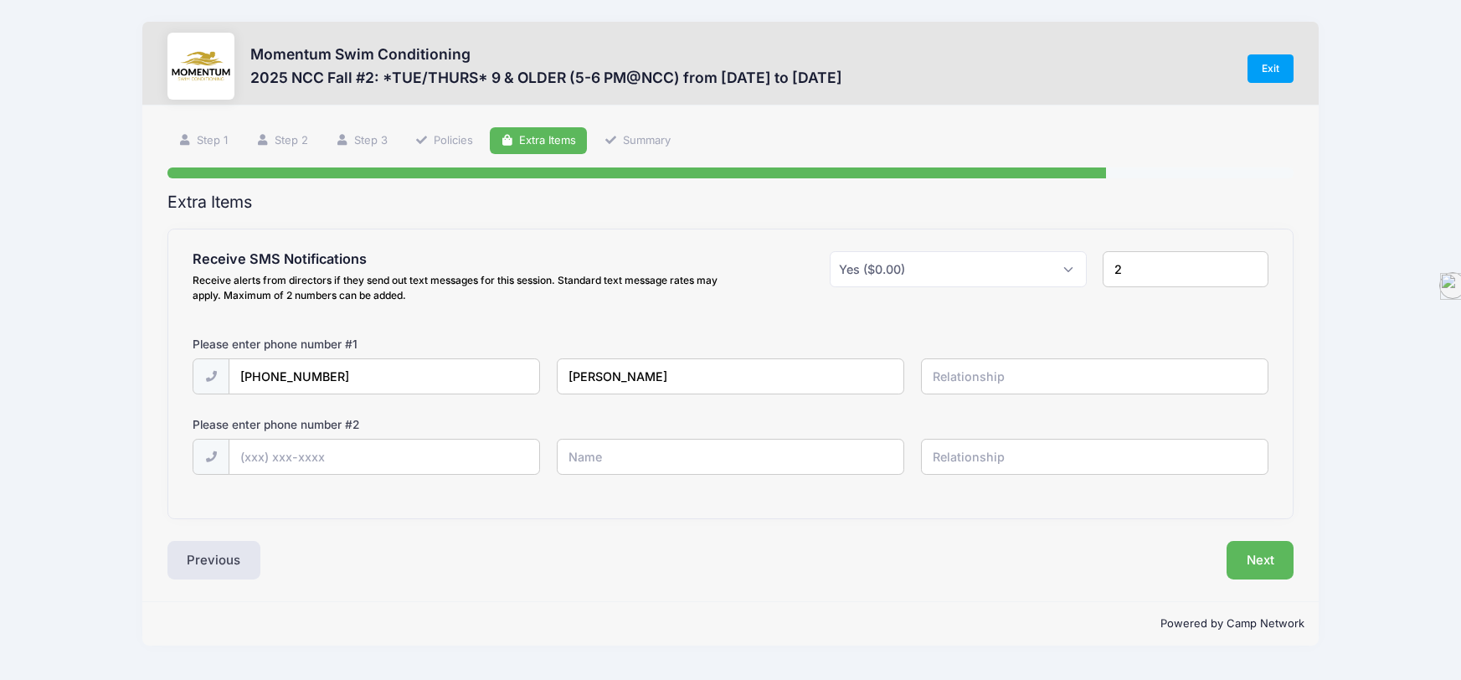
type input "parent"
click at [259, 461] on input "text" at bounding box center [384, 458] width 310 height 36
type input "J"
type input "(630) 765-0555"
click at [604, 462] on input "text" at bounding box center [731, 457] width 348 height 36
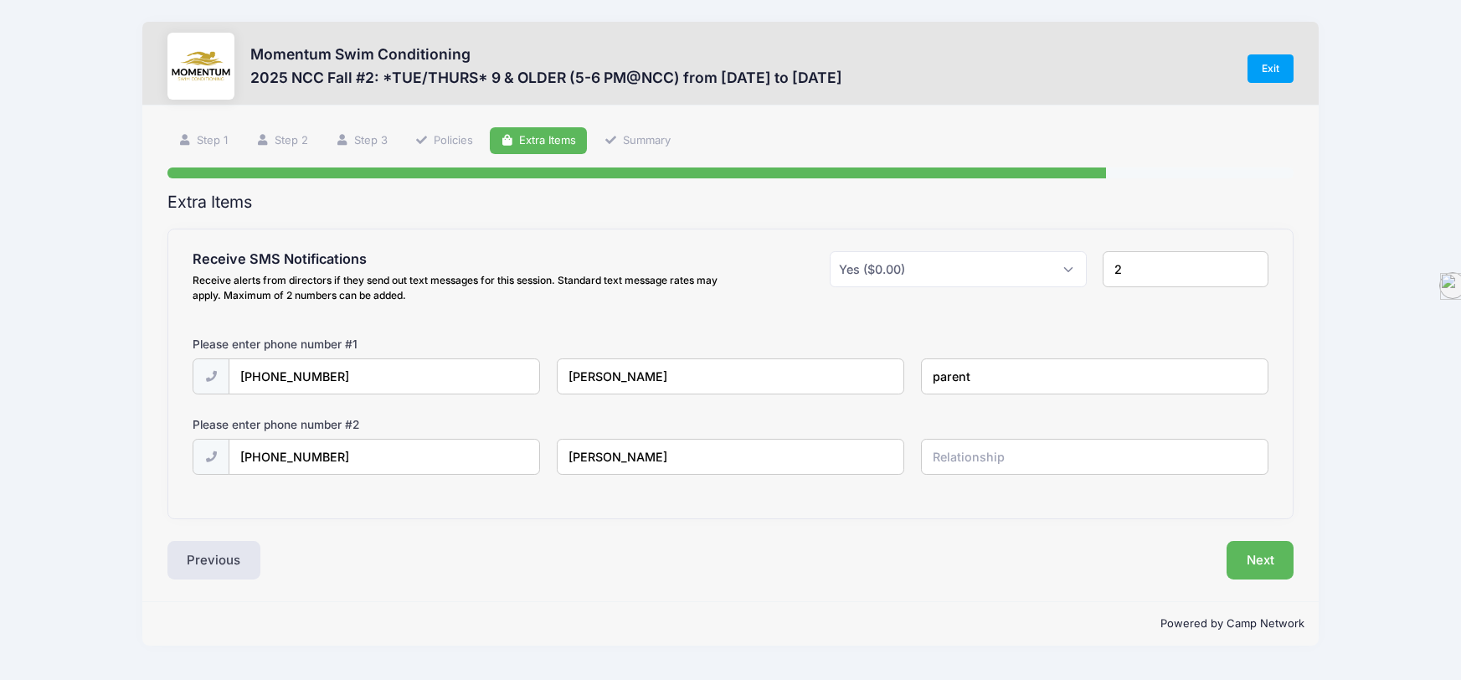
type input "Jonathan Hunt"
click at [1012, 461] on input "text" at bounding box center [1095, 457] width 348 height 36
type input "parent"
click at [1240, 550] on button "Next" at bounding box center [1261, 560] width 68 height 39
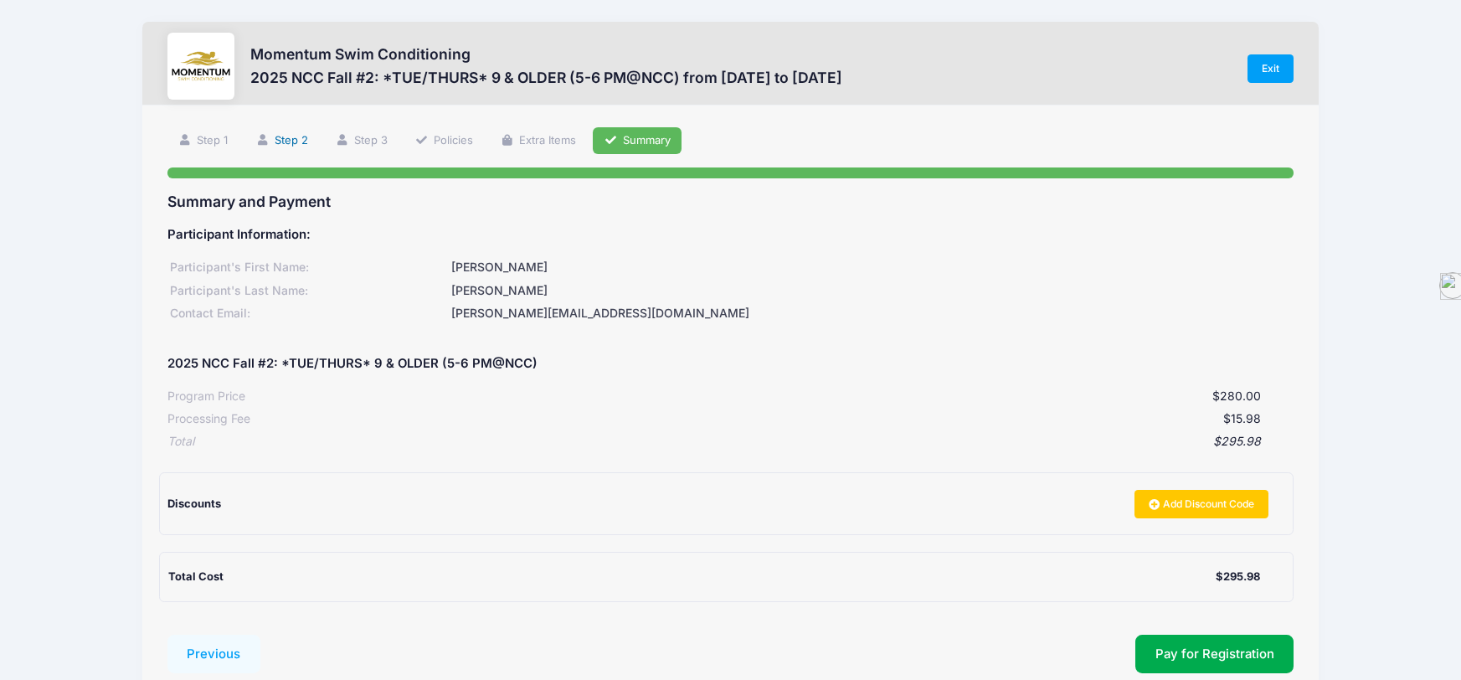
click at [296, 138] on link "Step 2" at bounding box center [282, 141] width 75 height 28
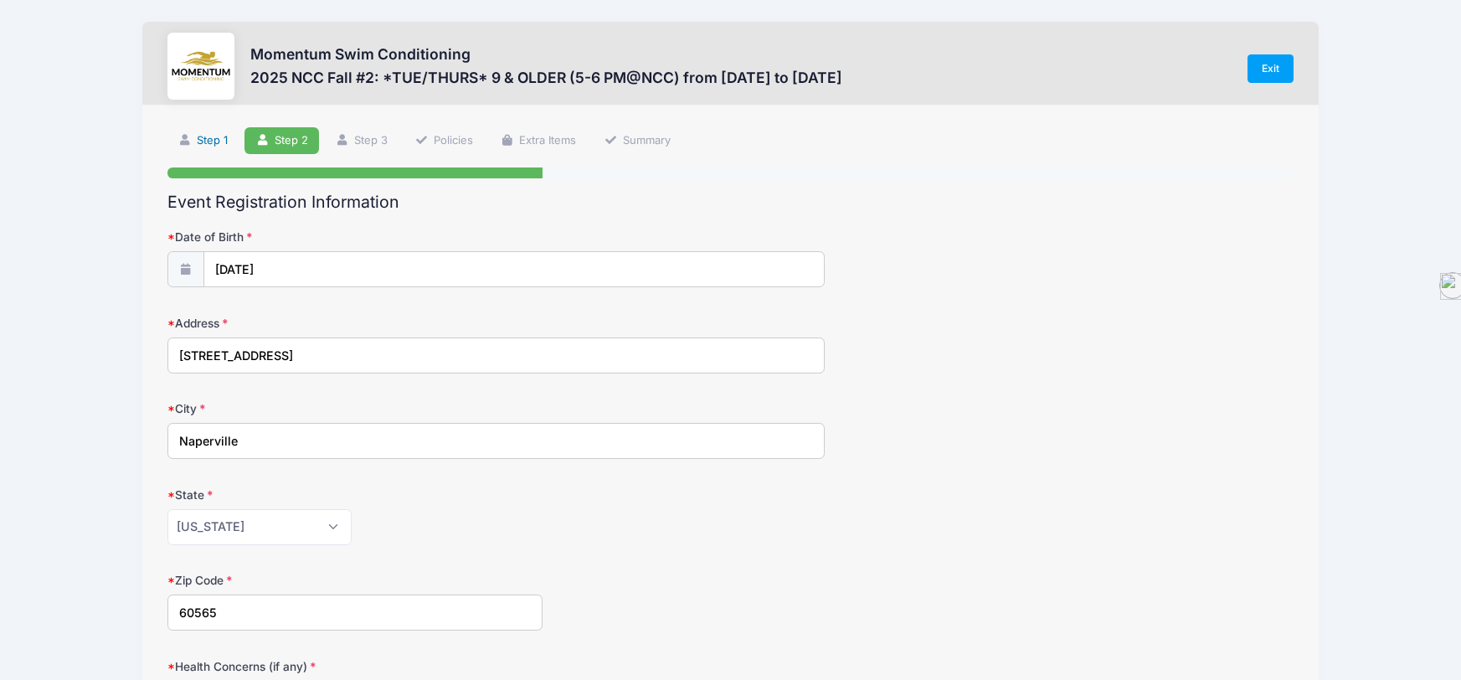
click at [219, 142] on link "Step 1" at bounding box center [203, 141] width 72 height 28
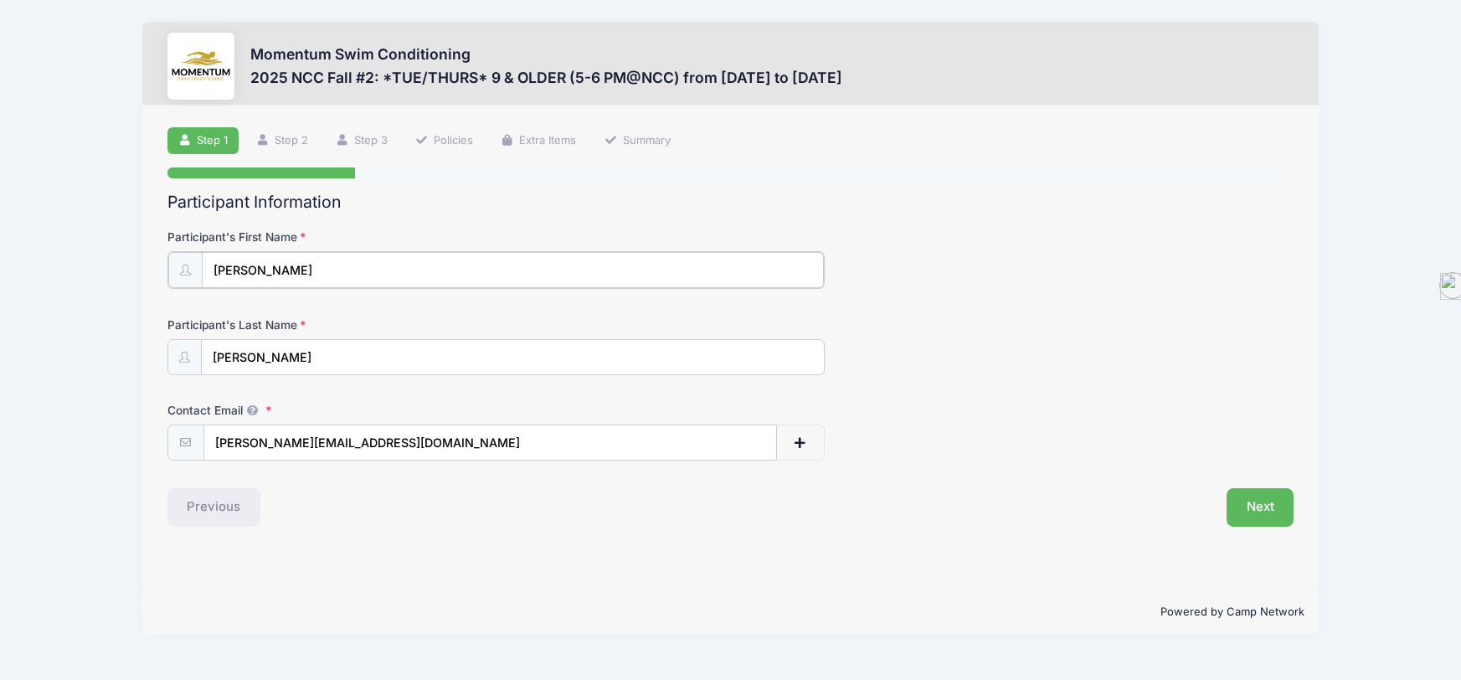
click at [317, 277] on input "Annabelle" at bounding box center [513, 270] width 622 height 36
type input "Annabelle (Anne)"
click at [1278, 519] on button "Next" at bounding box center [1261, 506] width 68 height 39
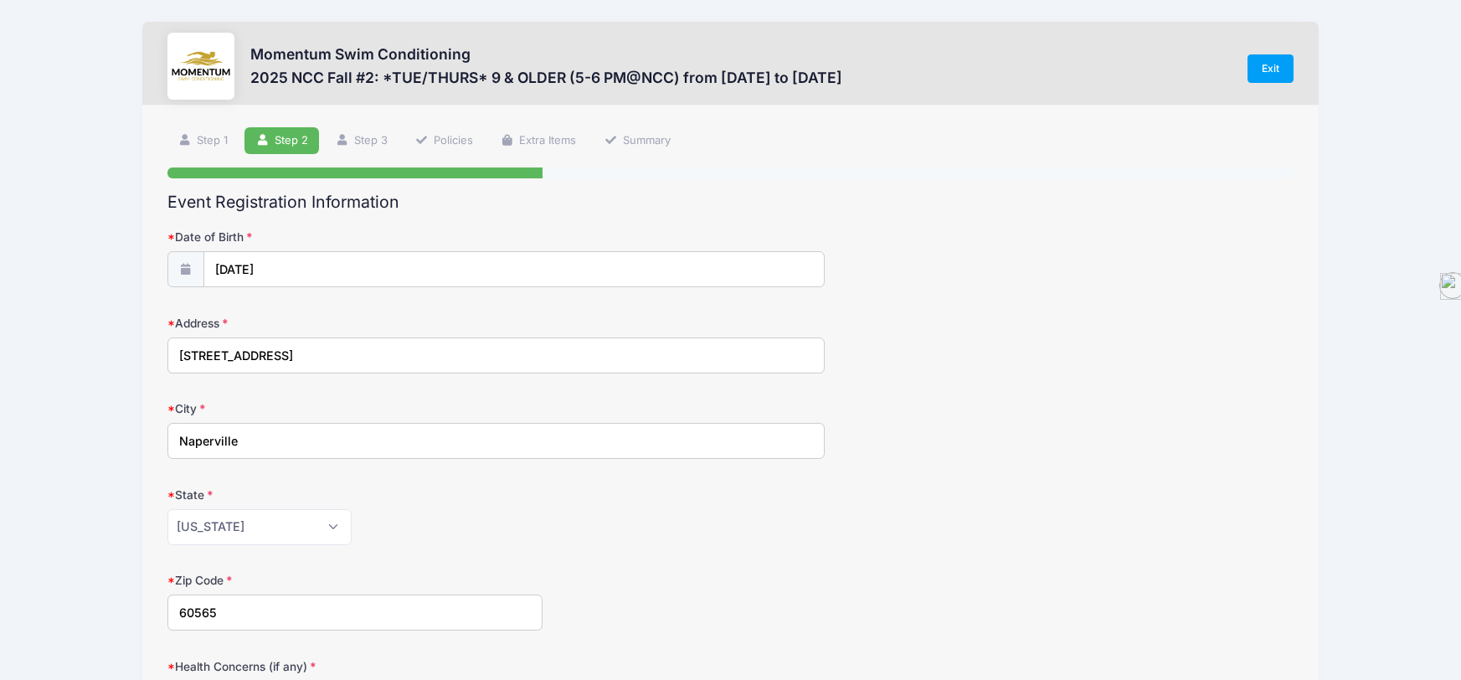
scroll to position [417, 0]
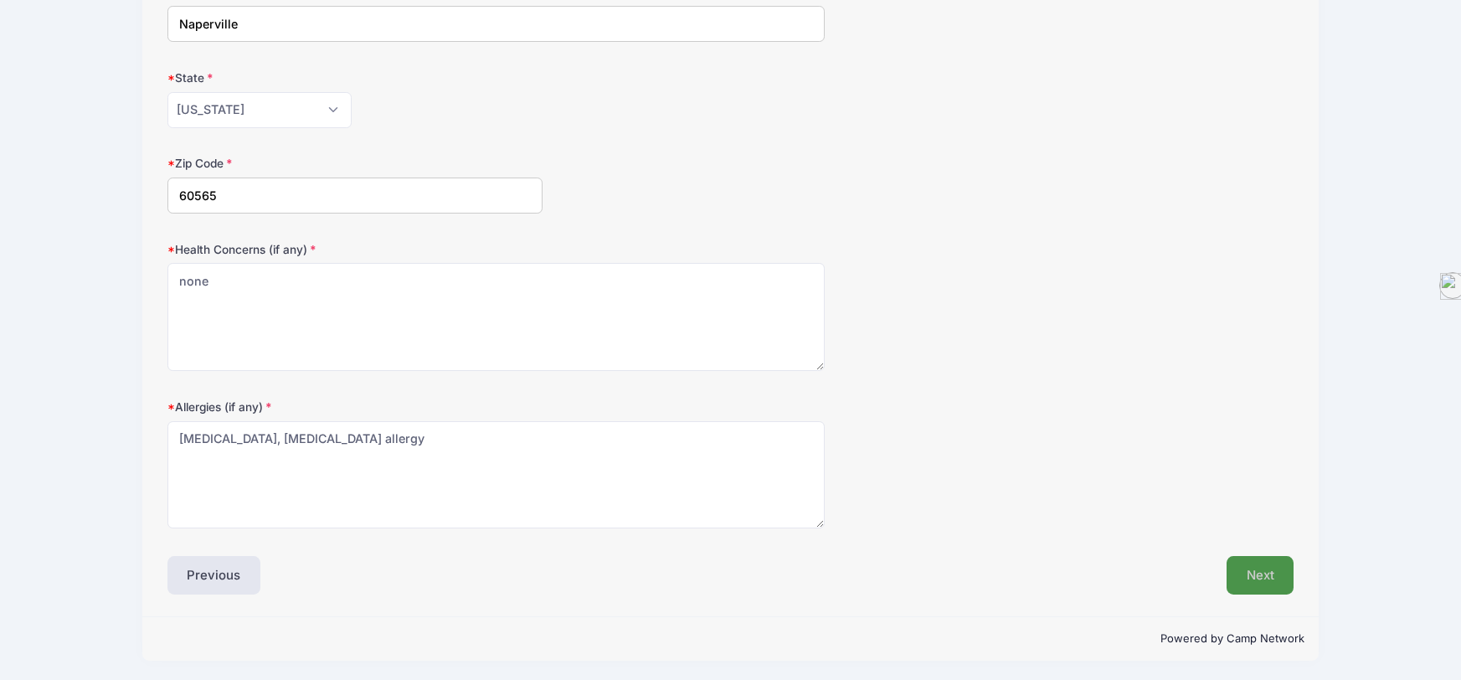
click at [1275, 577] on button "Next" at bounding box center [1261, 575] width 68 height 39
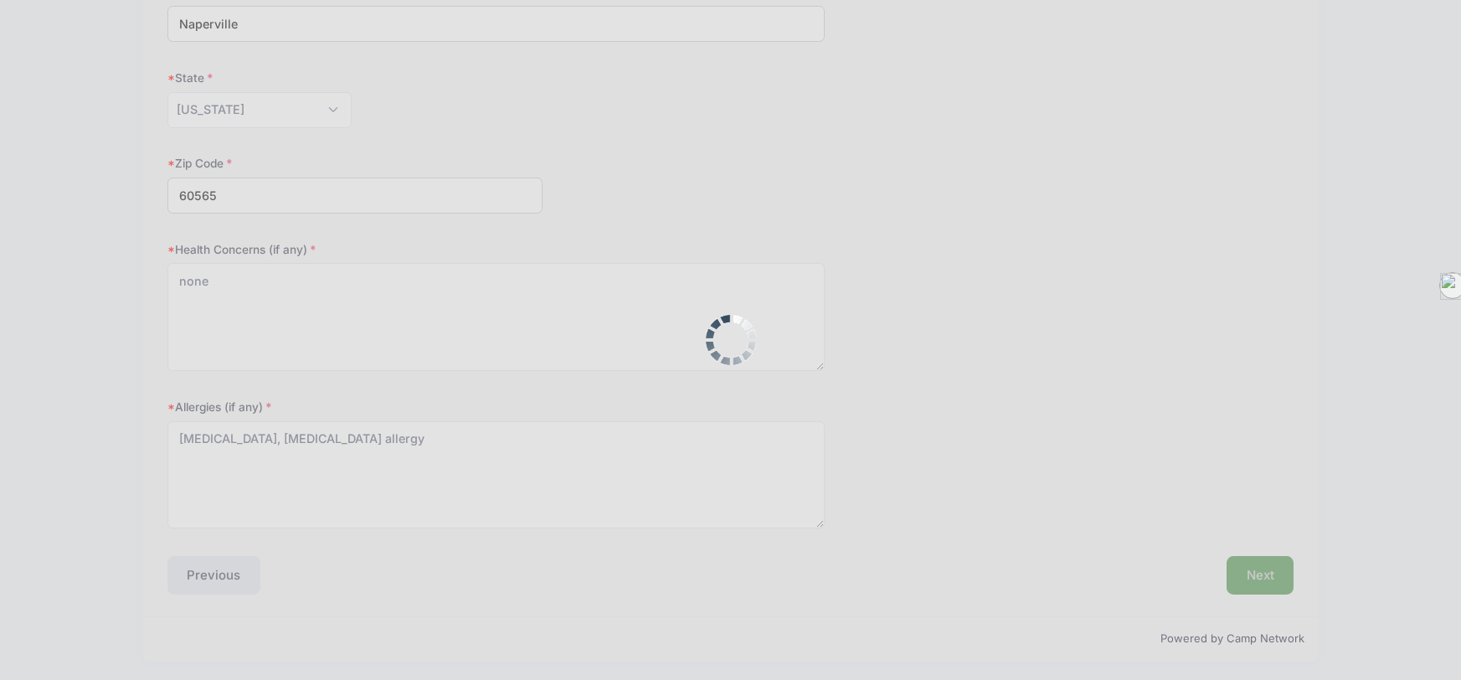
click at [1275, 577] on div at bounding box center [730, 340] width 1461 height 680
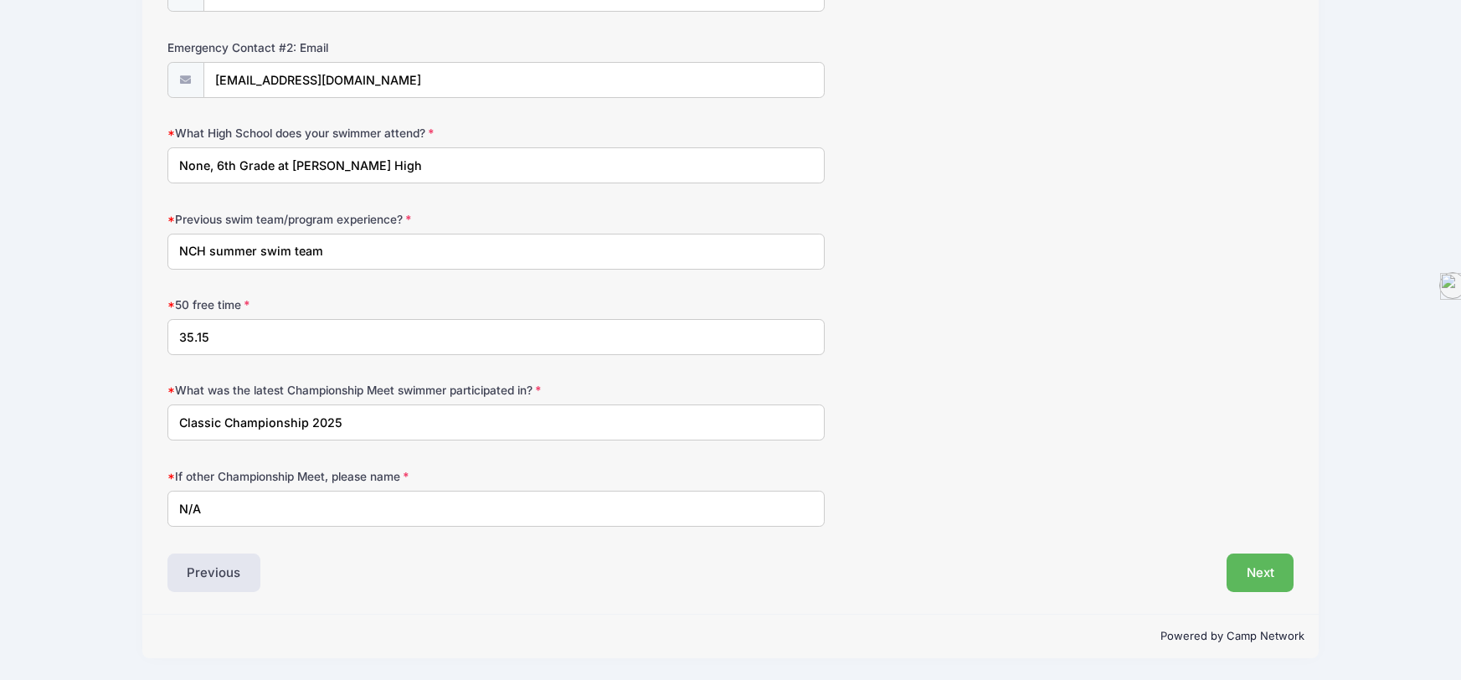
scroll to position [889, 0]
click at [1256, 577] on button "Next" at bounding box center [1261, 573] width 68 height 39
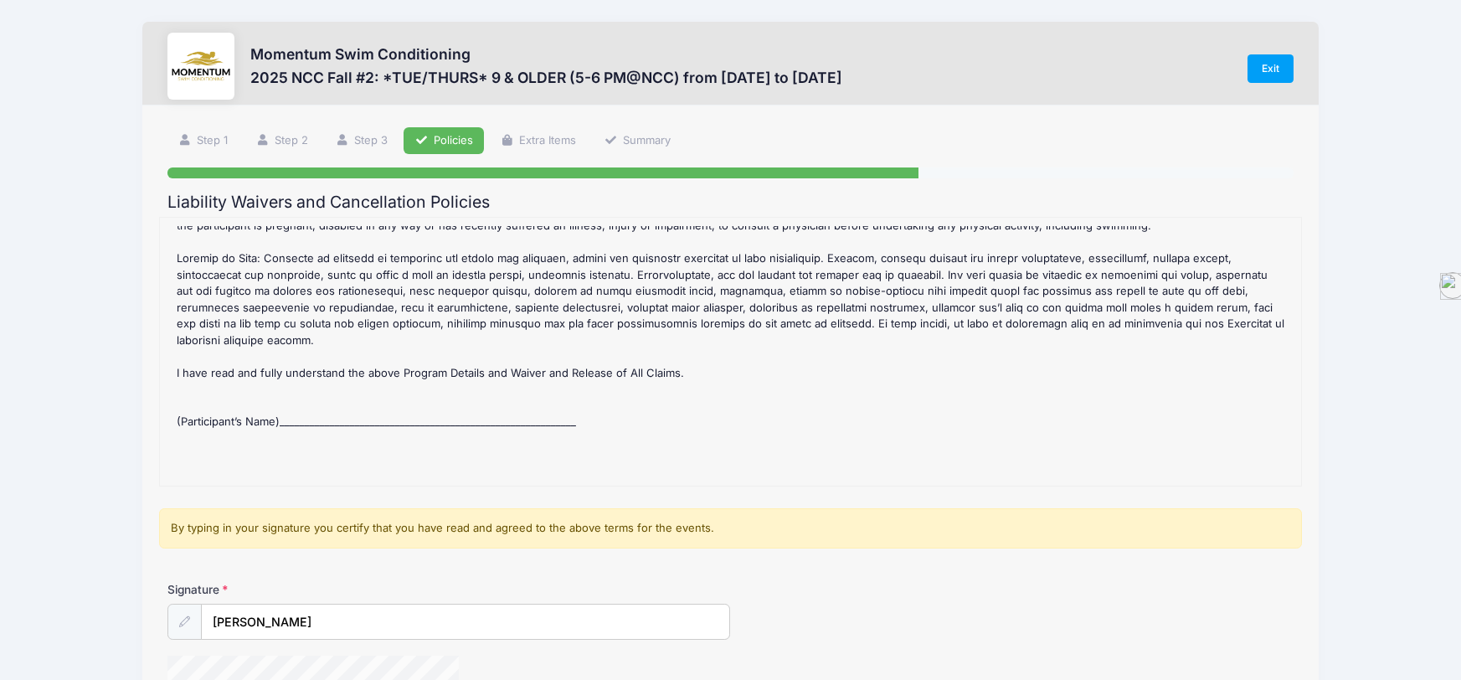
scroll to position [222, 0]
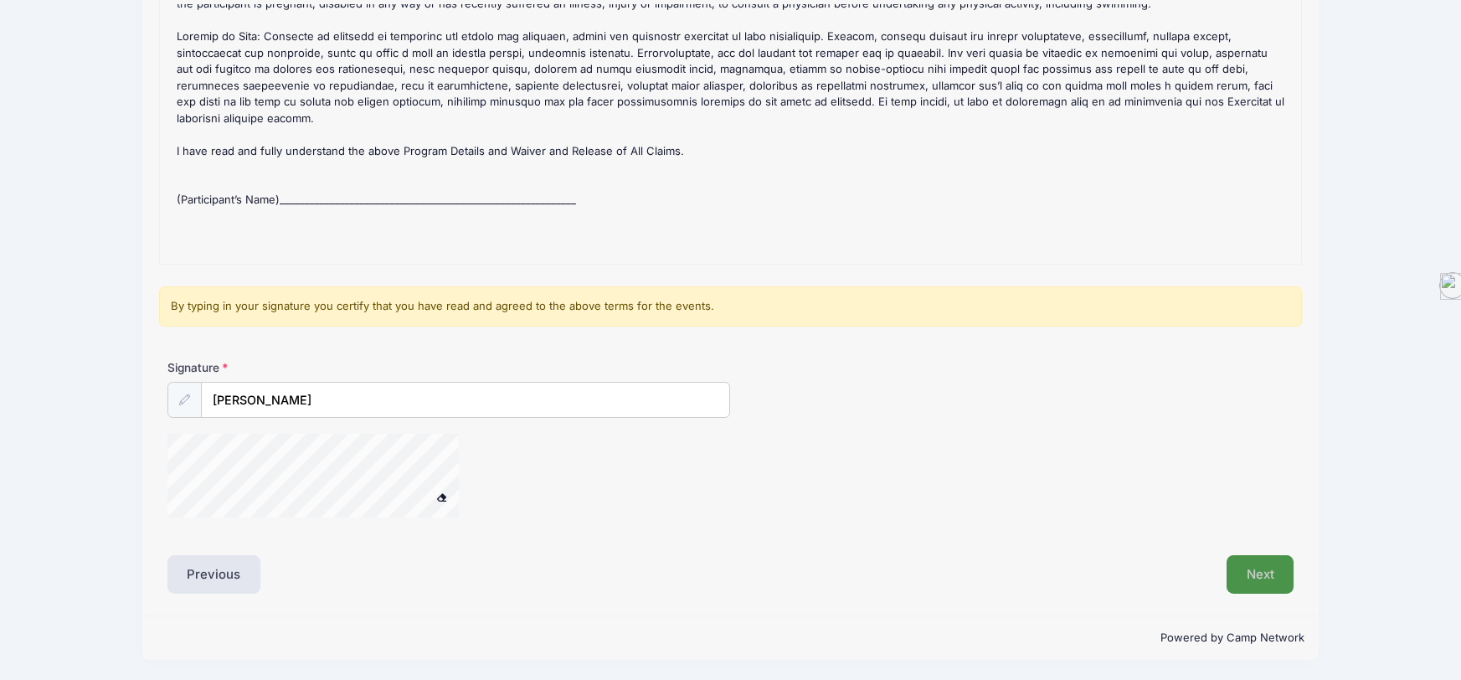
click at [1246, 585] on button "Next" at bounding box center [1261, 574] width 68 height 39
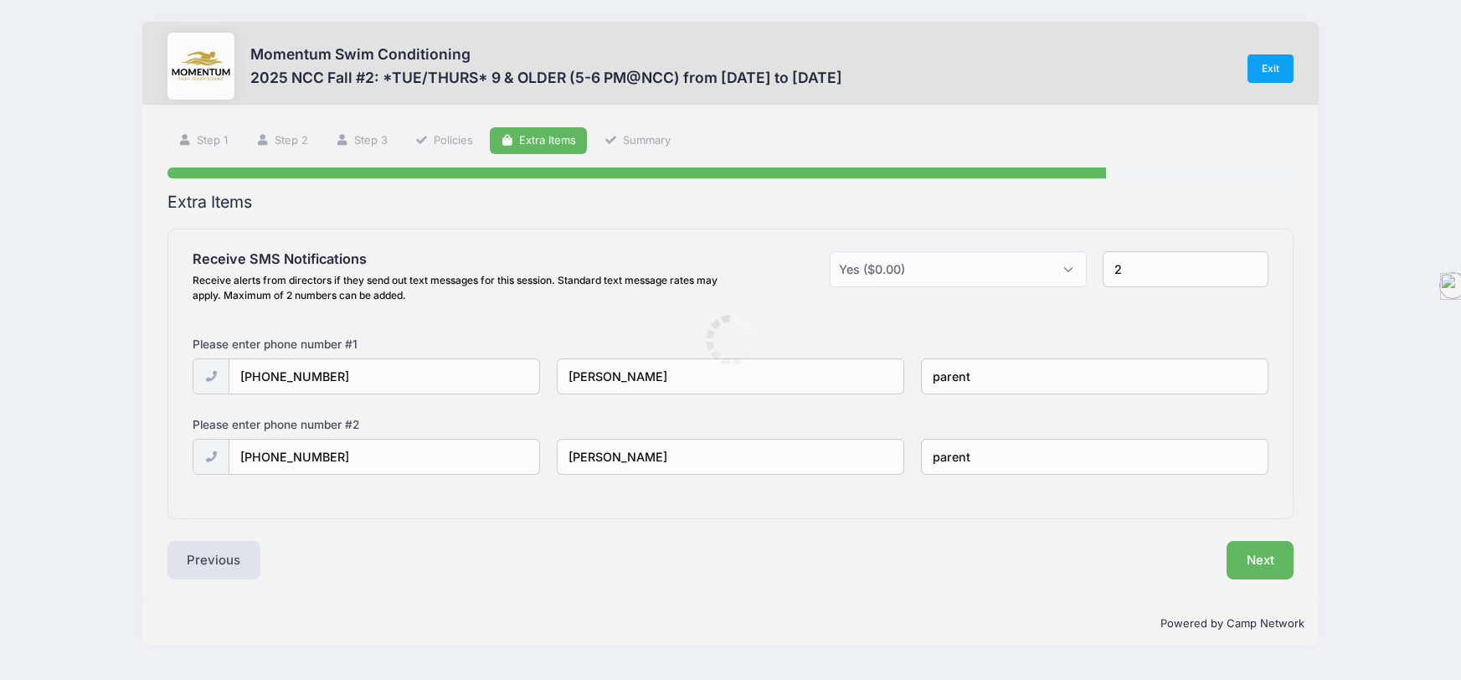
scroll to position [0, 0]
click at [1272, 566] on button "Next" at bounding box center [1261, 560] width 68 height 39
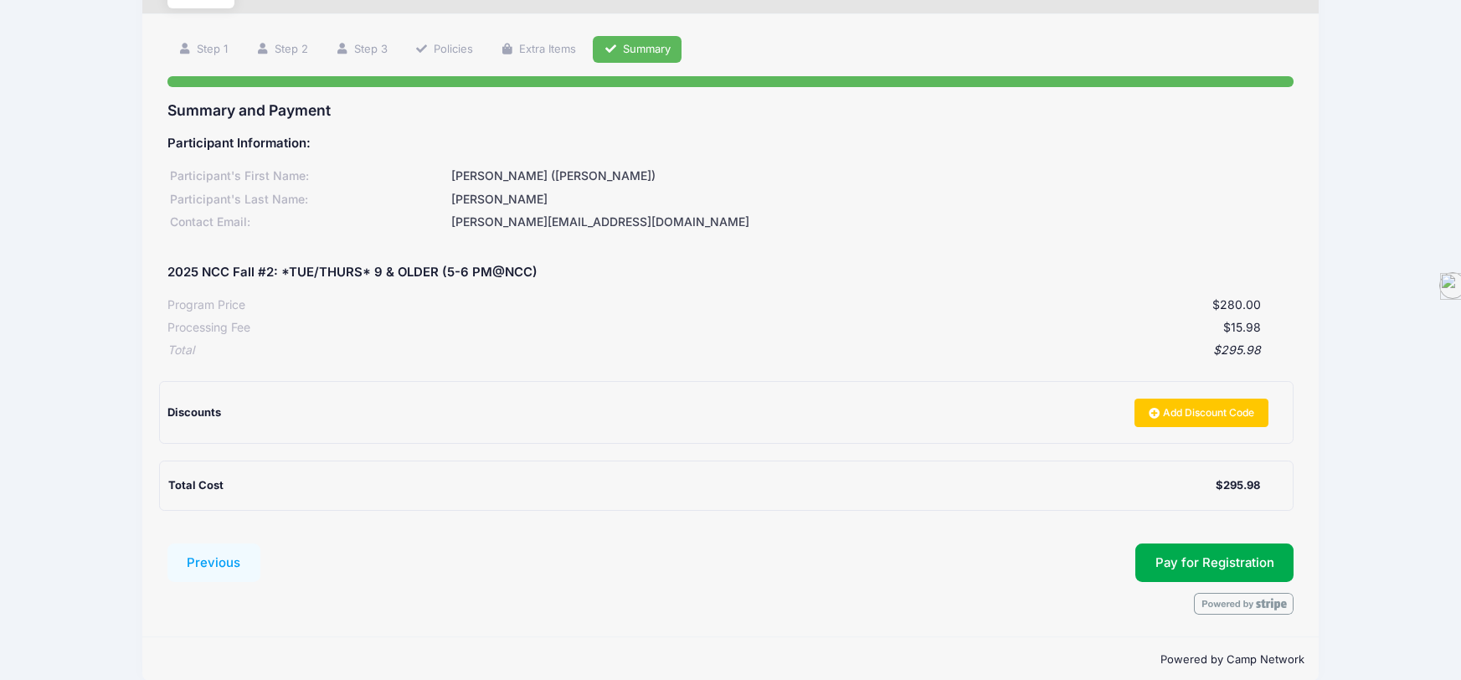
scroll to position [93, 0]
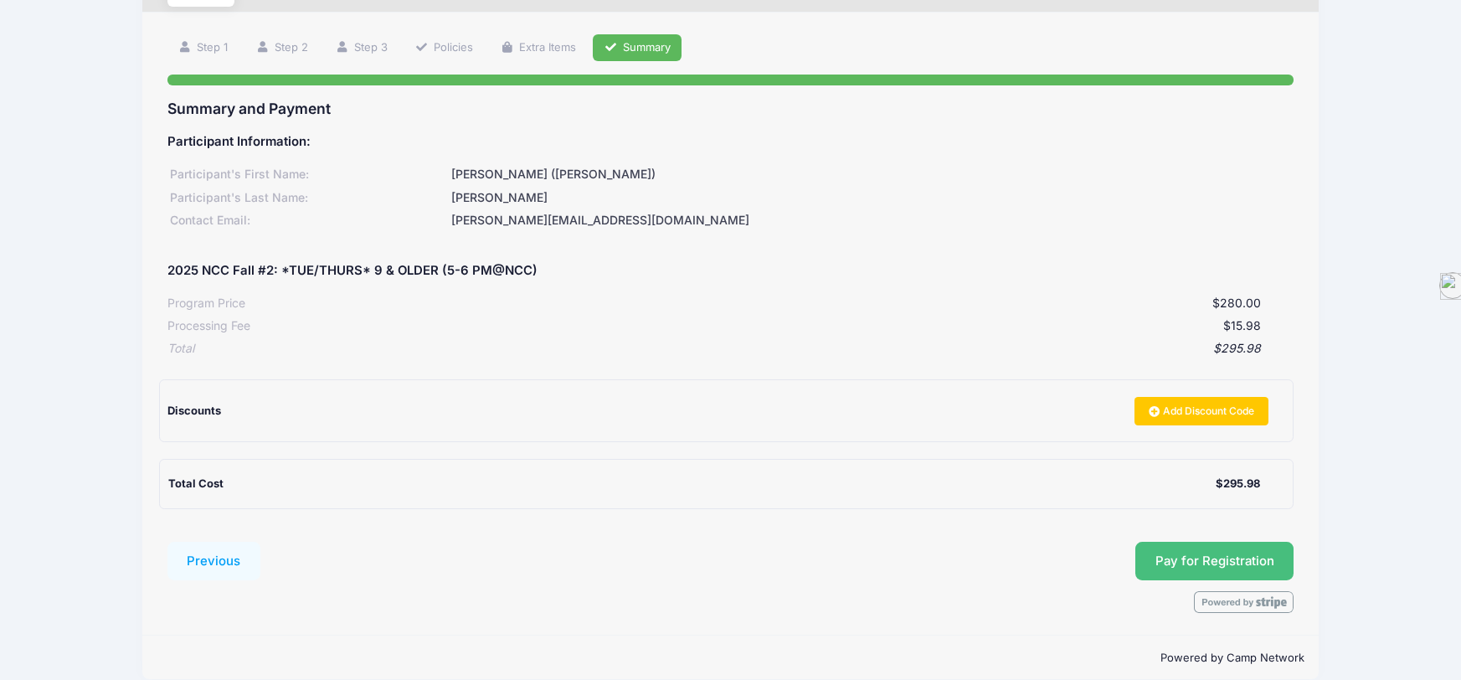
click at [1249, 571] on button "Pay for Registration" at bounding box center [1215, 561] width 159 height 39
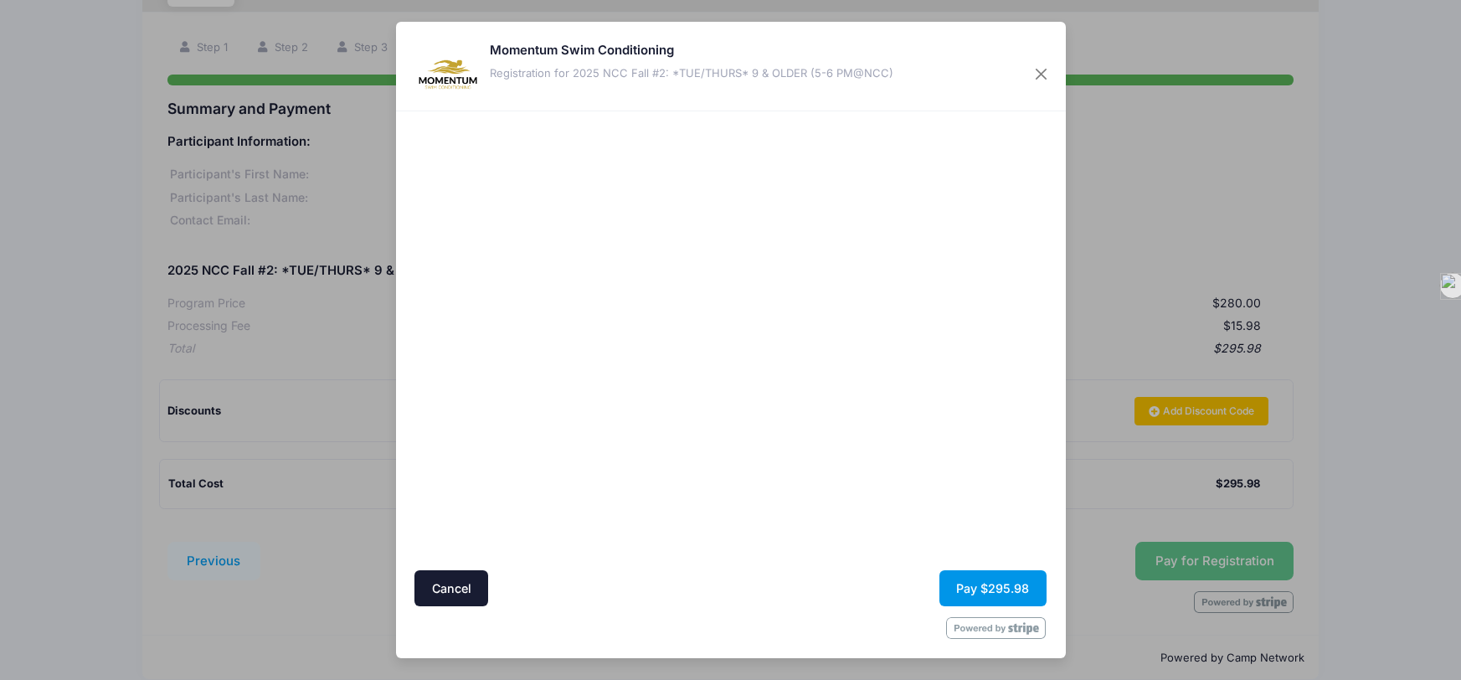
click at [976, 589] on button "Pay $295.98" at bounding box center [993, 588] width 107 height 36
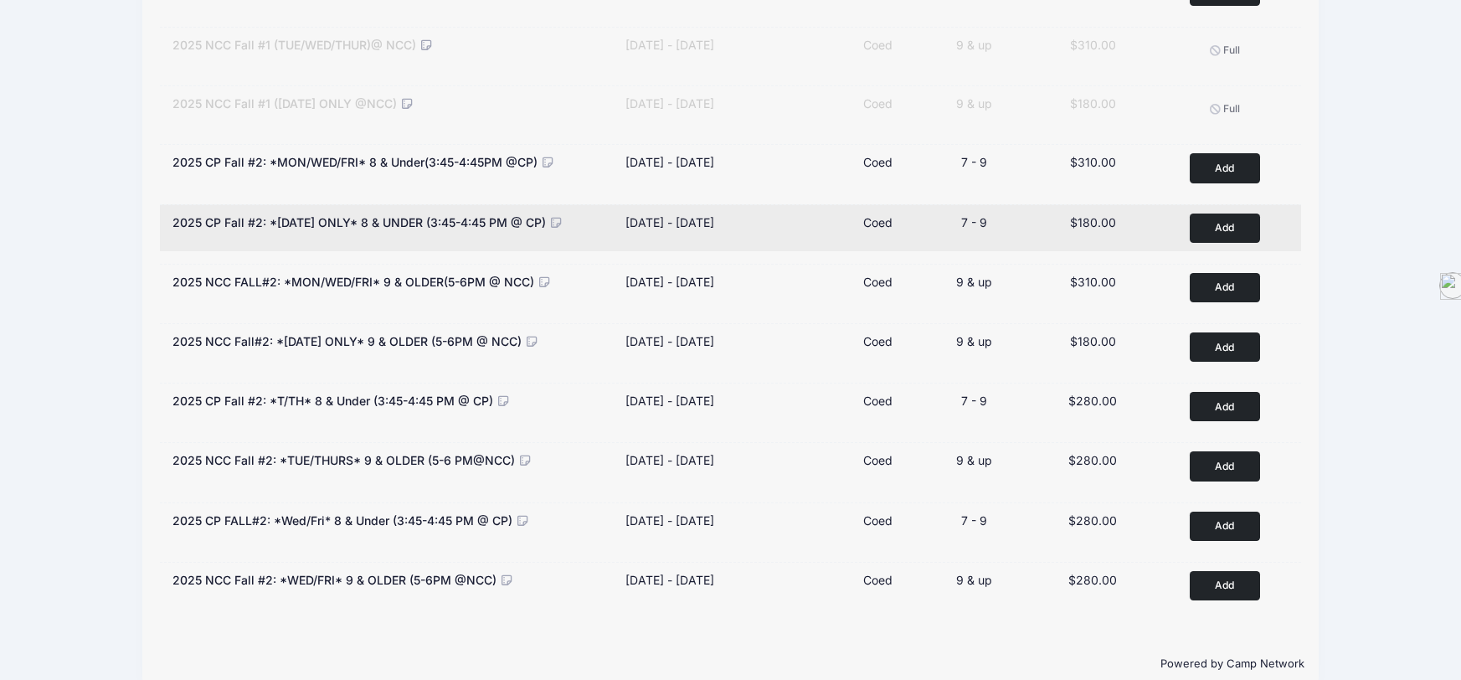
scroll to position [296, 0]
